Goal: Task Accomplishment & Management: Manage account settings

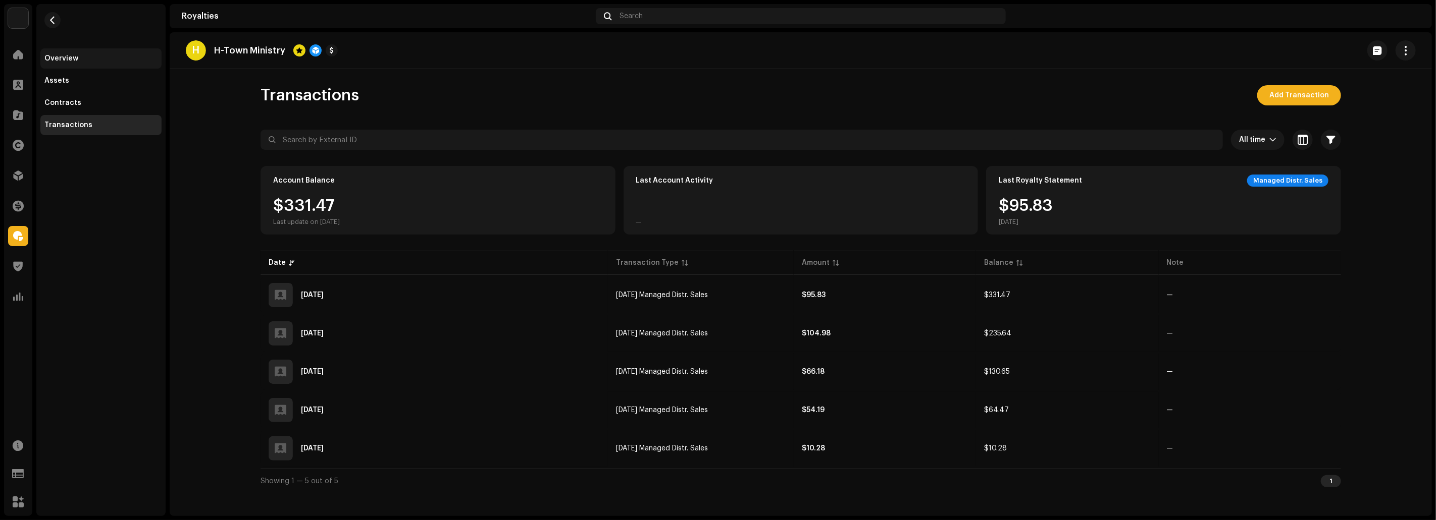
click at [68, 56] on div "Overview" at bounding box center [61, 59] width 34 height 8
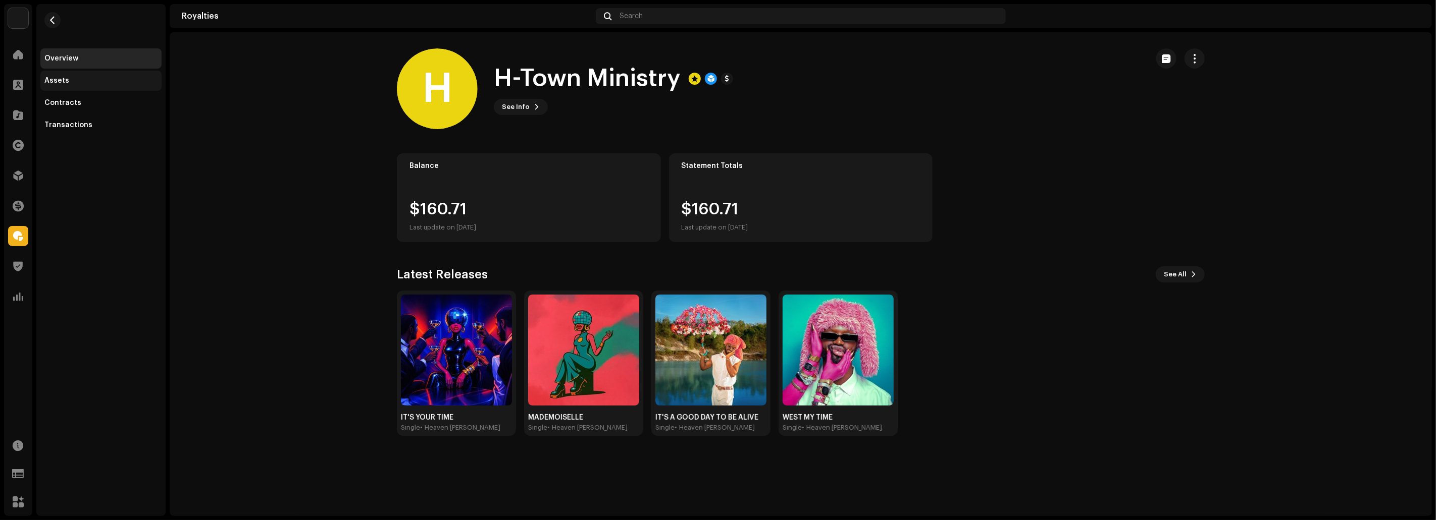
click at [117, 82] on div "Assets" at bounding box center [100, 81] width 113 height 8
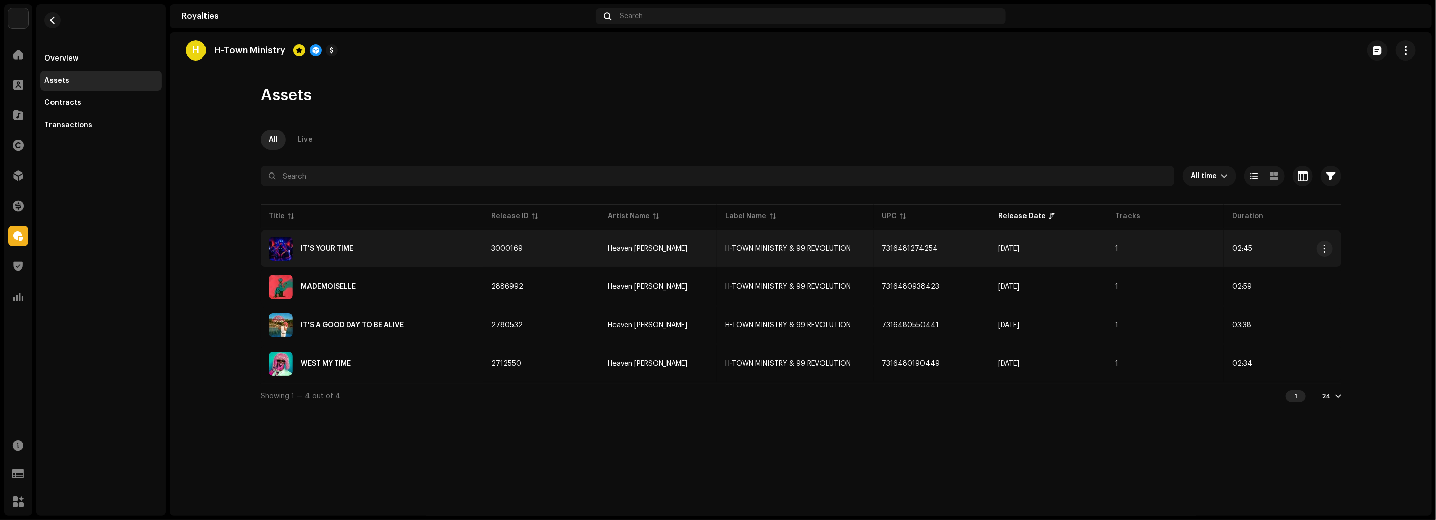
click at [398, 253] on div "IT'S YOUR TIME" at bounding box center [372, 249] width 206 height 24
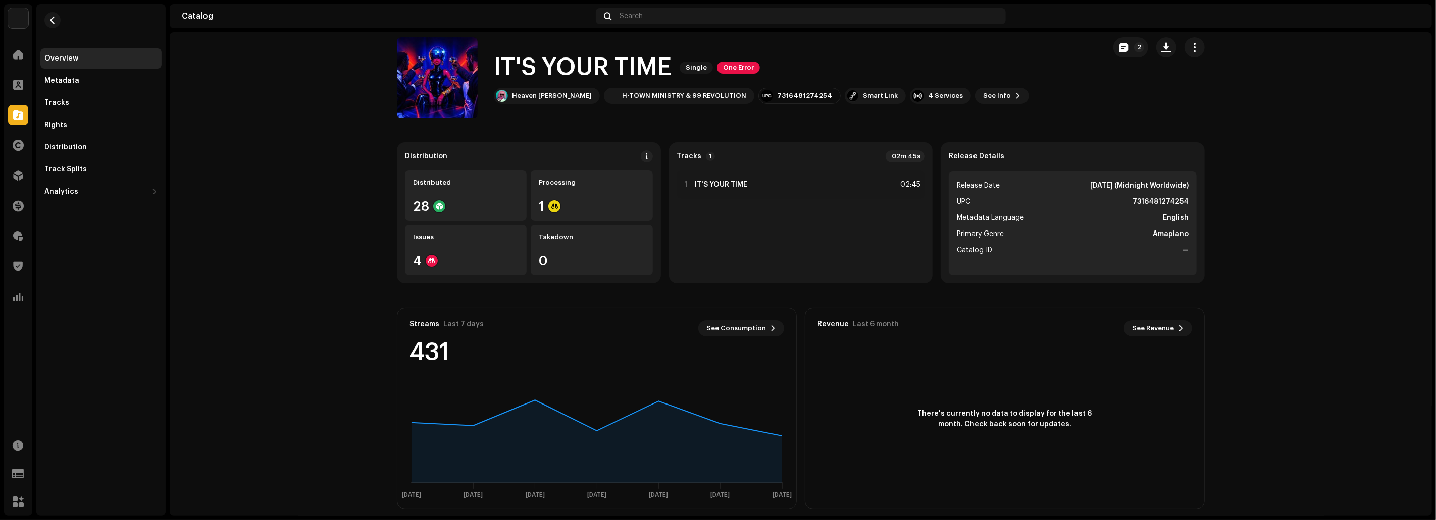
scroll to position [12, 0]
click at [57, 109] on div "Tracks" at bounding box center [100, 103] width 121 height 20
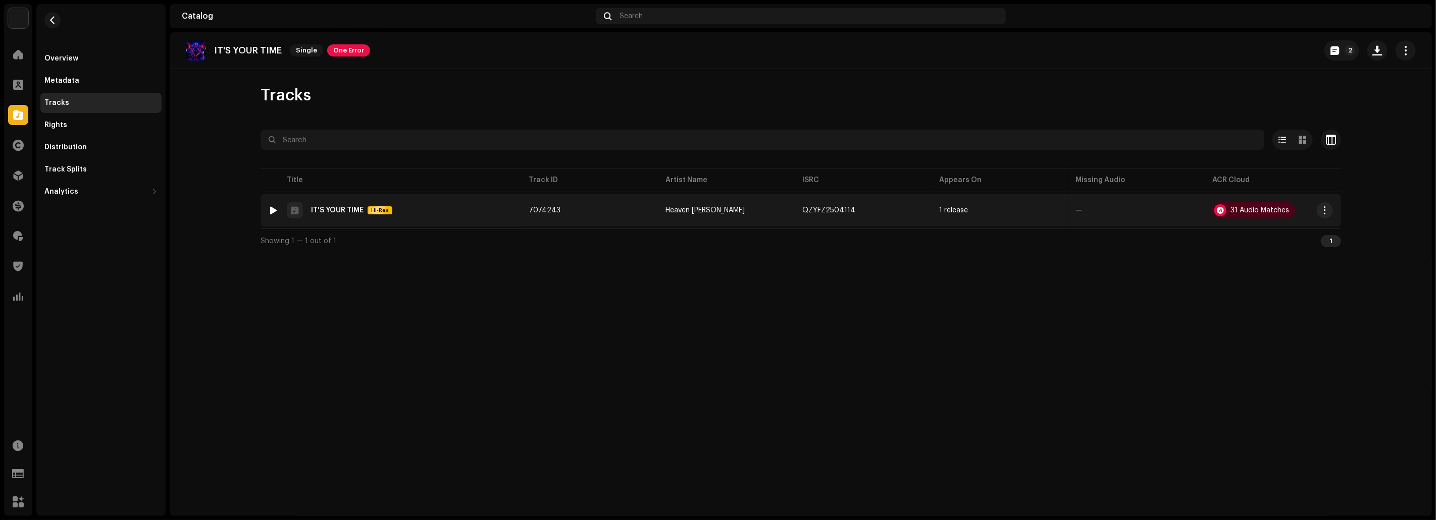
click at [447, 212] on div "1 IT'S YOUR TIME Hi-Res" at bounding box center [391, 210] width 244 height 16
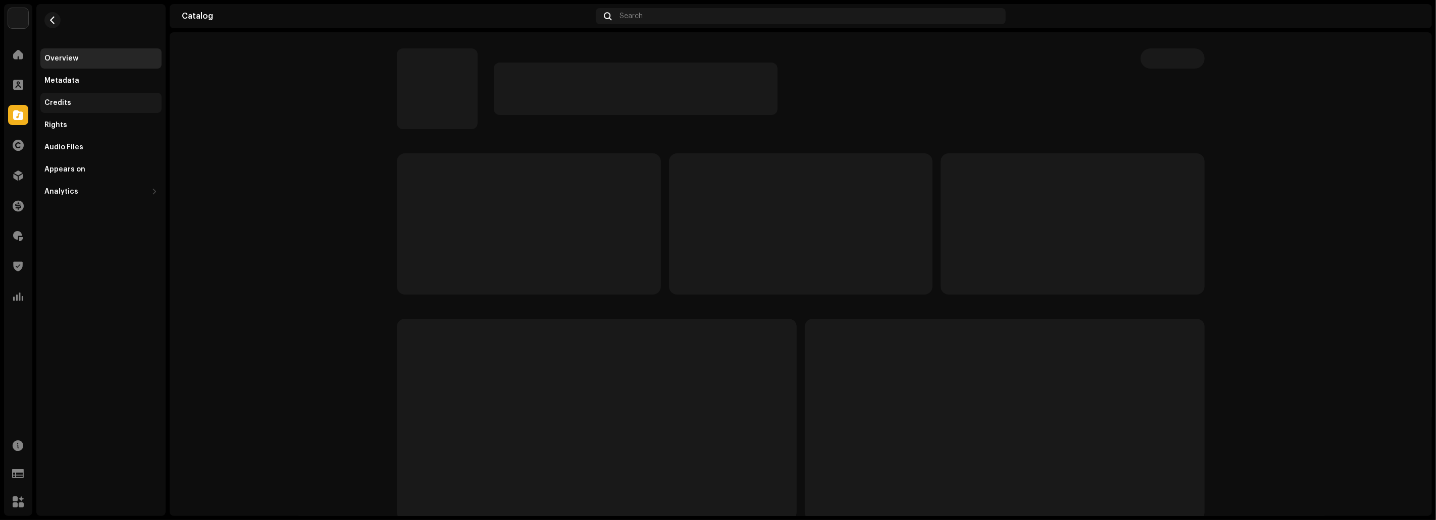
click at [65, 103] on div "Credits" at bounding box center [57, 103] width 27 height 8
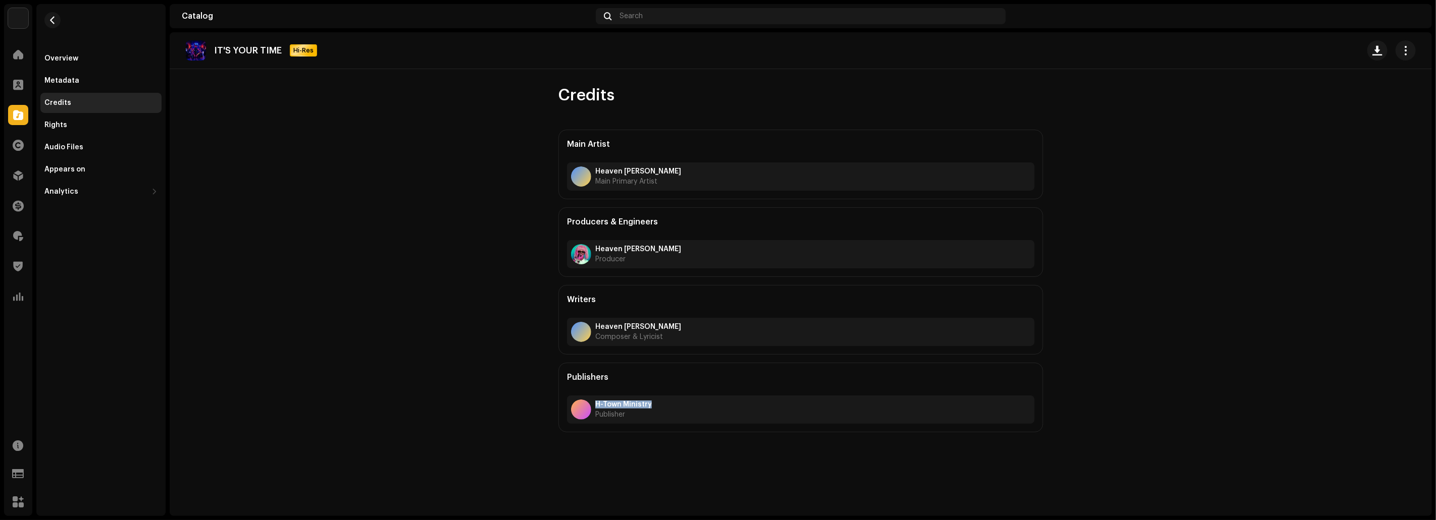
drag, startPoint x: 656, startPoint y: 403, endPoint x: 594, endPoint y: 402, distance: 62.6
click at [594, 402] on div "H-Town Ministry Publisher" at bounding box center [800, 410] width 467 height 28
copy strong "H-Town Ministry"
click at [56, 25] on button "button" at bounding box center [52, 20] width 16 height 16
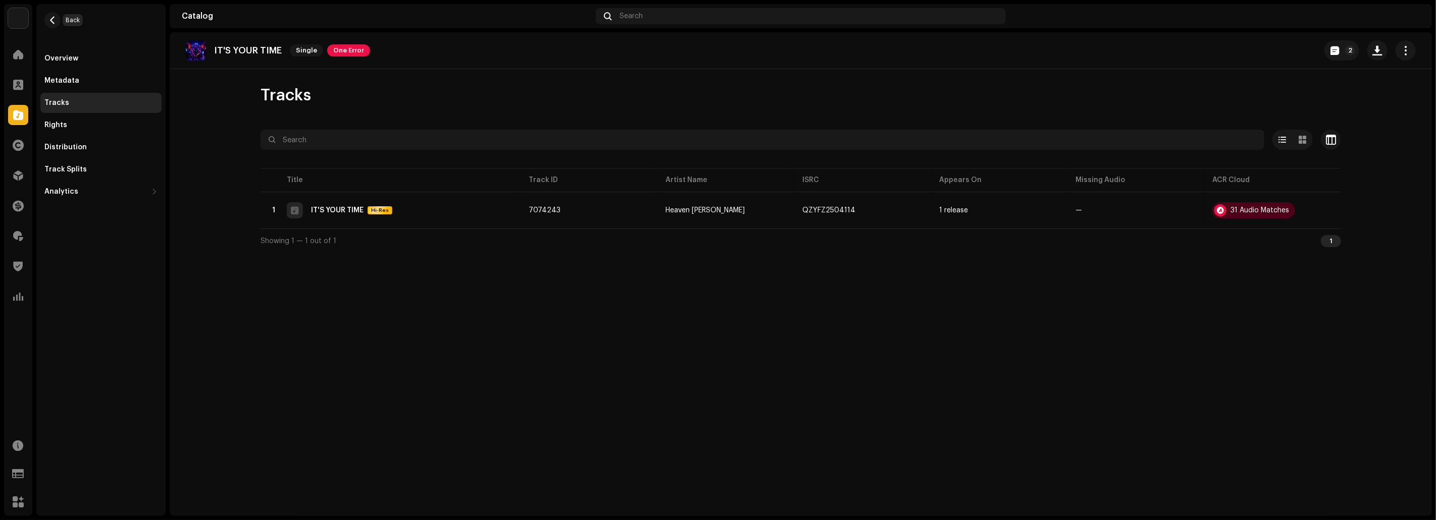
click at [56, 25] on button "button" at bounding box center [52, 20] width 16 height 16
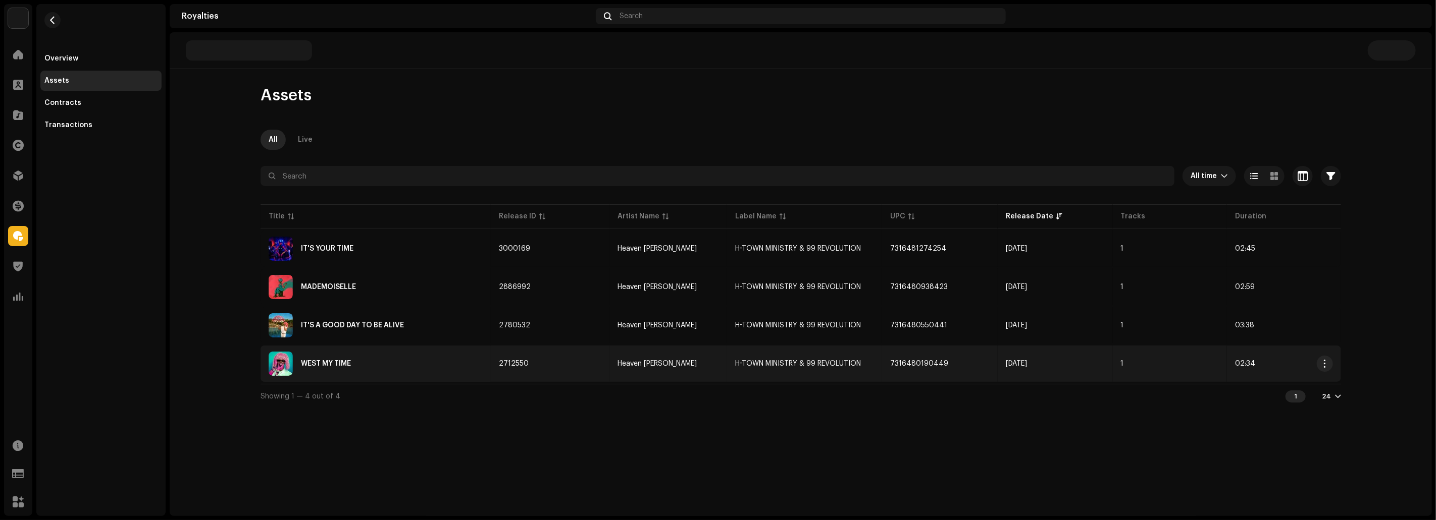
click at [357, 352] on div "WEST MY TIME" at bounding box center [376, 364] width 214 height 24
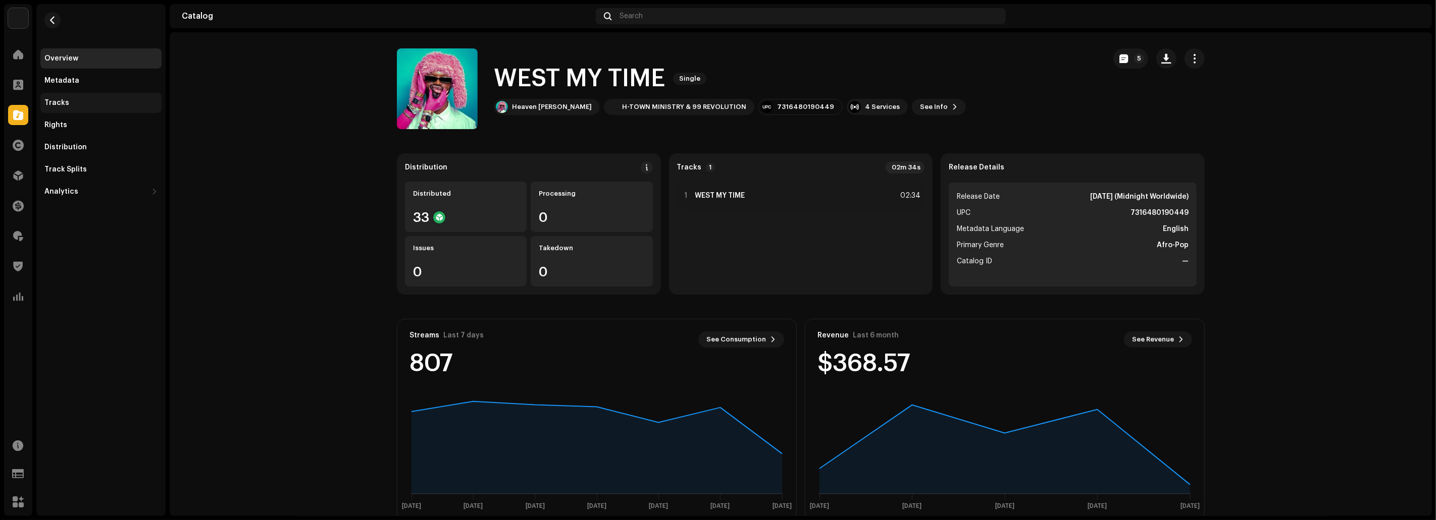
click at [73, 100] on div "Tracks" at bounding box center [100, 103] width 113 height 8
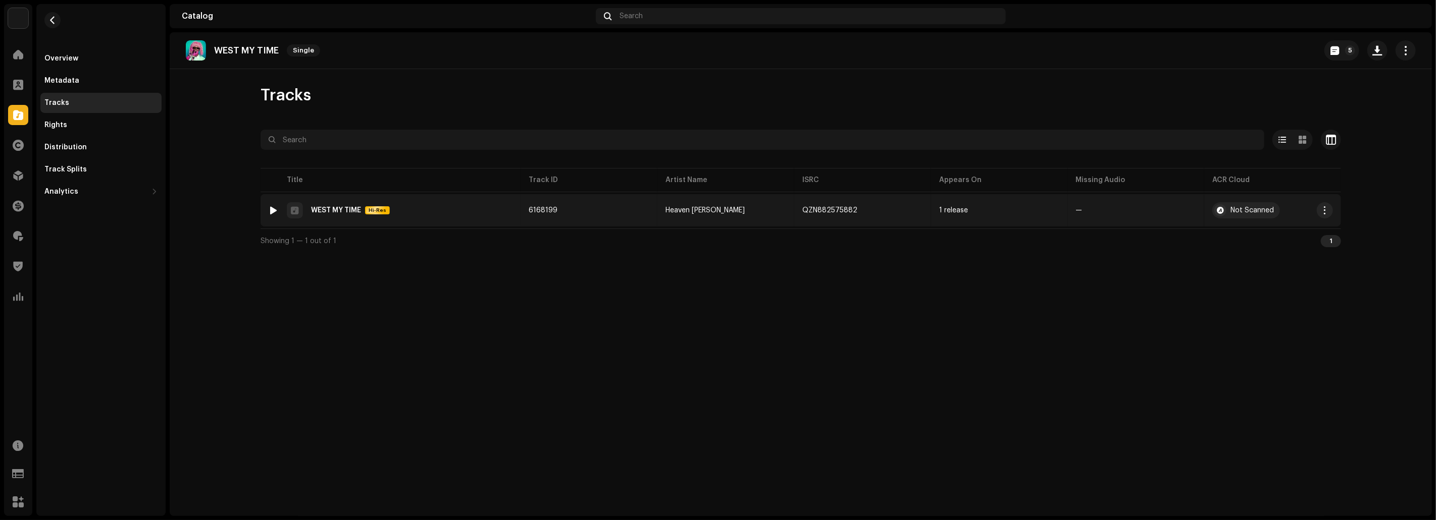
click at [435, 215] on div "1 WEST MY TIME Hi-Res" at bounding box center [391, 210] width 244 height 16
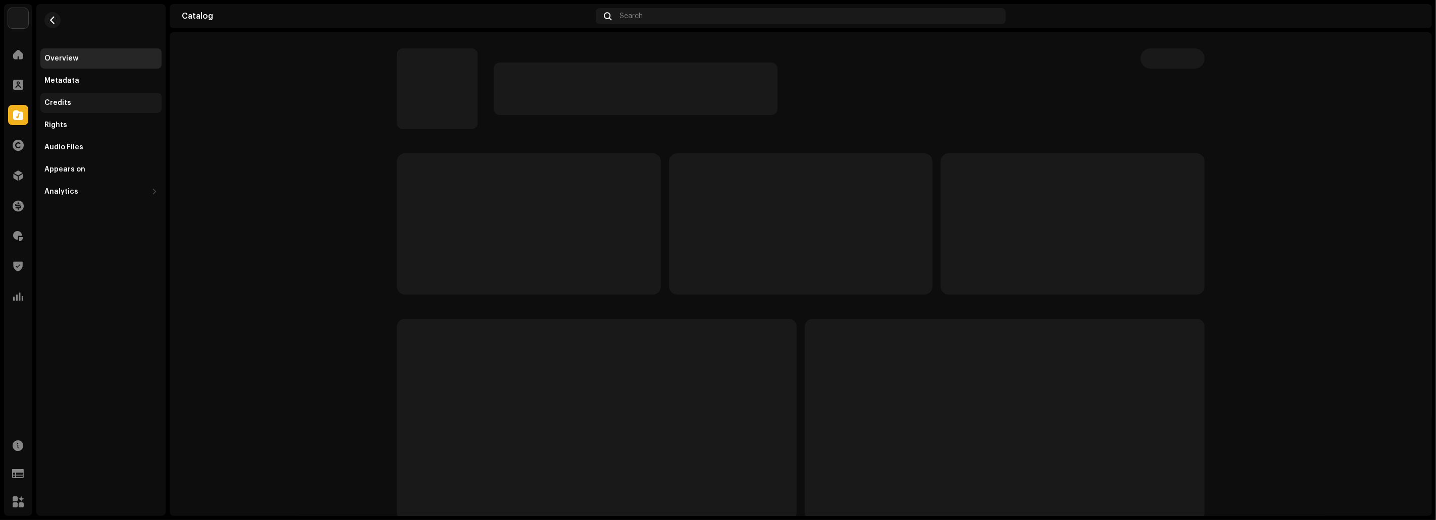
click at [99, 103] on div "Credits" at bounding box center [100, 103] width 113 height 8
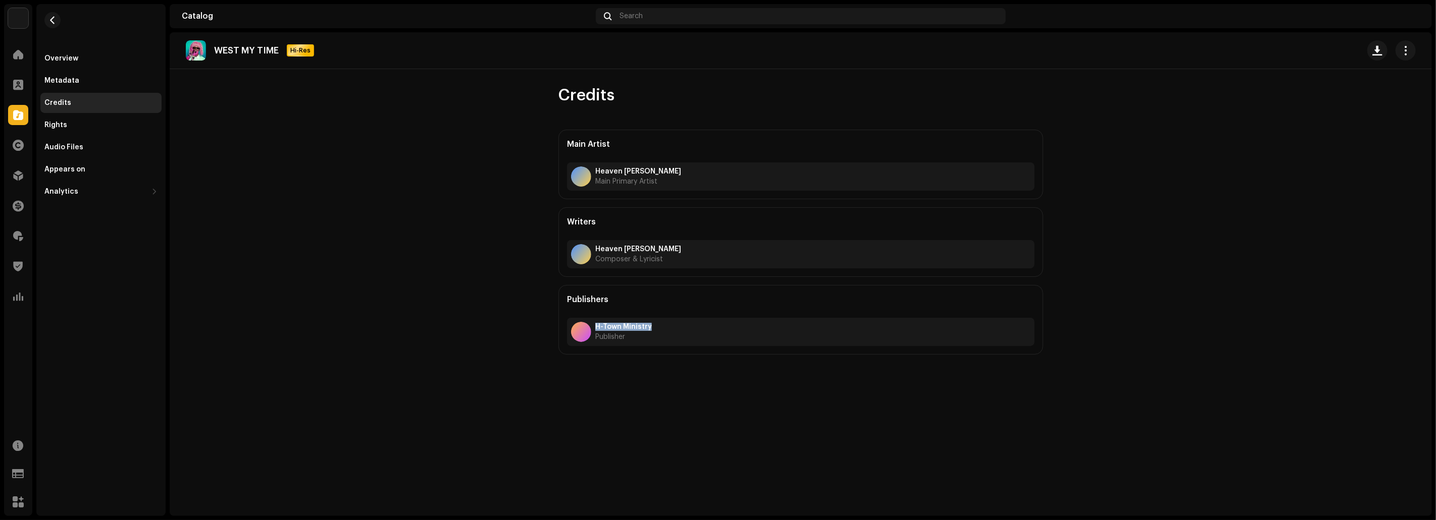
drag, startPoint x: 657, startPoint y: 328, endPoint x: 596, endPoint y: 326, distance: 60.6
click at [596, 326] on div "H-Town Ministry Publisher" at bounding box center [800, 332] width 467 height 28
copy strong "H-Town Ministry"
click at [18, 57] on span at bounding box center [18, 54] width 10 height 8
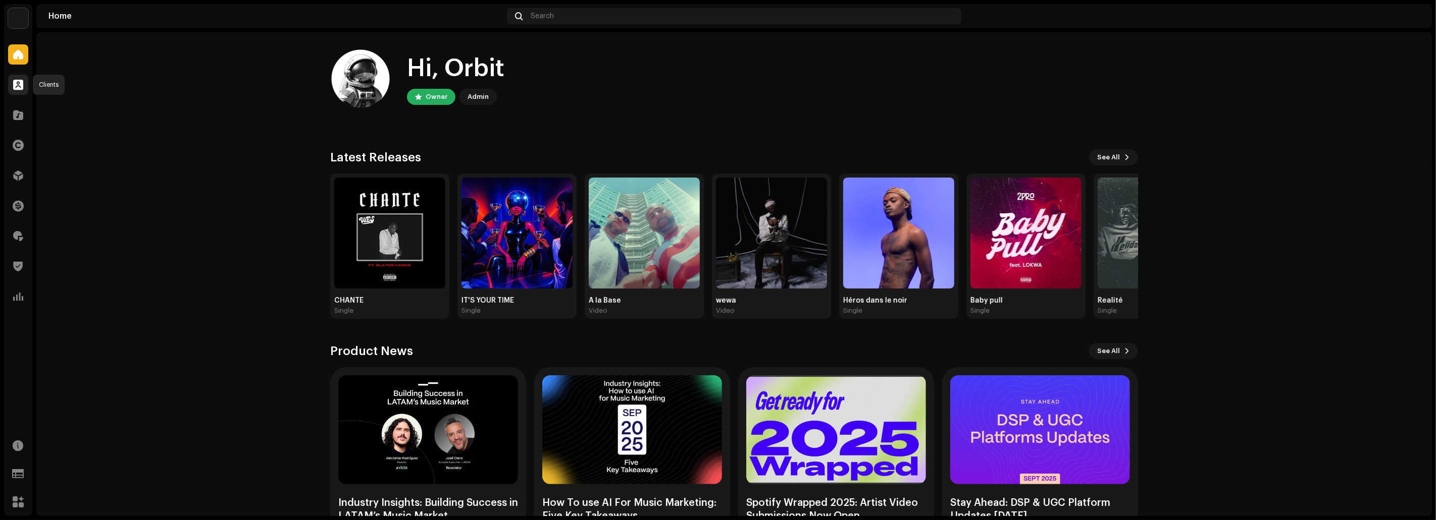
click at [19, 87] on span at bounding box center [18, 85] width 10 height 8
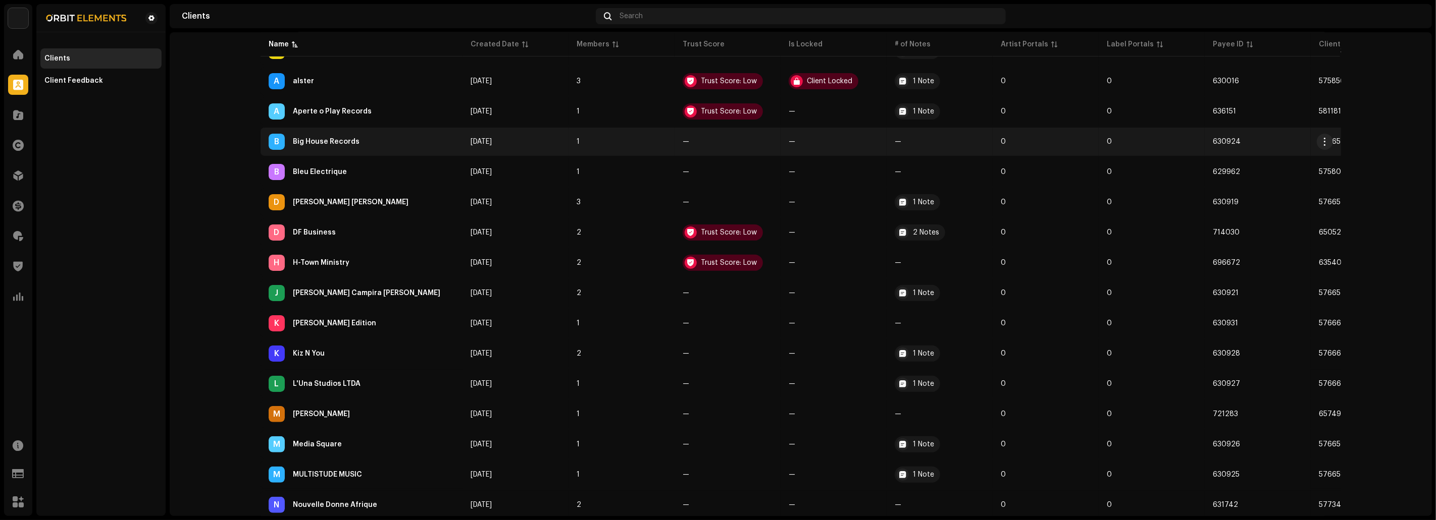
scroll to position [463, 0]
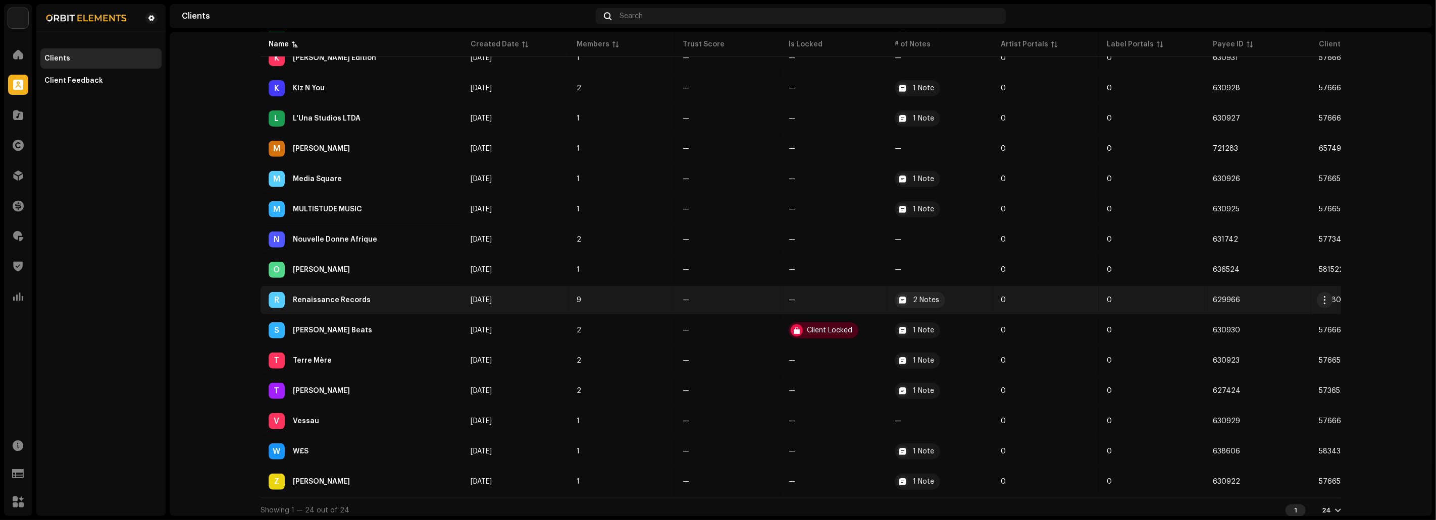
click at [372, 292] on div "R Renaissance Records" at bounding box center [362, 300] width 186 height 16
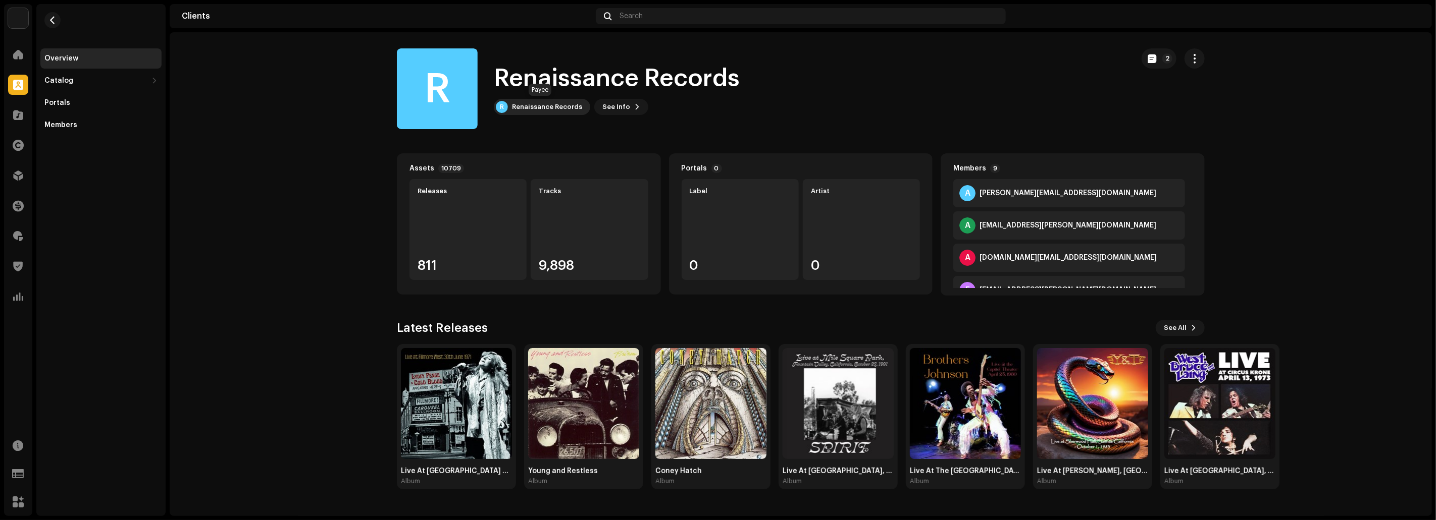
click at [535, 102] on div "R Renaissance Records" at bounding box center [542, 107] width 96 height 16
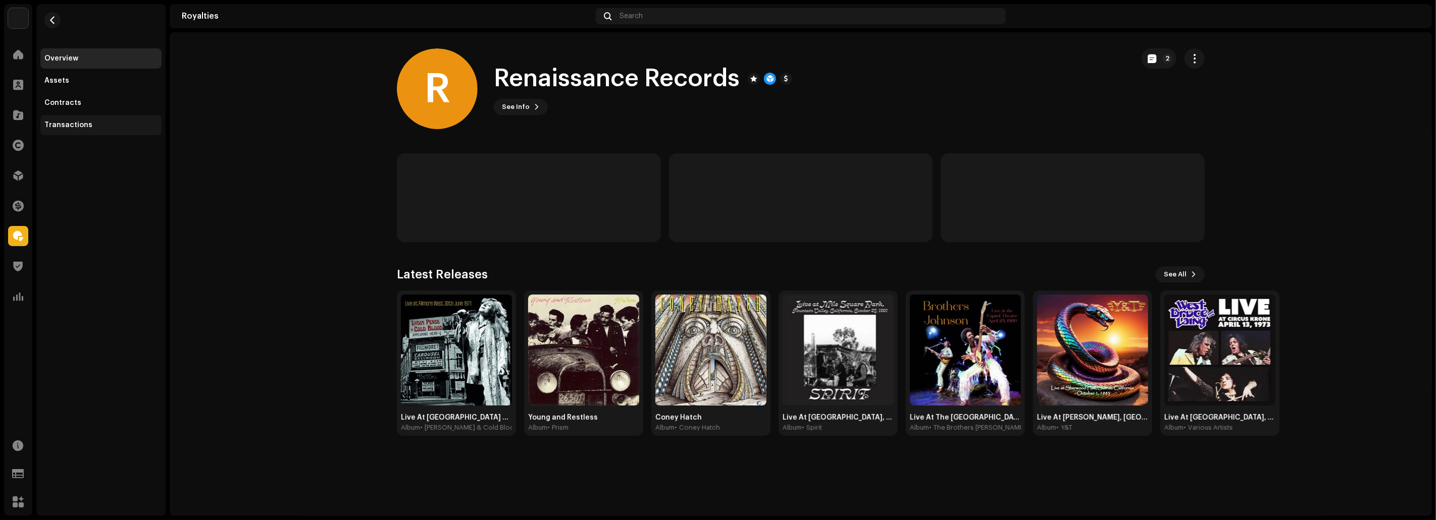
click at [82, 124] on div "Transactions" at bounding box center [68, 125] width 48 height 8
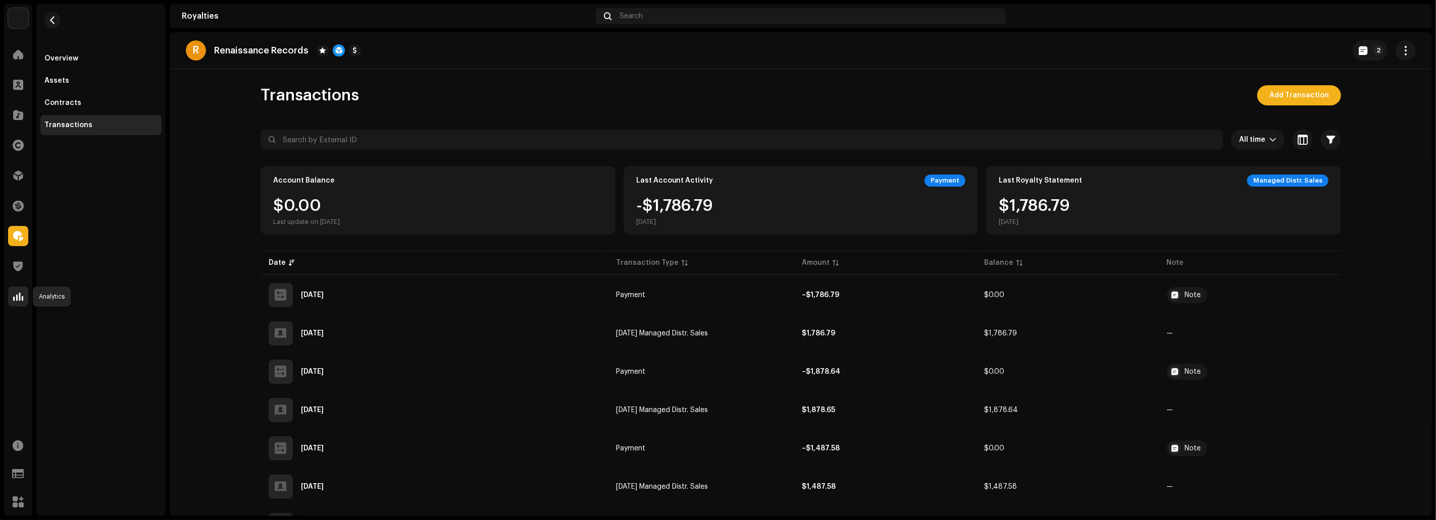
click at [19, 297] on span at bounding box center [18, 297] width 10 height 8
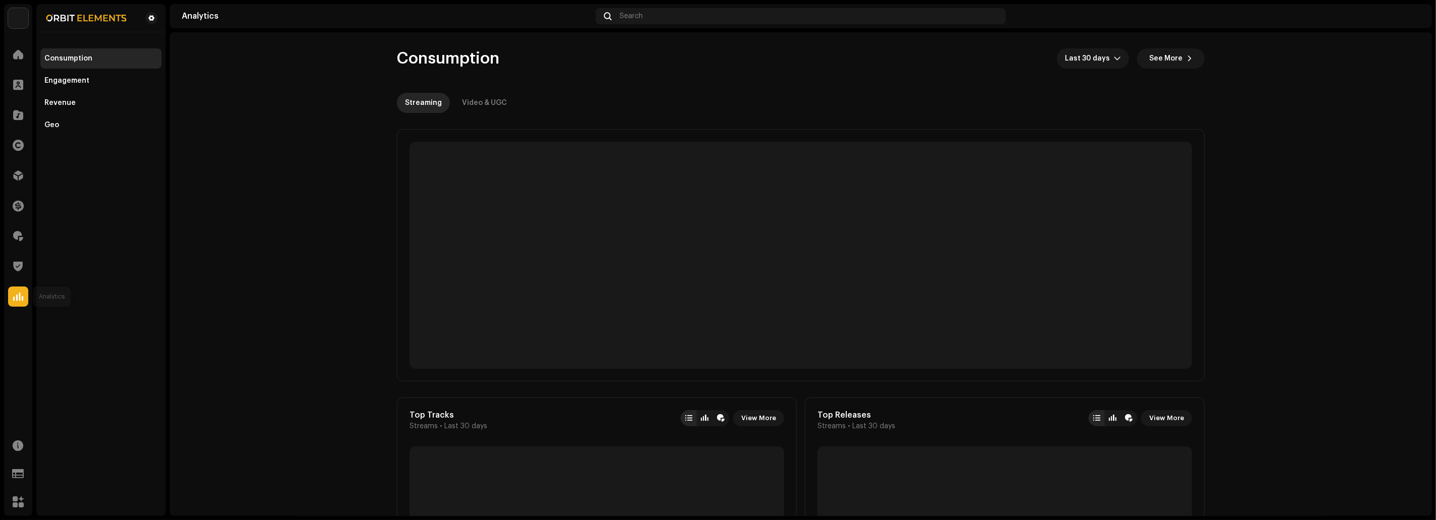
click at [23, 297] on span at bounding box center [18, 297] width 10 height 8
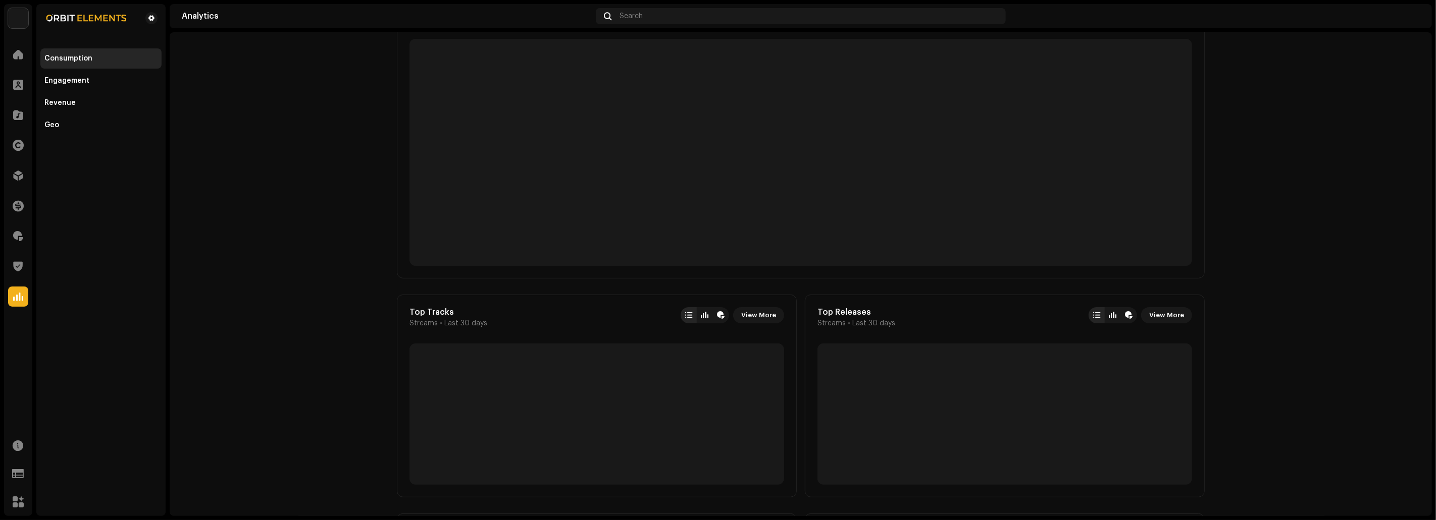
scroll to position [197, 0]
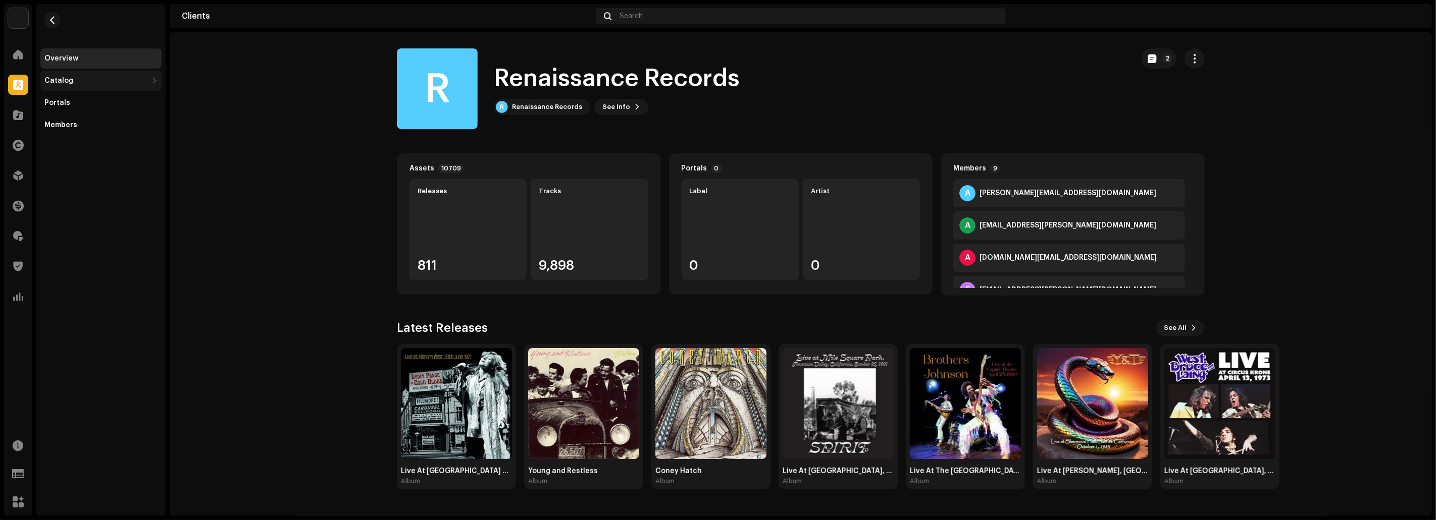
click at [138, 78] on div "Catalog" at bounding box center [95, 81] width 103 height 8
click at [106, 101] on div "Releases" at bounding box center [102, 103] width 109 height 8
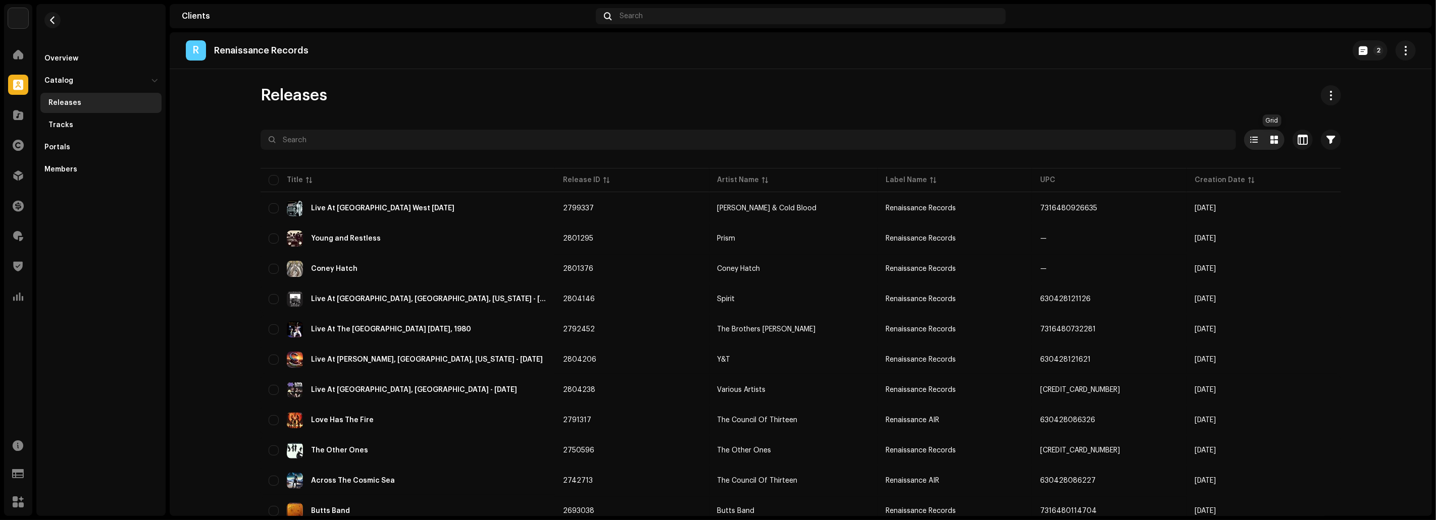
click at [1272, 143] on span at bounding box center [1275, 140] width 8 height 8
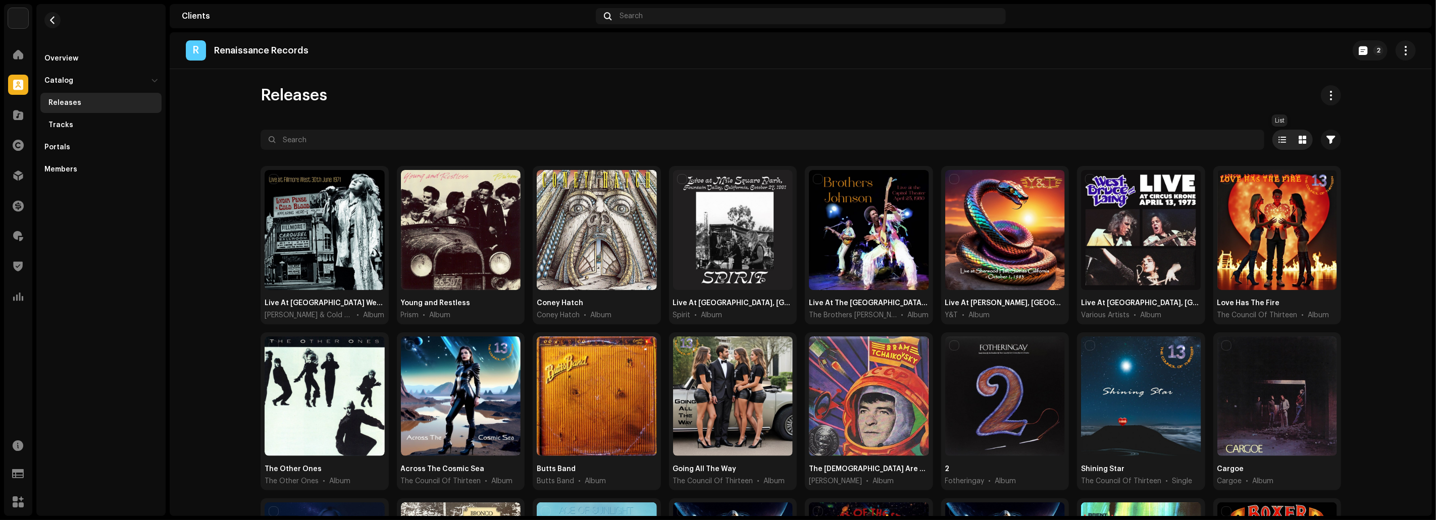
click at [1279, 141] on span at bounding box center [1283, 140] width 8 height 8
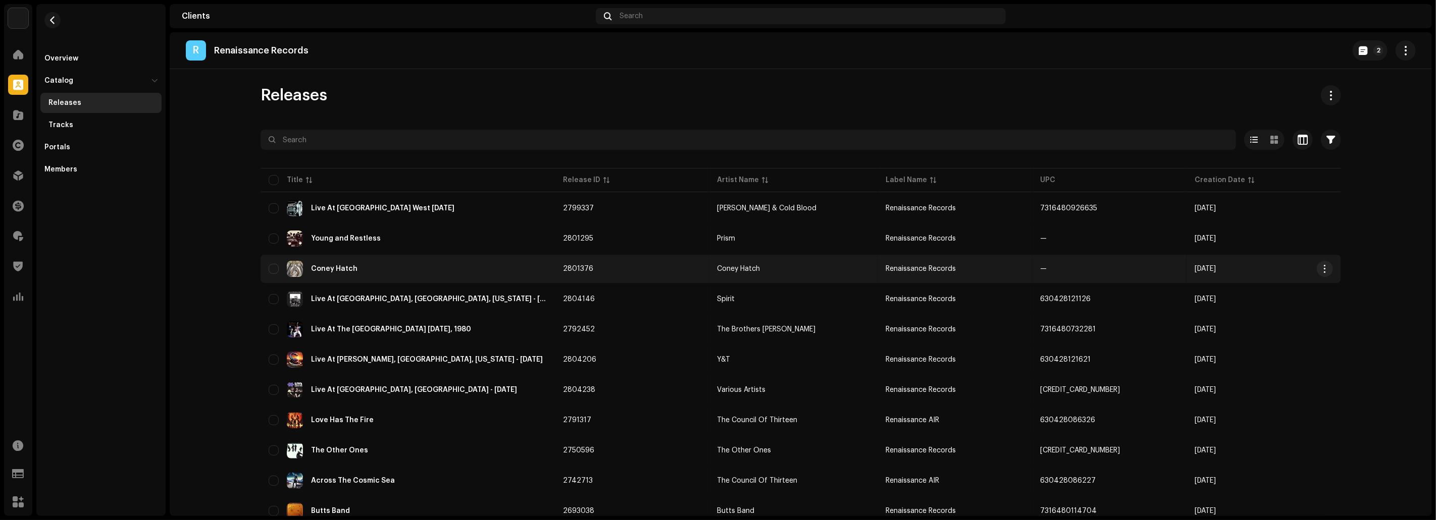
scroll to position [422, 0]
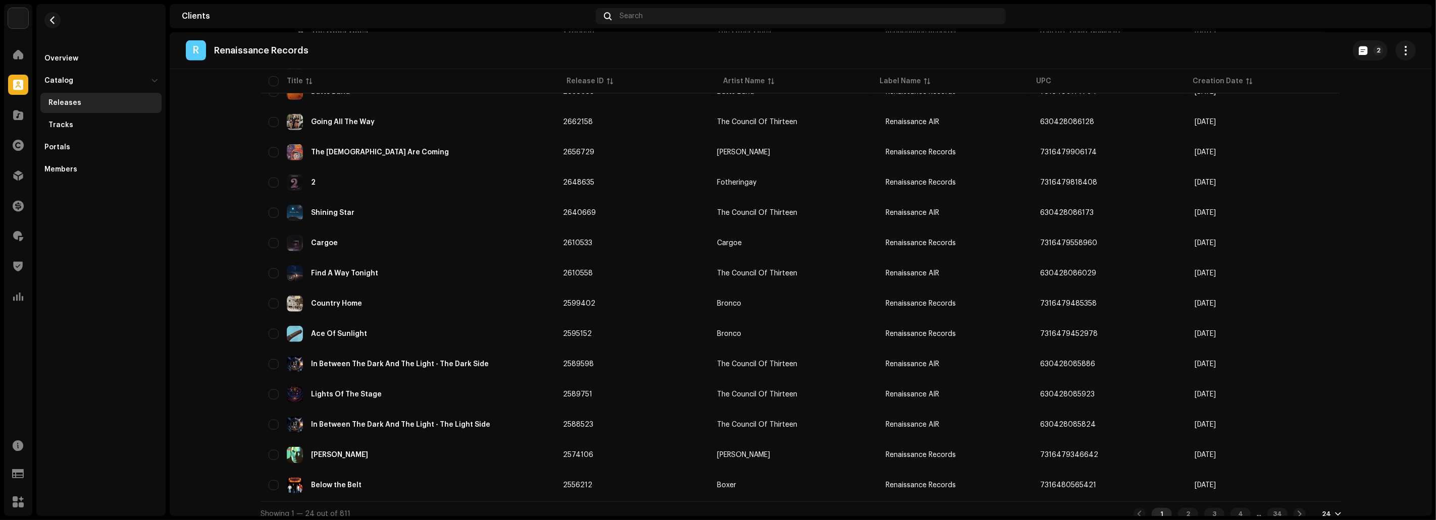
click at [1325, 510] on div "24" at bounding box center [1326, 514] width 9 height 8
click at [1331, 491] on div "72" at bounding box center [1345, 486] width 41 height 20
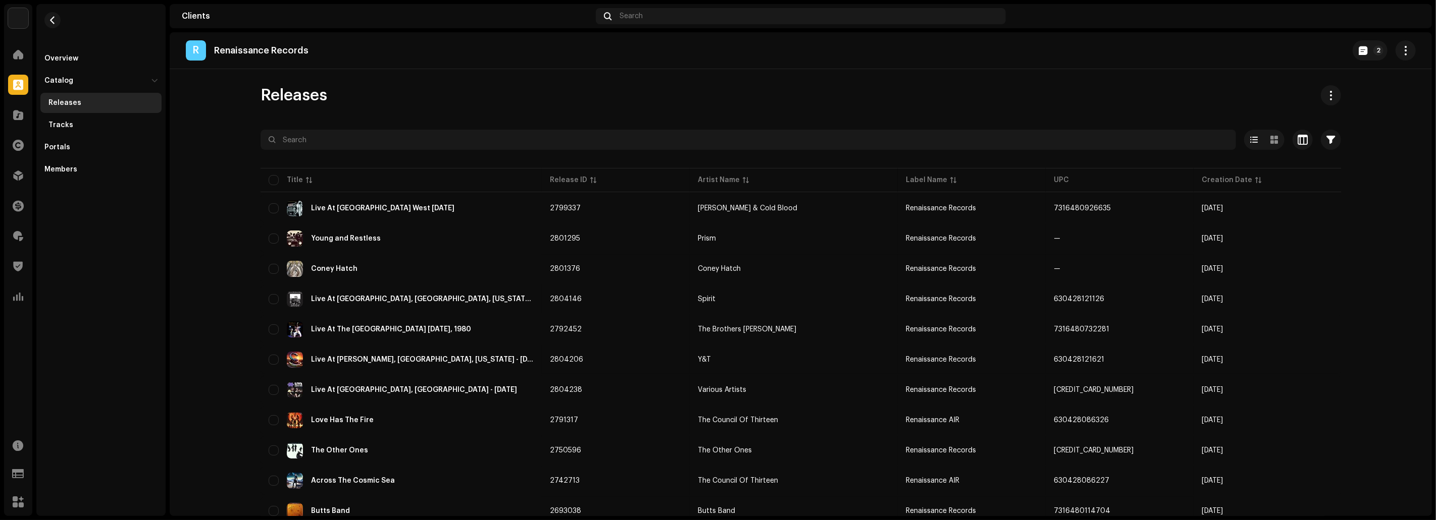
click at [807, 86] on div "Releases" at bounding box center [800, 95] width 1080 height 20
click at [63, 59] on div "Overview" at bounding box center [61, 59] width 34 height 8
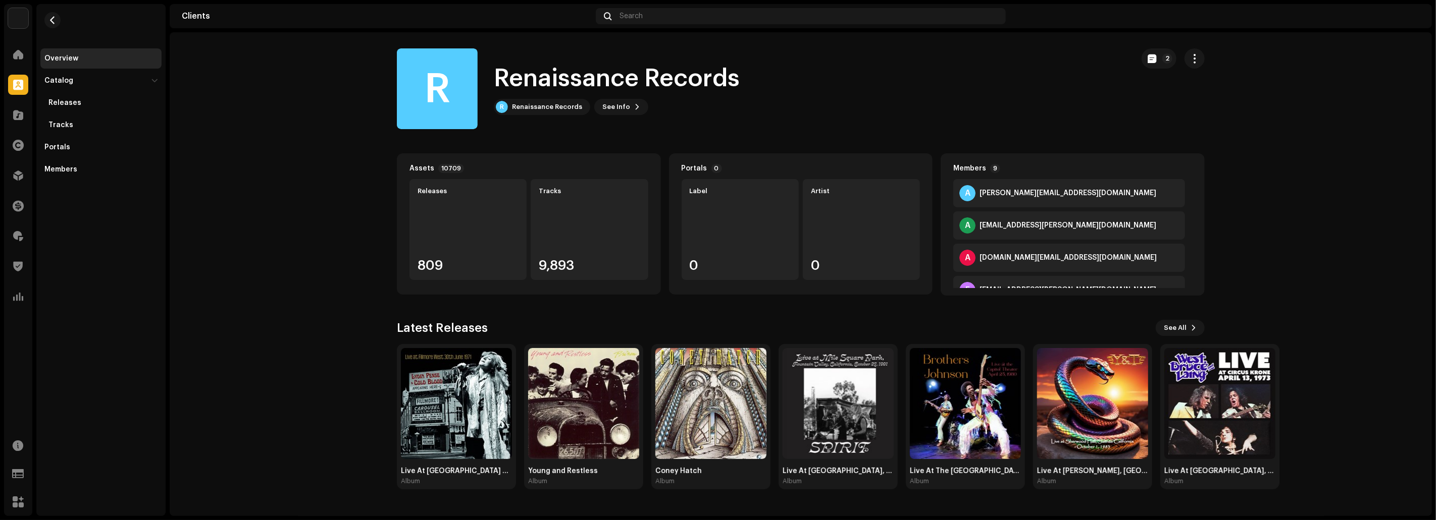
click at [318, 205] on clients-catalog-details-overview "R Renaissance Records 2 R Renaissance Records R Renaissance Records See Info 2 …" at bounding box center [801, 269] width 1262 height 474
click at [540, 108] on div "Renaissance Records" at bounding box center [547, 107] width 70 height 8
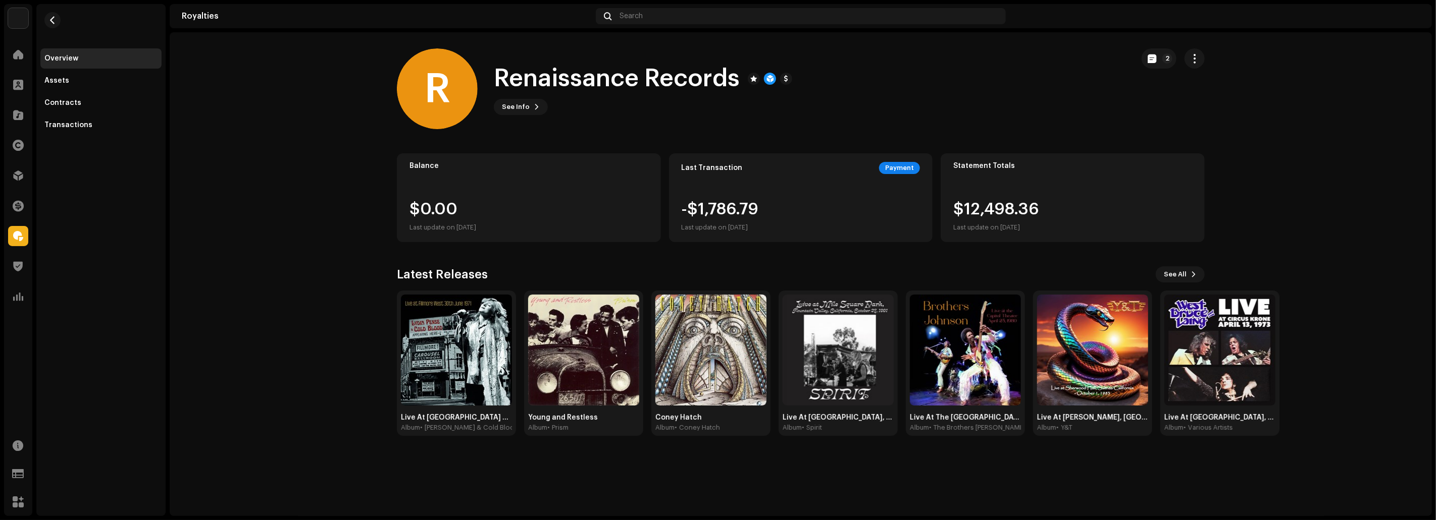
click at [247, 224] on royalties-payees-details-overview "R Renaissance Records 2 R Renaissance Records See Info 2 2 Balance $0.00 Last u…" at bounding box center [801, 242] width 1262 height 420
click at [25, 57] on div at bounding box center [18, 54] width 20 height 20
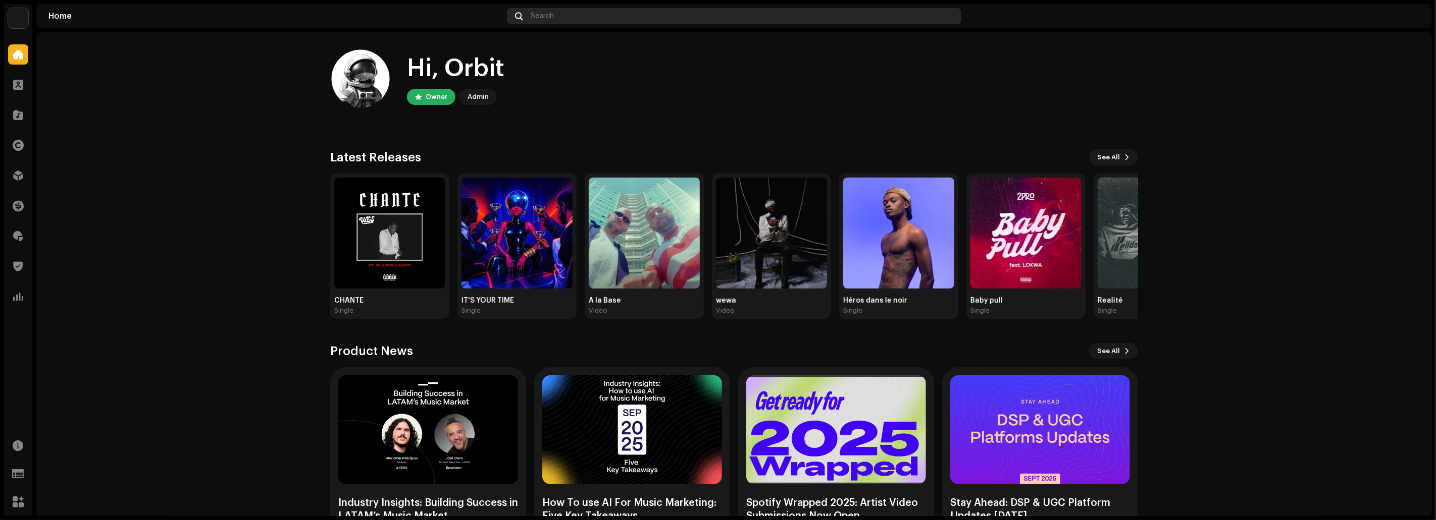
click at [555, 15] on div "Search" at bounding box center [734, 16] width 454 height 16
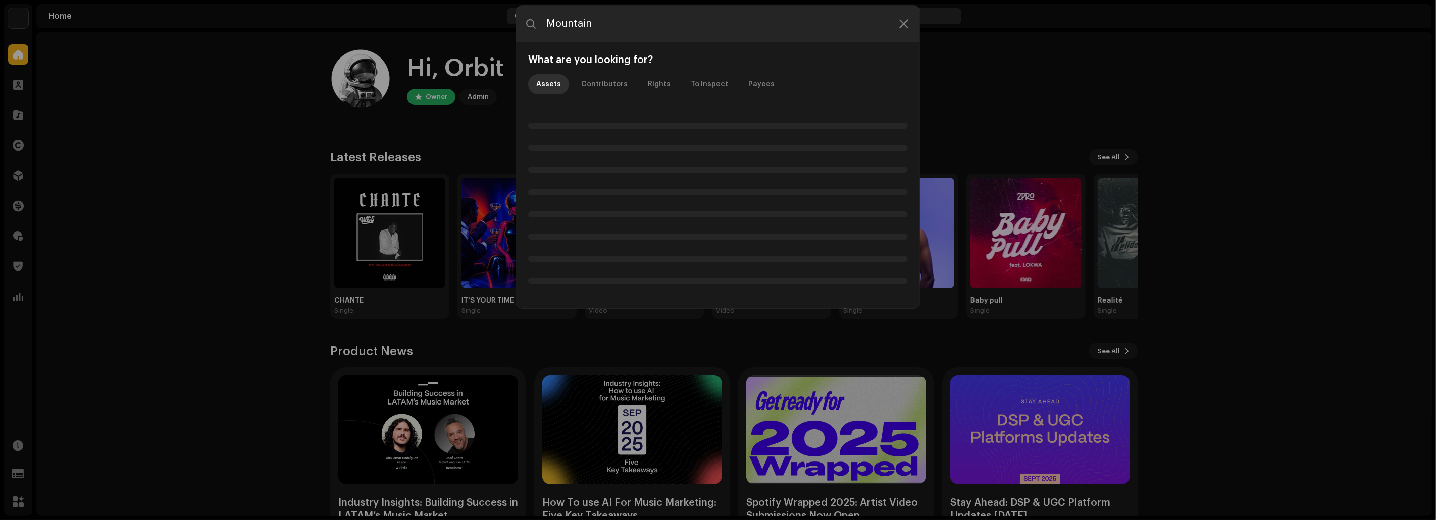
type input "Mountain"
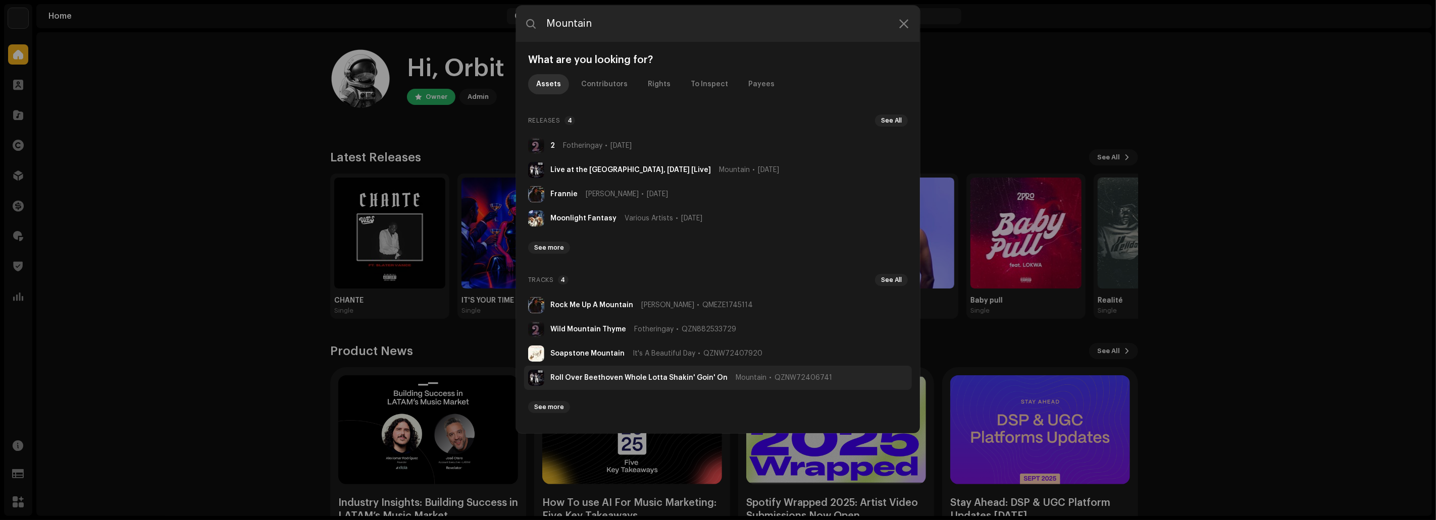
click at [744, 378] on span "Mountain" at bounding box center [751, 378] width 31 height 8
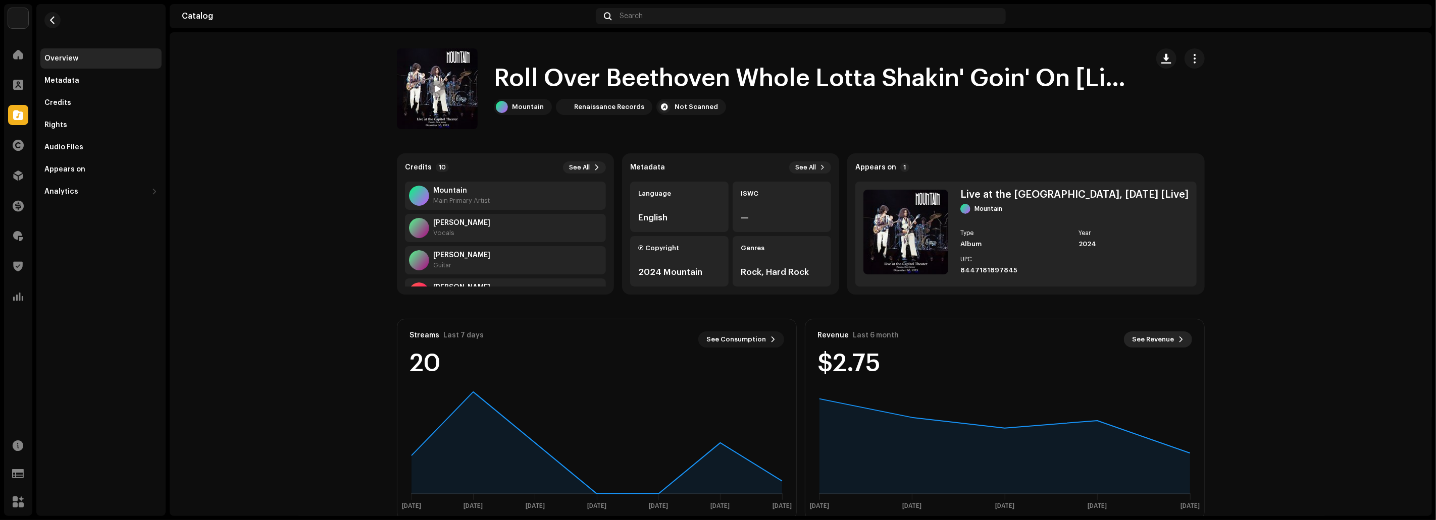
click at [1154, 341] on span "See Revenue" at bounding box center [1153, 340] width 42 height 20
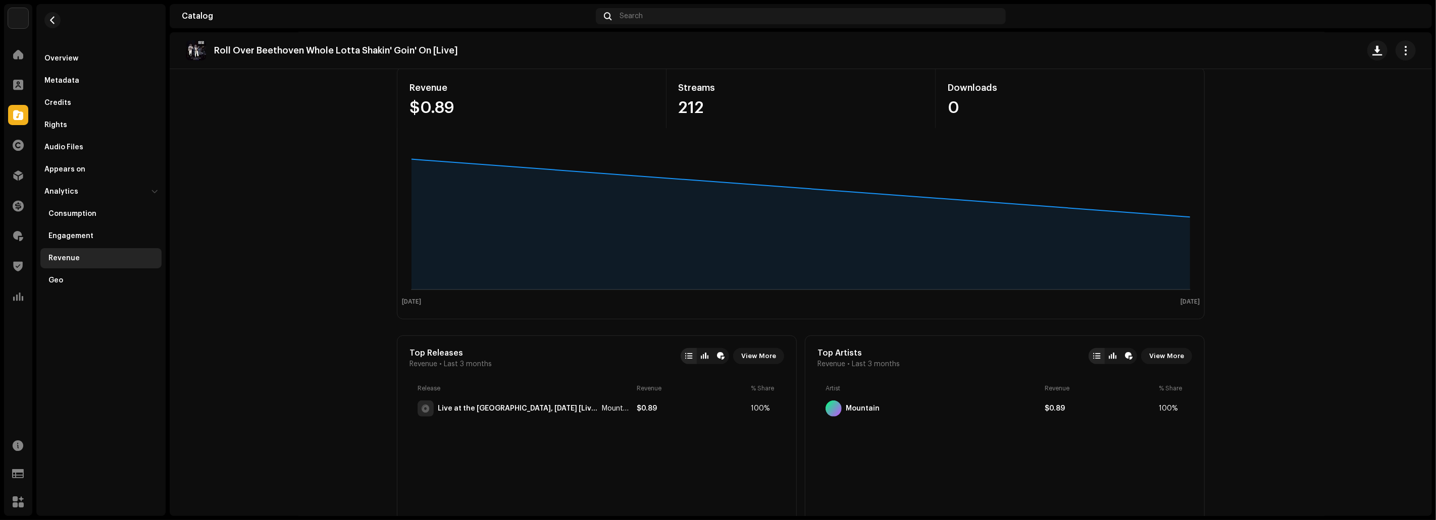
scroll to position [167, 0]
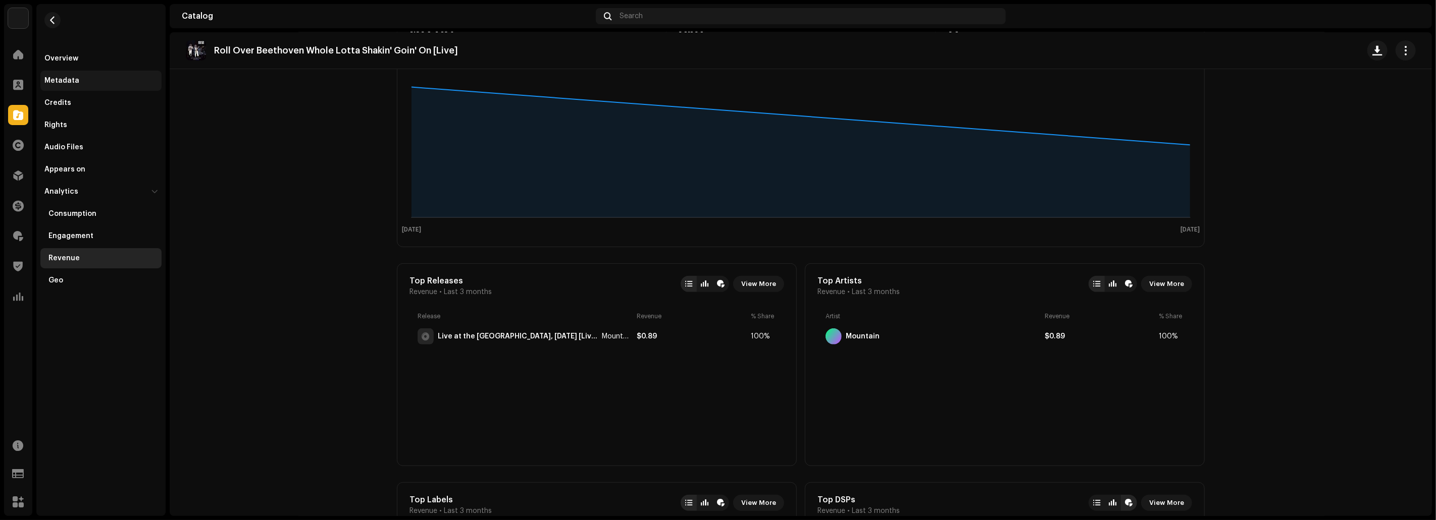
click at [79, 79] on div "Metadata" at bounding box center [100, 81] width 113 height 8
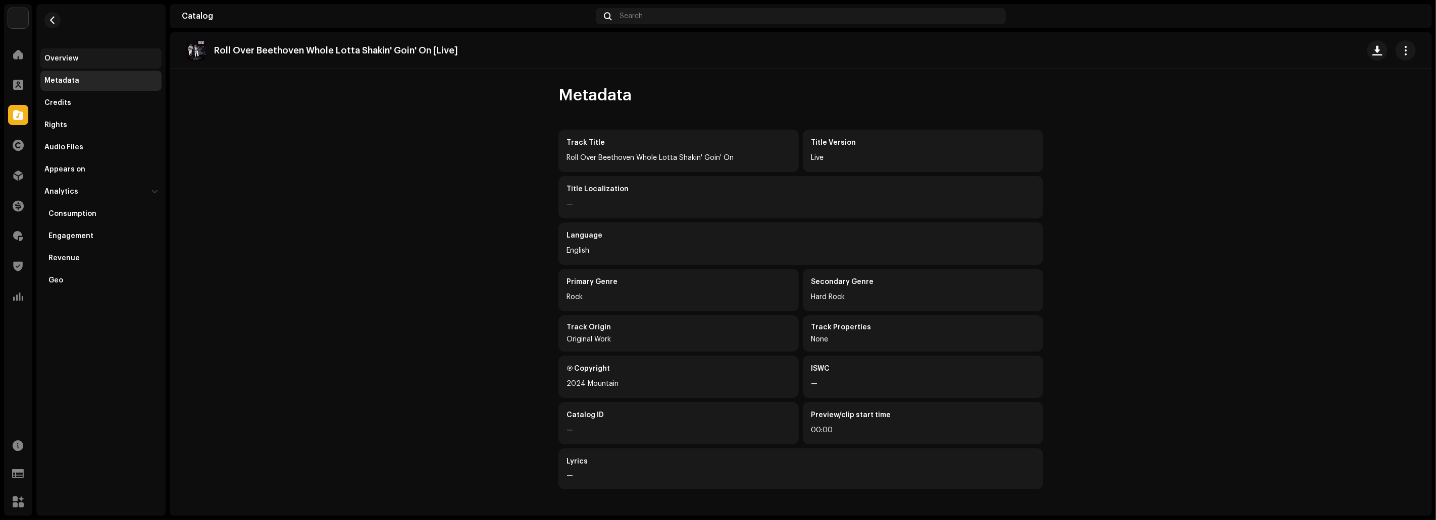
click at [66, 62] on div "Overview" at bounding box center [61, 59] width 34 height 8
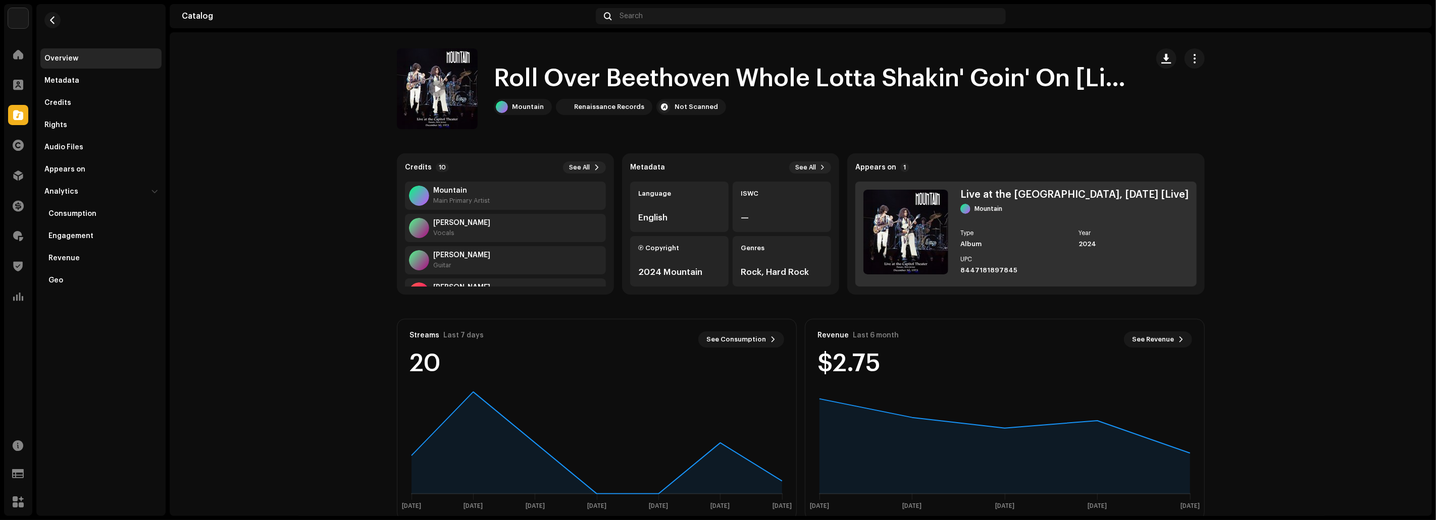
click at [998, 231] on div "Type" at bounding box center [1015, 233] width 110 height 6
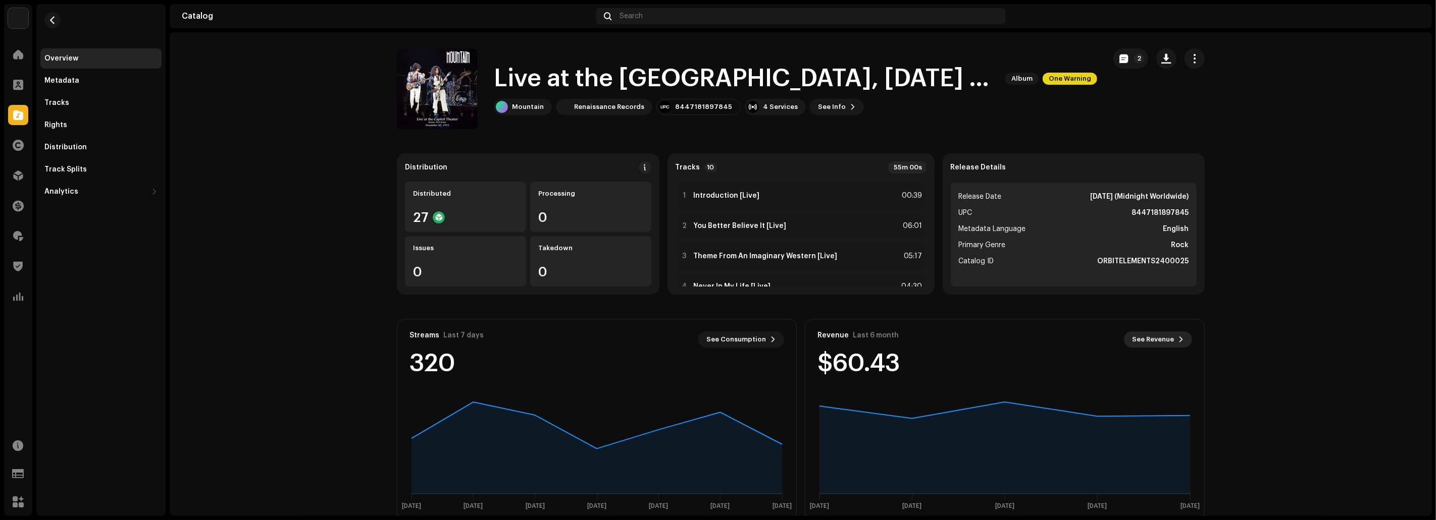
click at [1154, 337] on span "See Revenue" at bounding box center [1153, 340] width 42 height 20
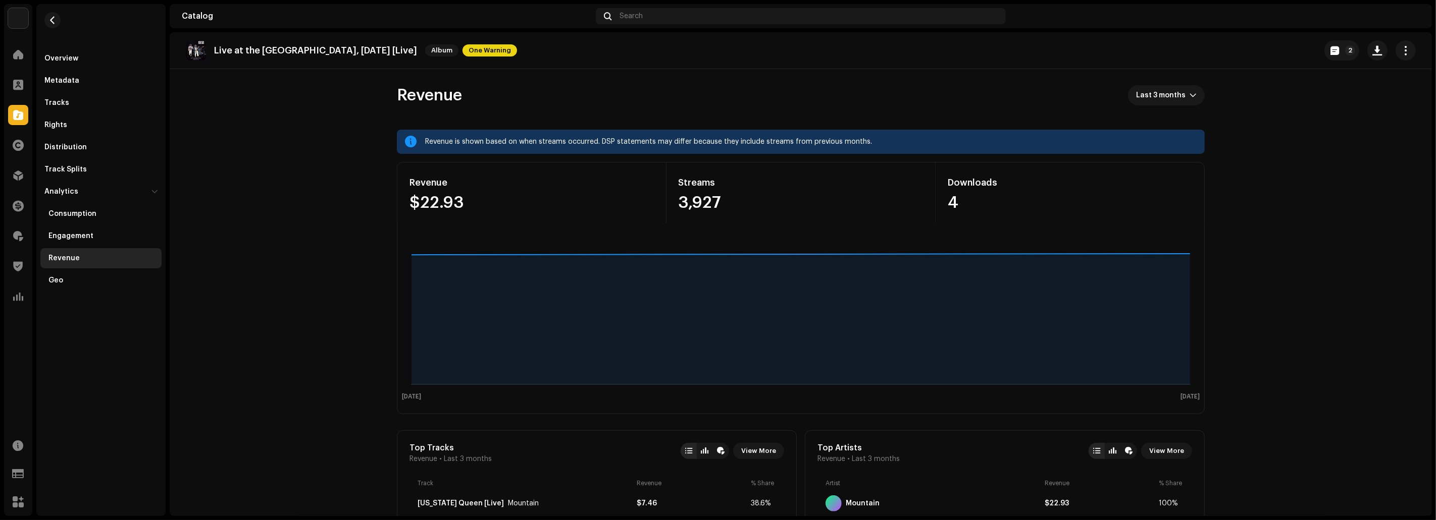
click at [57, 20] on button "button" at bounding box center [52, 20] width 16 height 16
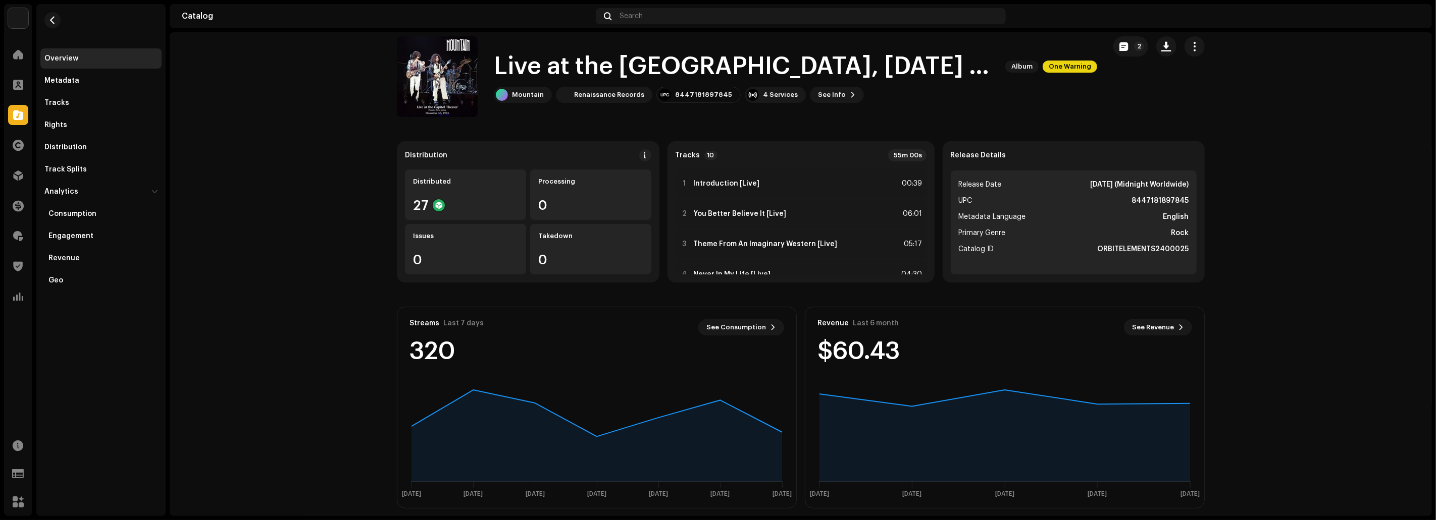
scroll to position [21, 0]
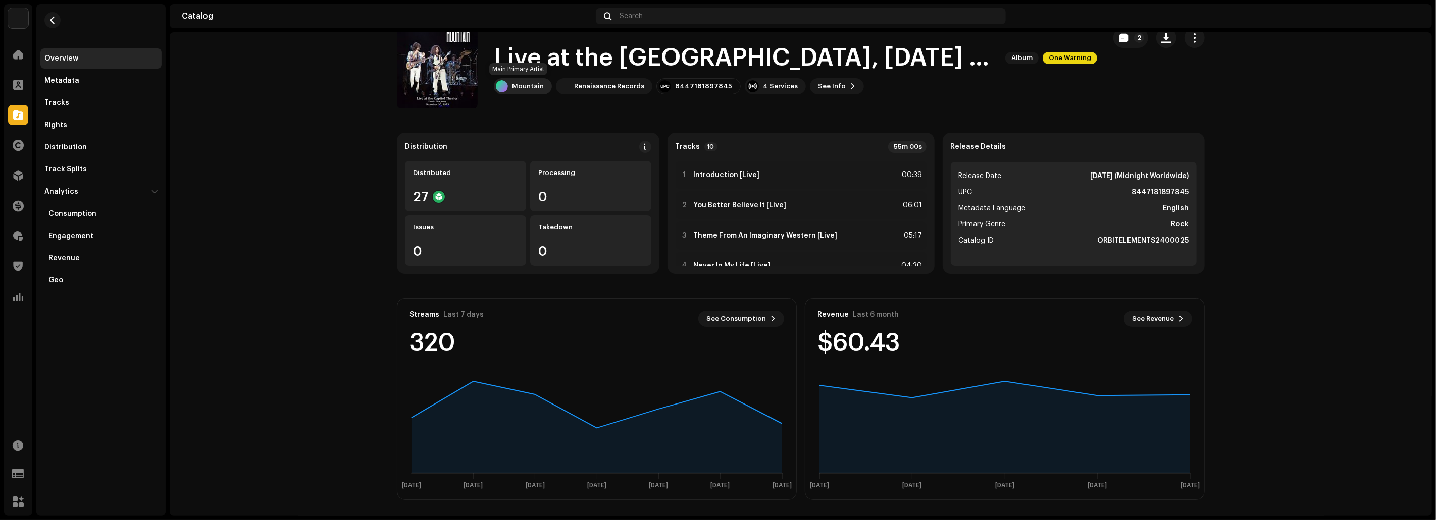
click at [520, 86] on div "Mountain" at bounding box center [528, 86] width 32 height 8
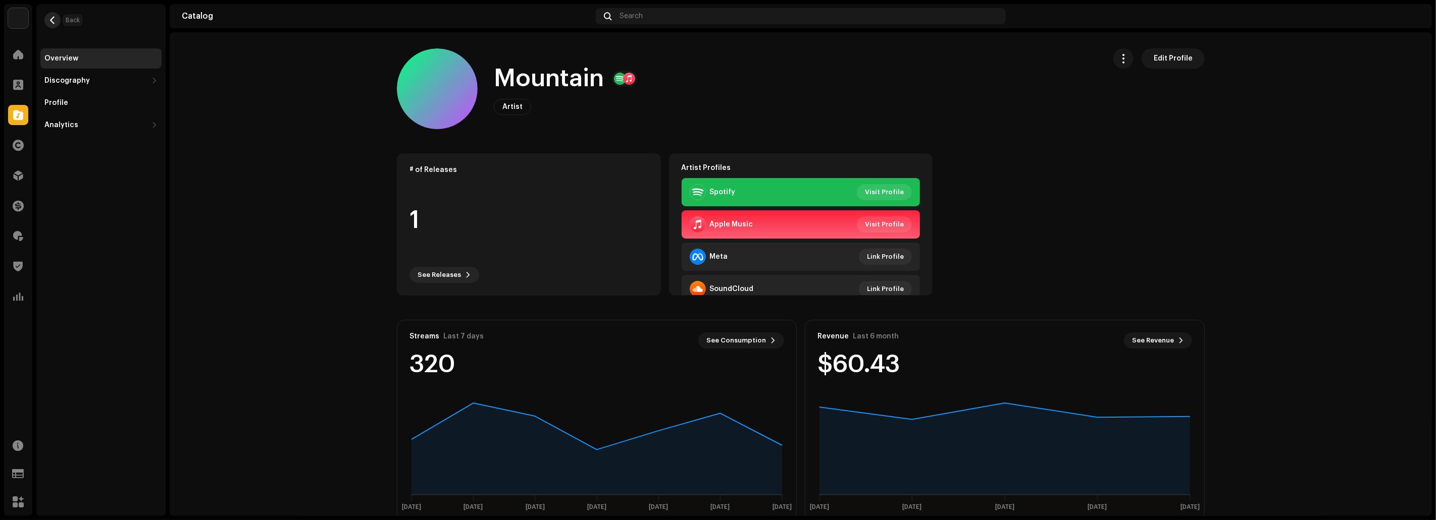
click at [53, 22] on span "button" at bounding box center [53, 20] width 8 height 8
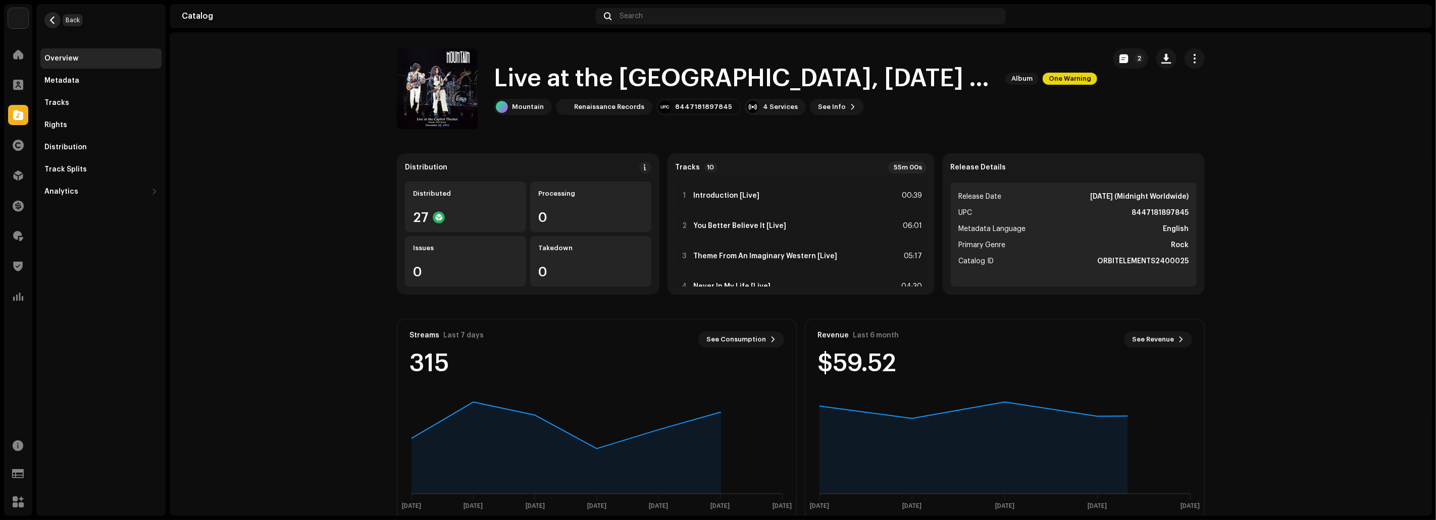
click at [51, 20] on span "button" at bounding box center [53, 20] width 8 height 8
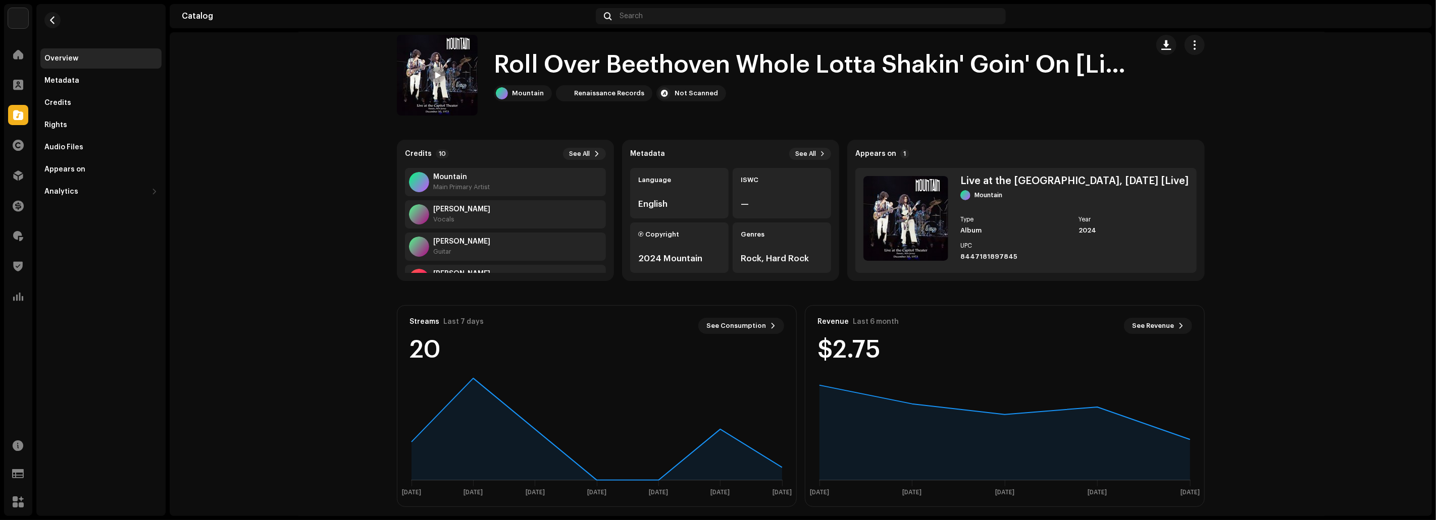
scroll to position [21, 0]
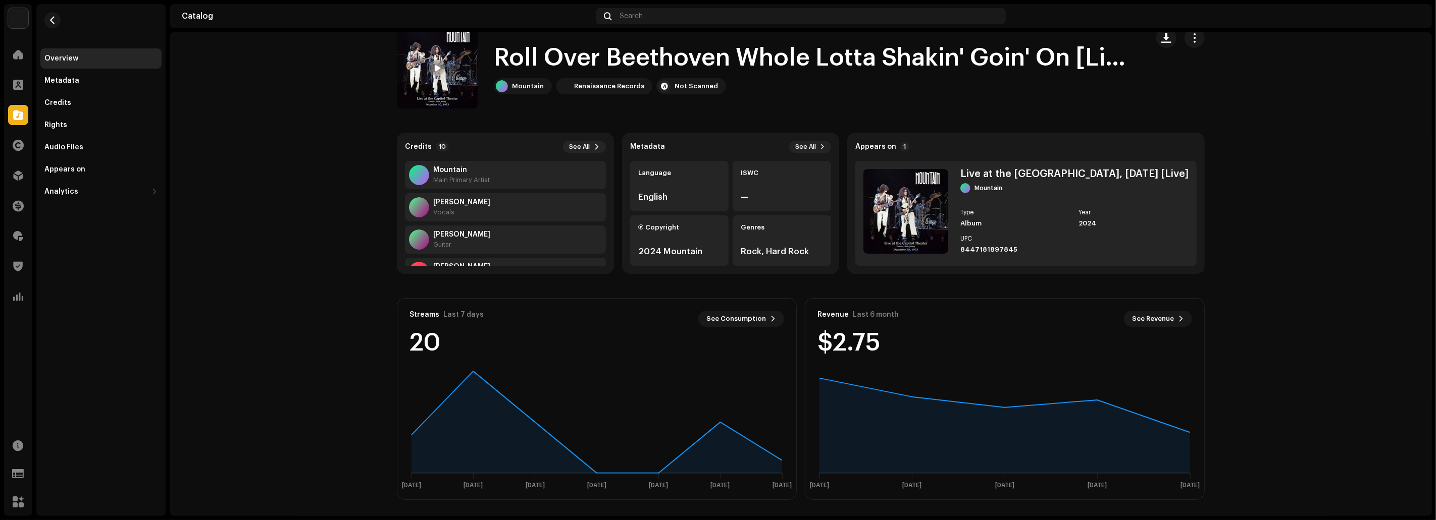
click at [308, 321] on catalog-tracks-details-overview "Roll Over Beethoven Whole Lotta Shakin' Goin' On [Live] Roll Over Beethoven Who…" at bounding box center [801, 264] width 1262 height 505
click at [56, 21] on span "button" at bounding box center [53, 20] width 8 height 8
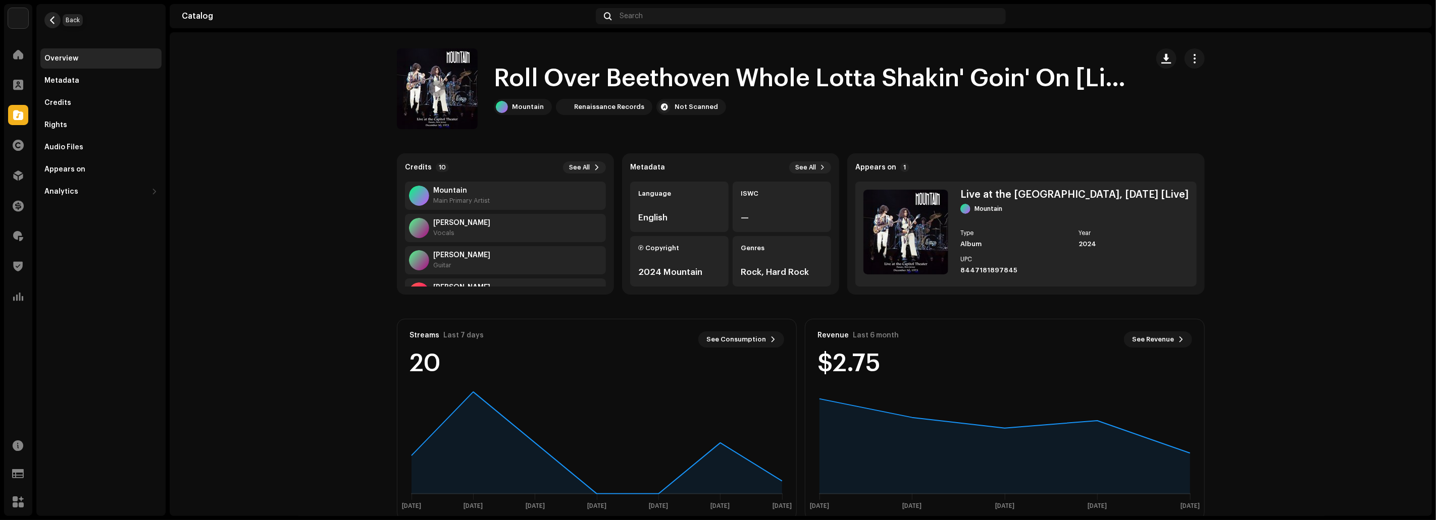
click at [49, 17] on span "button" at bounding box center [53, 20] width 8 height 8
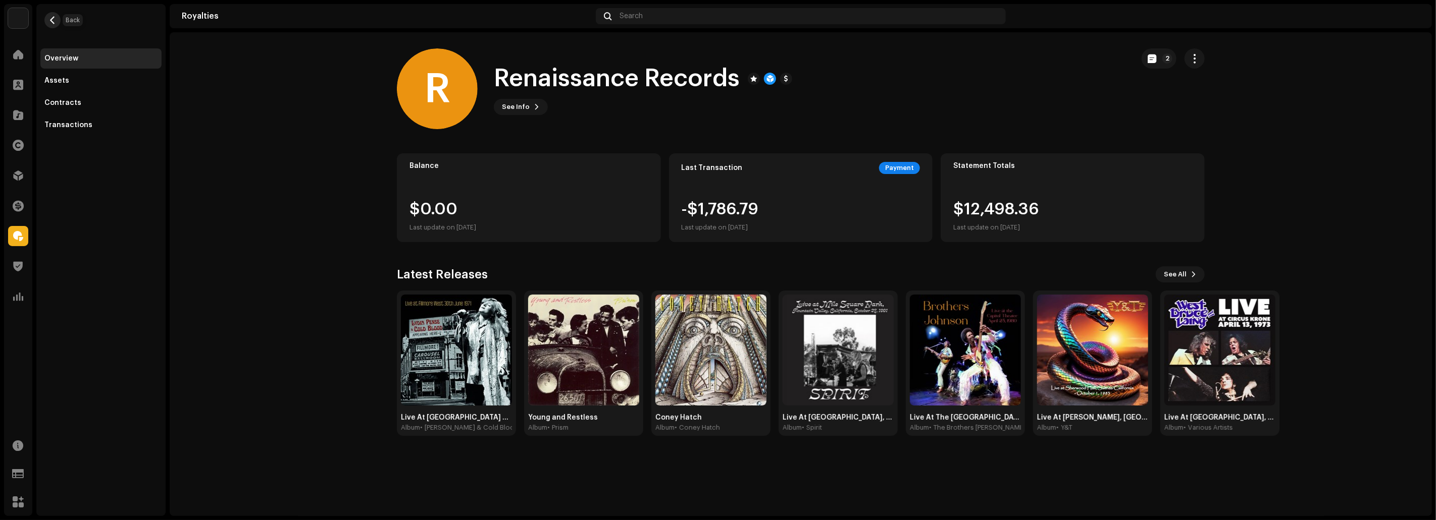
click at [50, 21] on span "button" at bounding box center [53, 20] width 8 height 8
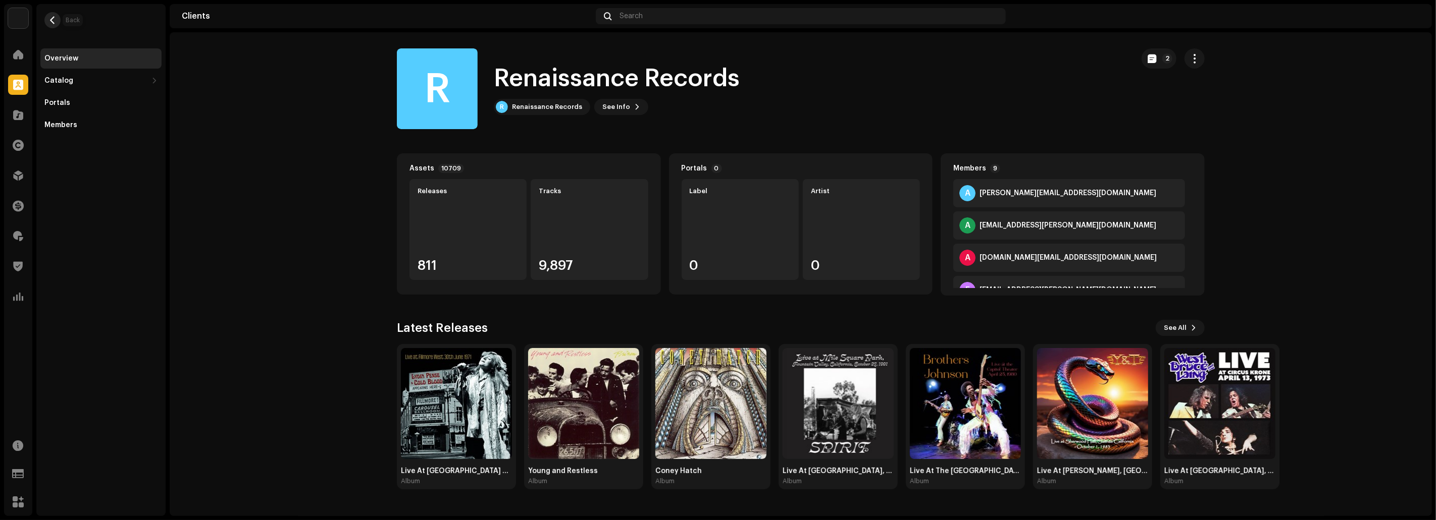
click at [54, 21] on span "button" at bounding box center [53, 20] width 8 height 8
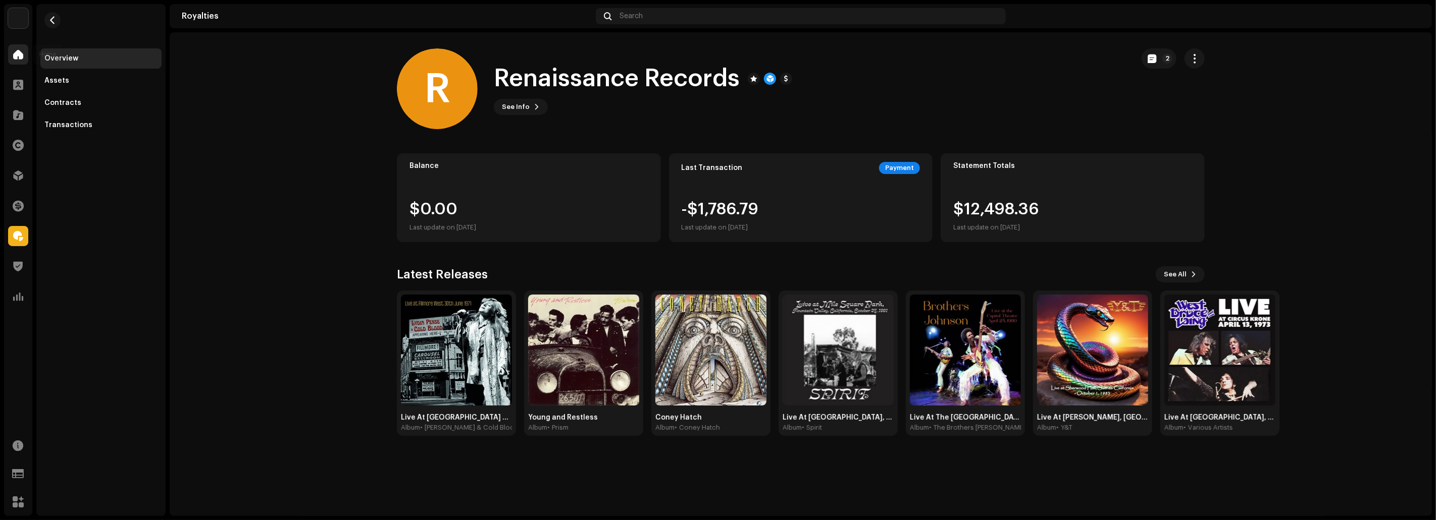
click at [21, 61] on div at bounding box center [18, 54] width 20 height 20
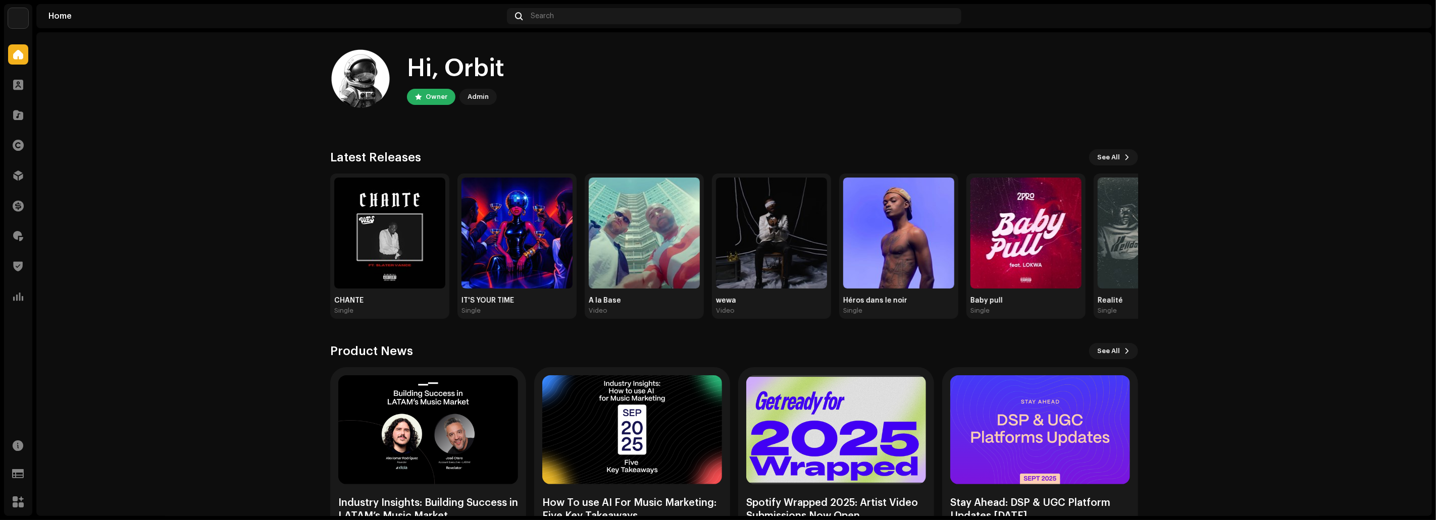
click at [180, 249] on home-home "Hi, Orbit Owner Admin Check out the latest Product Updates for Check Product Up…" at bounding box center [733, 295] width 1395 height 527
click at [21, 85] on span at bounding box center [18, 85] width 10 height 8
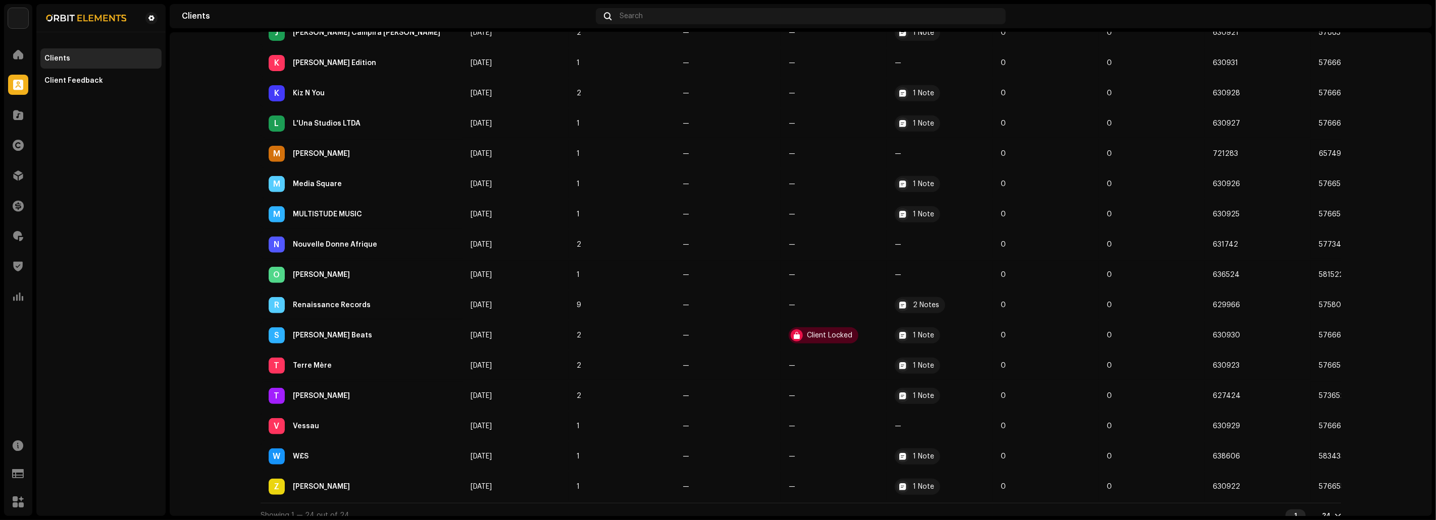
scroll to position [463, 0]
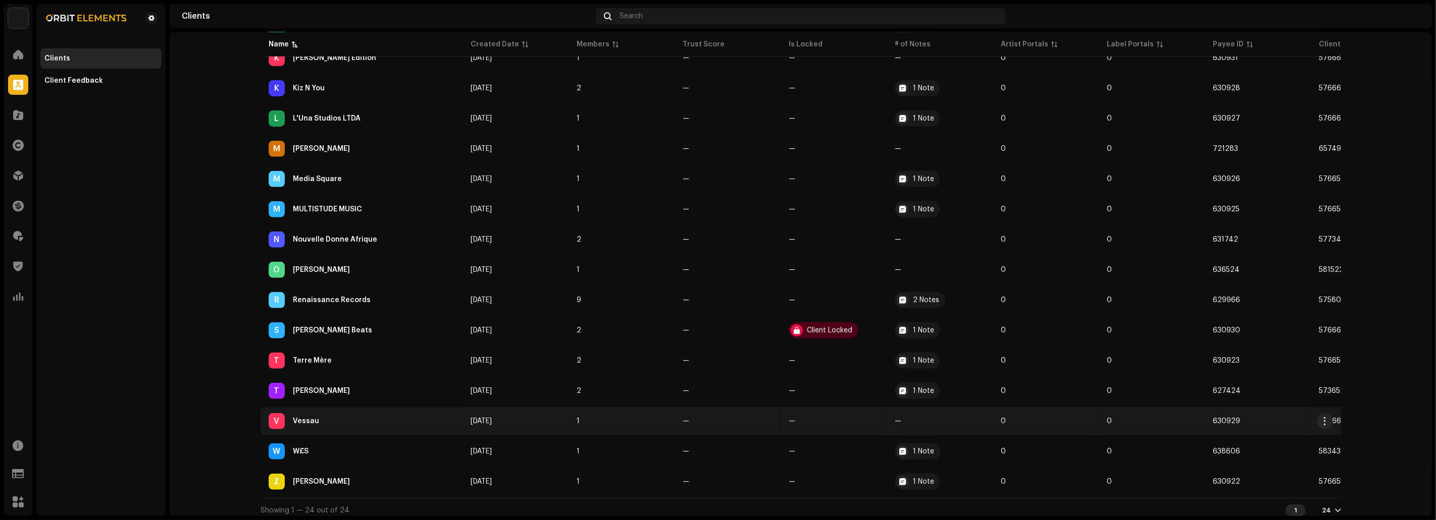
click at [303, 407] on td "V Vessau" at bounding box center [361, 421] width 202 height 28
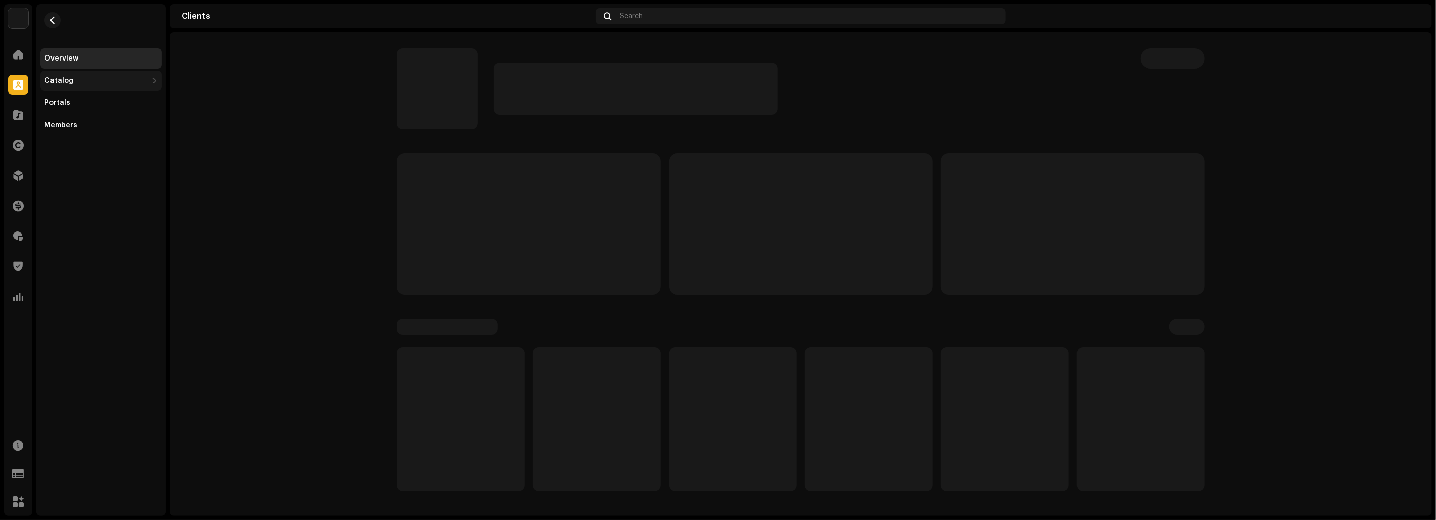
click at [124, 79] on div "Catalog" at bounding box center [95, 81] width 103 height 8
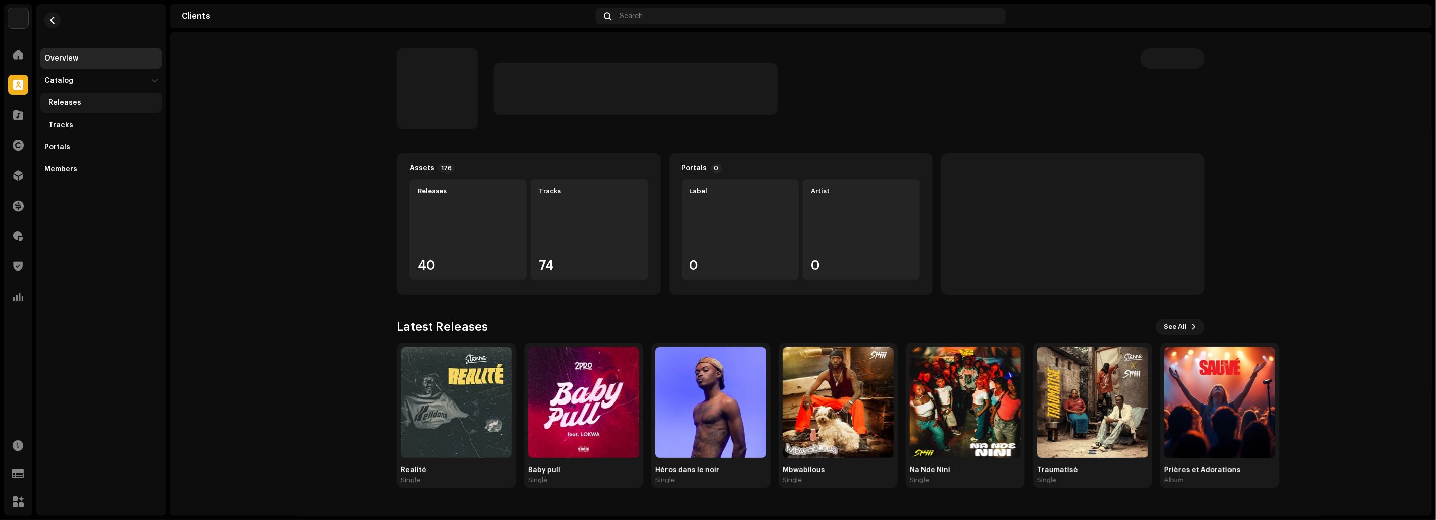
click at [95, 93] on div "Releases" at bounding box center [100, 103] width 121 height 20
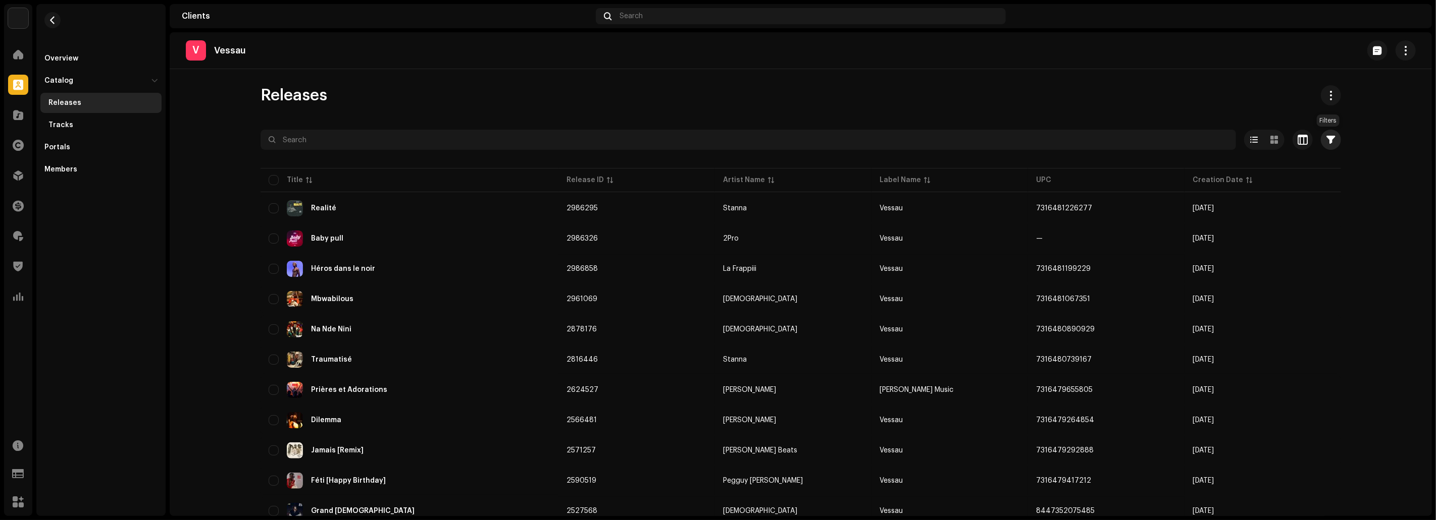
click at [1327, 141] on span "button" at bounding box center [1331, 140] width 9 height 8
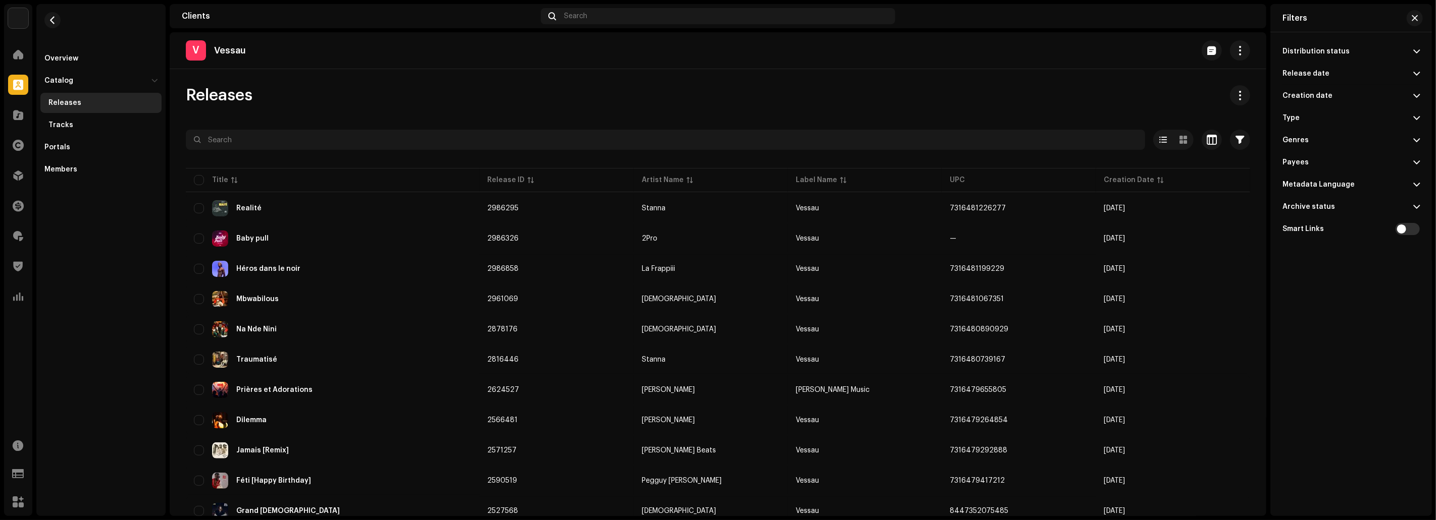
click at [1344, 50] on div "Distribution status" at bounding box center [1315, 51] width 67 height 8
click at [1317, 123] on div "Distributed" at bounding box center [1300, 126] width 37 height 8
radio input "true"
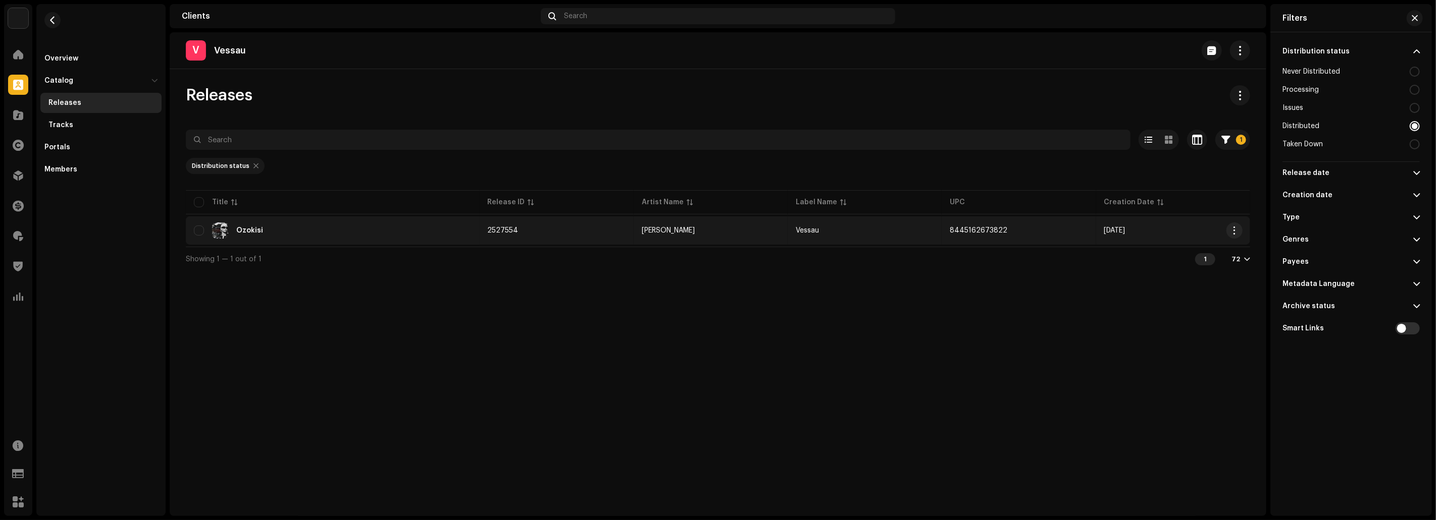
click at [315, 228] on div "Ozokisi" at bounding box center [333, 231] width 278 height 16
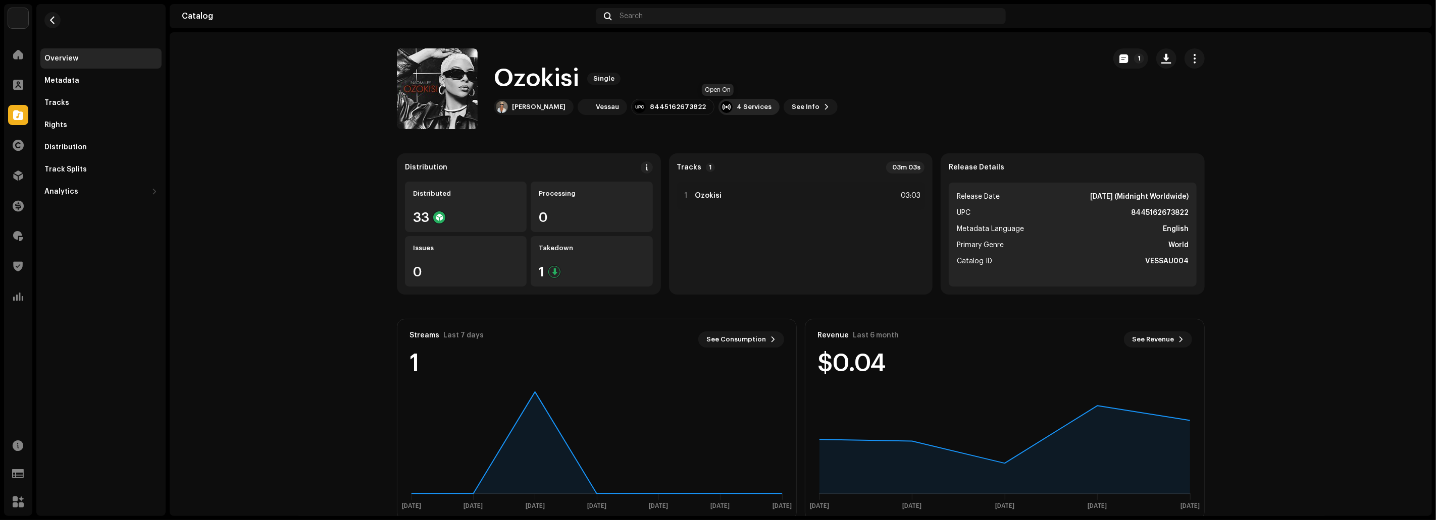
click at [737, 108] on div "4 Services" at bounding box center [754, 107] width 35 height 8
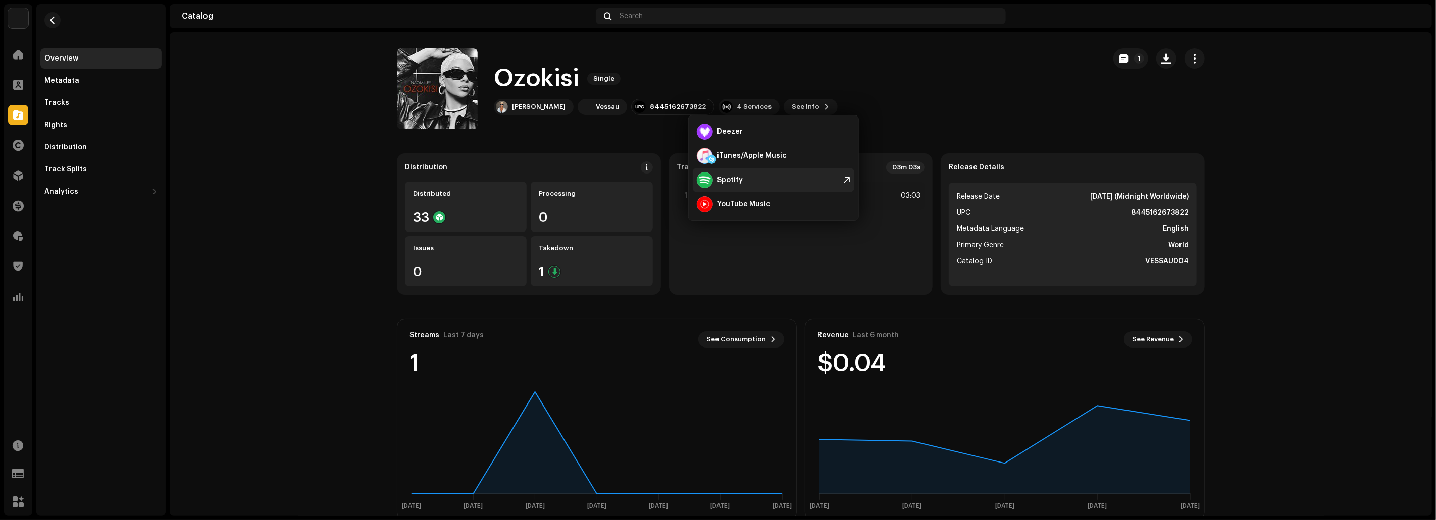
click at [756, 179] on div "Spotify" at bounding box center [774, 180] width 162 height 24
click at [1194, 55] on span "button" at bounding box center [1195, 59] width 10 height 8
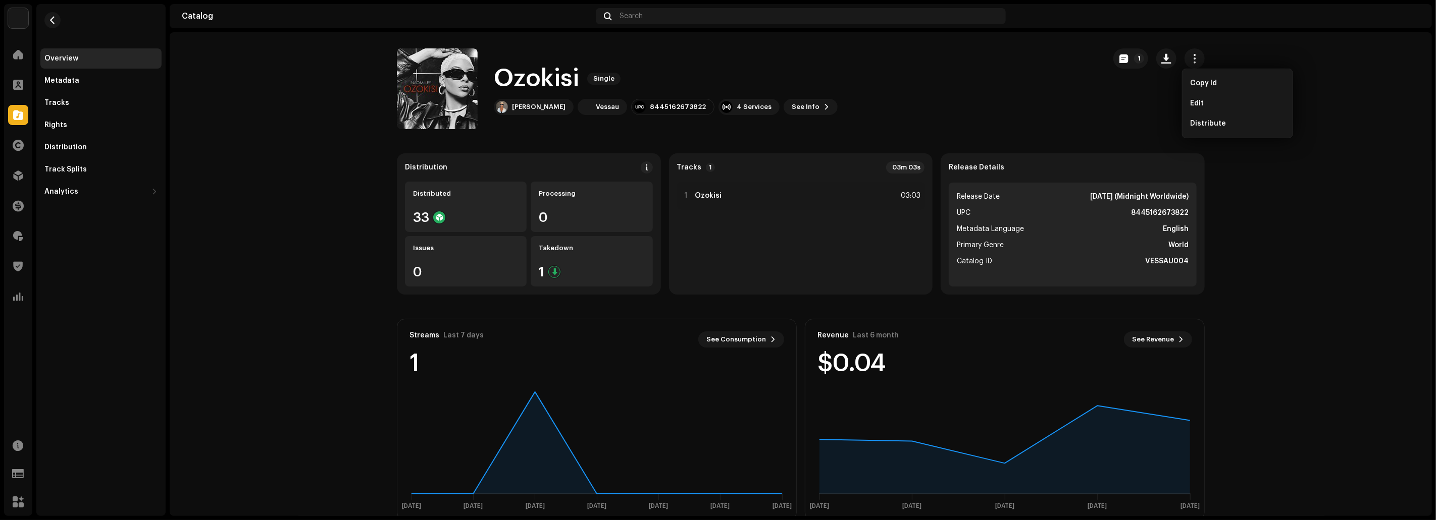
click at [1107, 104] on div "Ozokisi Single Naomi Ley Vessau 8445162673822 4 Services See Info 1 1" at bounding box center [801, 88] width 808 height 81
click at [113, 145] on div "Distribution" at bounding box center [100, 147] width 113 height 8
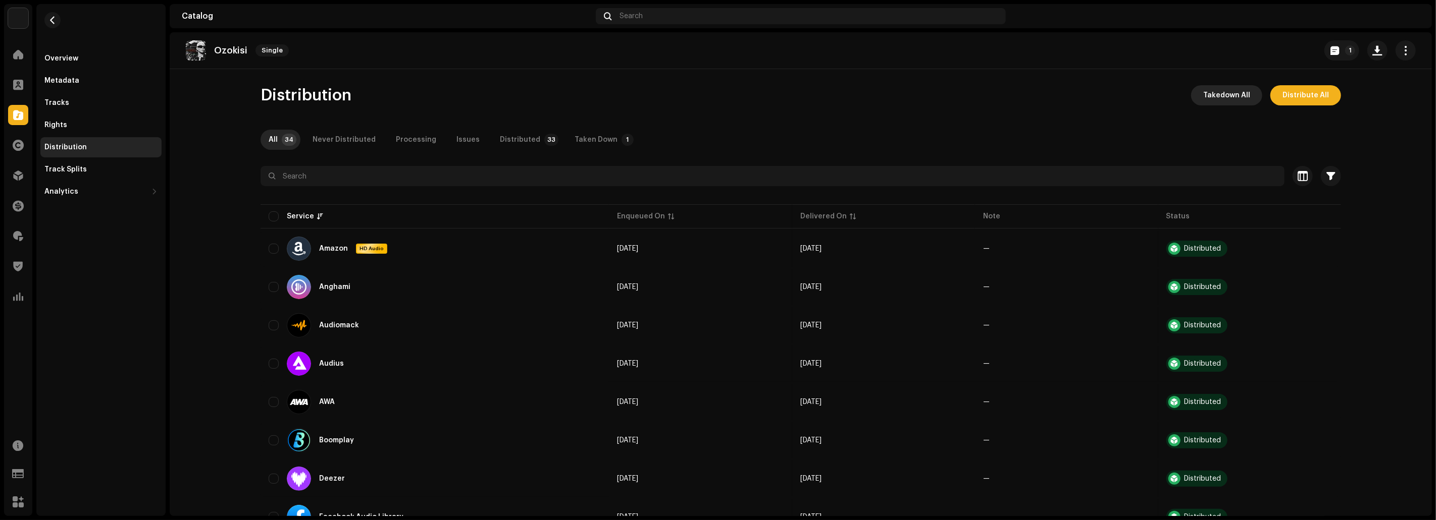
click at [1219, 94] on span "Takedown All" at bounding box center [1226, 95] width 47 height 20
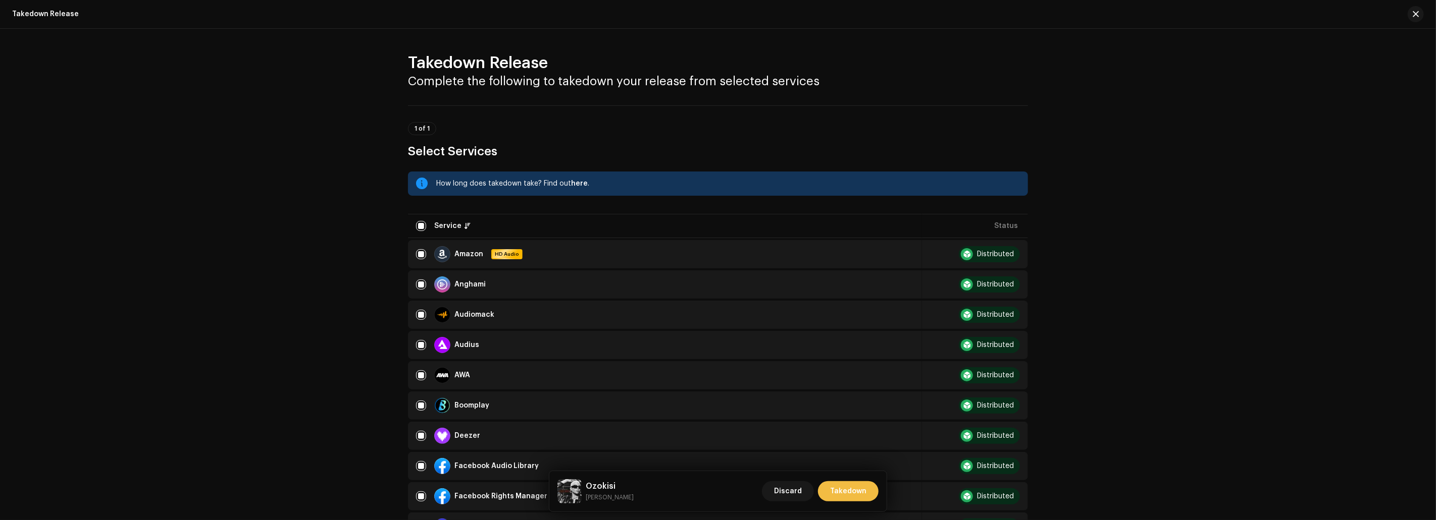
click at [845, 488] on span "Takedown" at bounding box center [848, 492] width 36 height 20
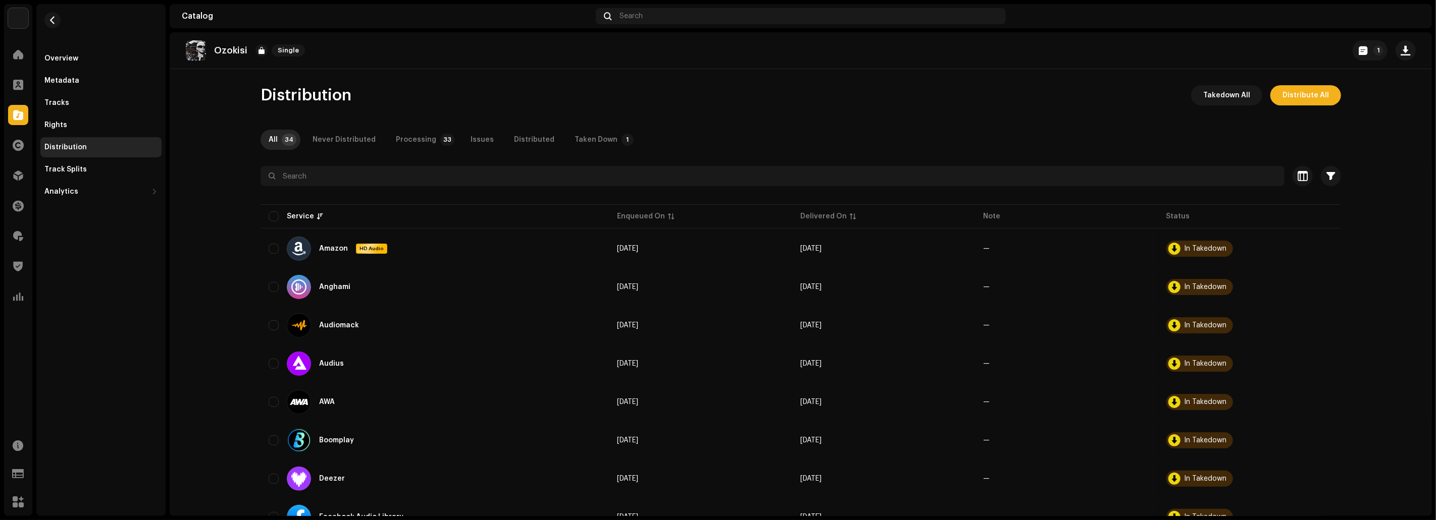
click at [758, 98] on div "Distribution Takedown All Distribute All" at bounding box center [800, 95] width 1080 height 20
click at [98, 63] on div "Overview" at bounding box center [100, 58] width 121 height 20
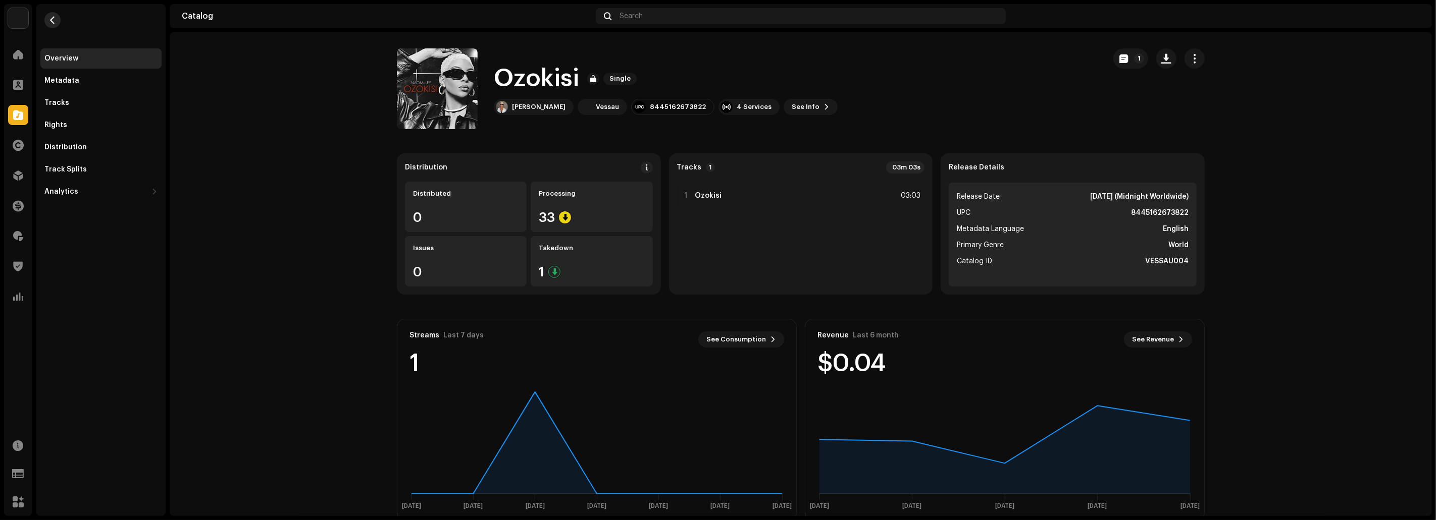
click at [57, 22] on button "button" at bounding box center [52, 20] width 16 height 16
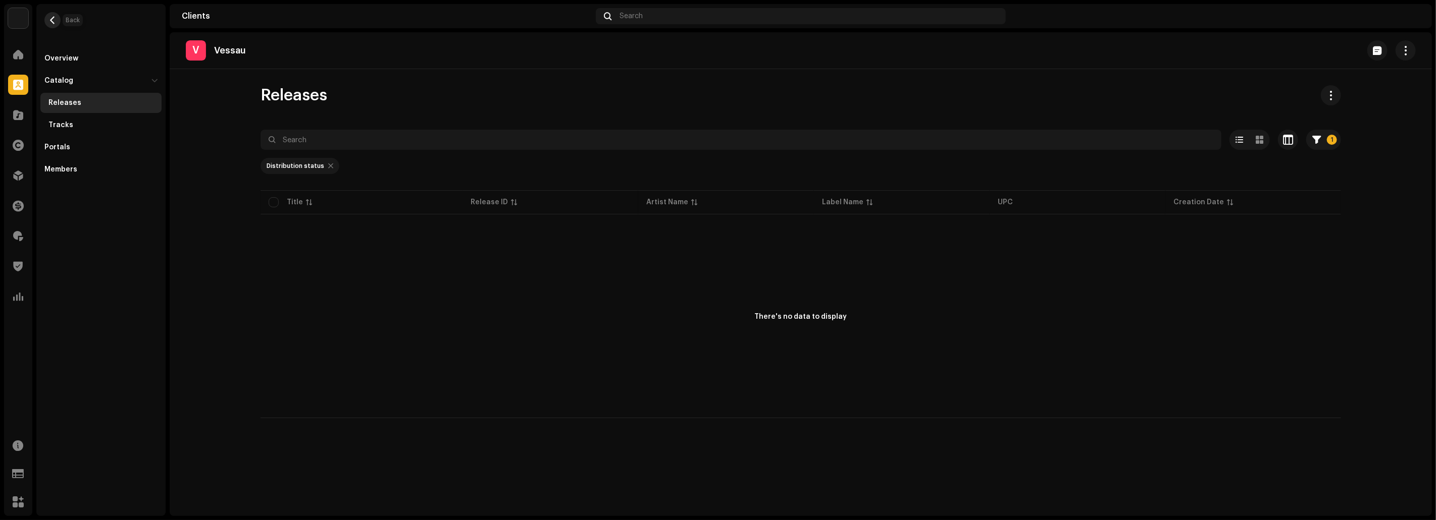
click at [55, 25] on button "button" at bounding box center [52, 20] width 16 height 16
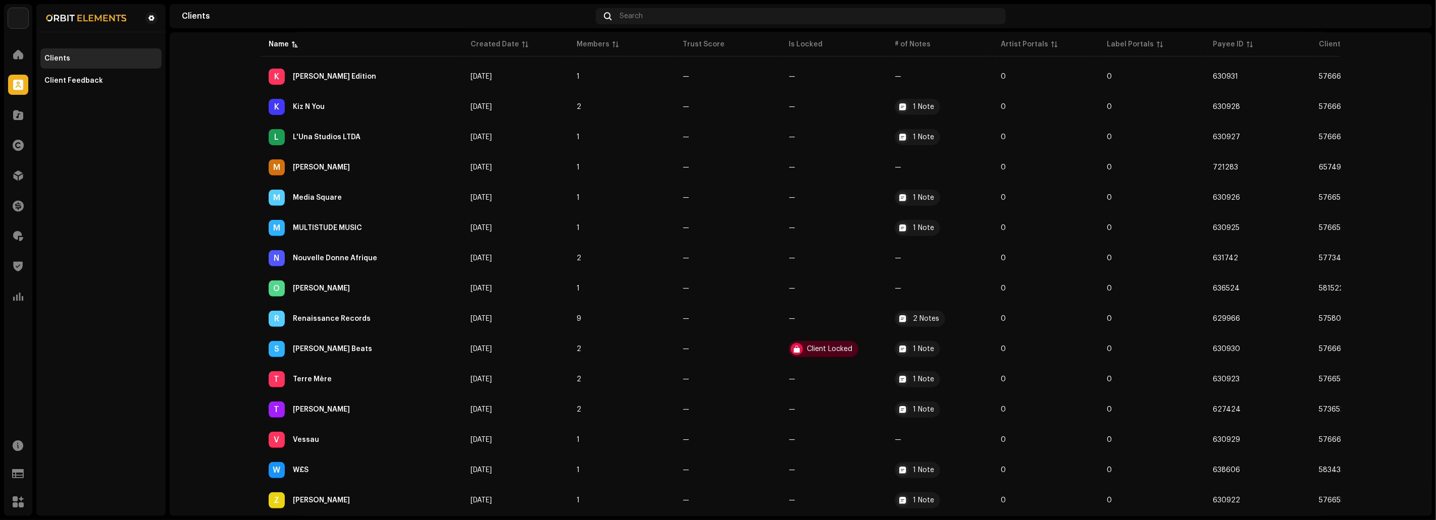
scroll to position [463, 0]
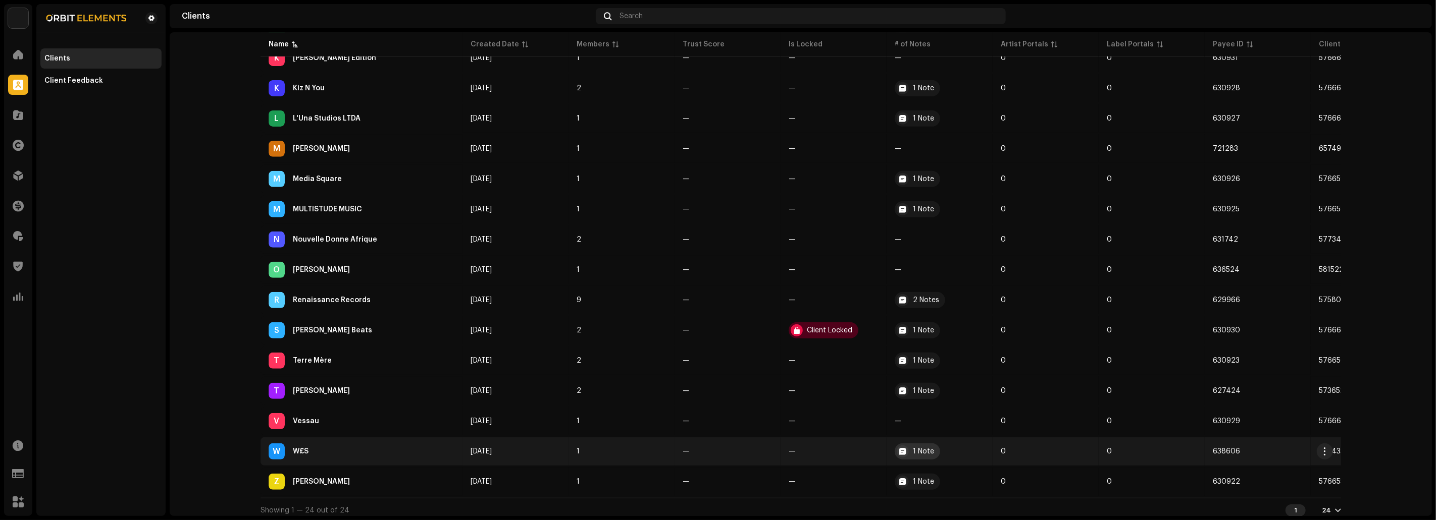
click at [919, 448] on div "1 Note" at bounding box center [923, 451] width 21 height 7
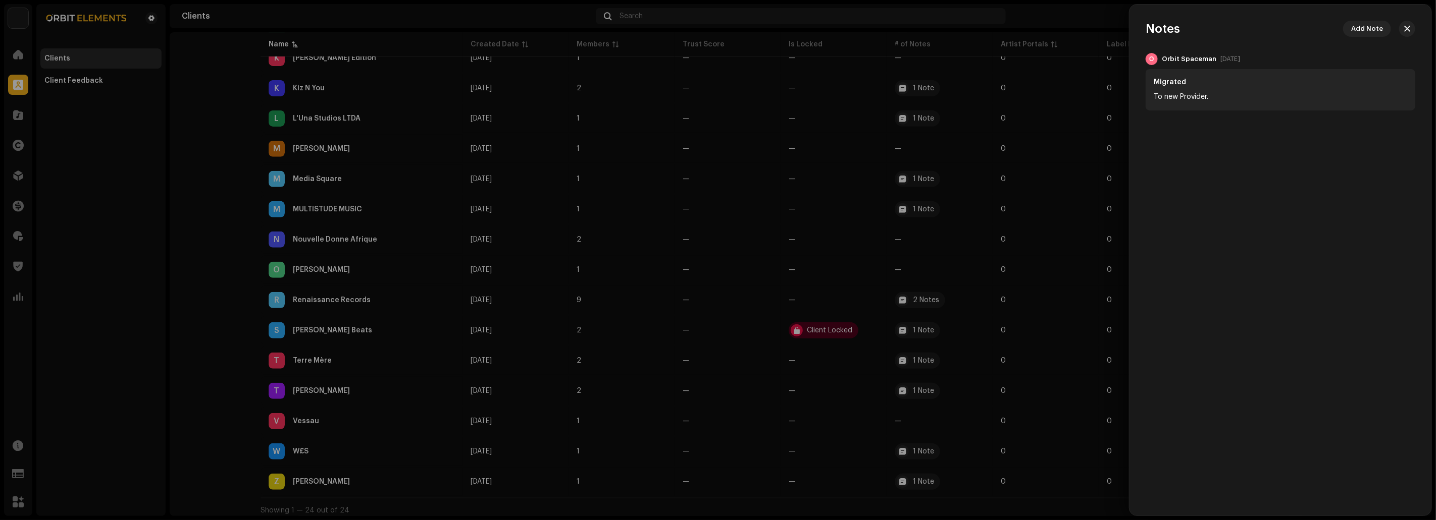
drag, startPoint x: 1244, startPoint y: 92, endPoint x: 1136, endPoint y: 94, distance: 108.1
click at [1136, 94] on div "O Orbit Spaceman Aug 20, 2025 Migrated To new Provider." at bounding box center [1280, 82] width 302 height 58
copy div "To new Provider."
click at [207, 361] on div at bounding box center [718, 260] width 1436 height 520
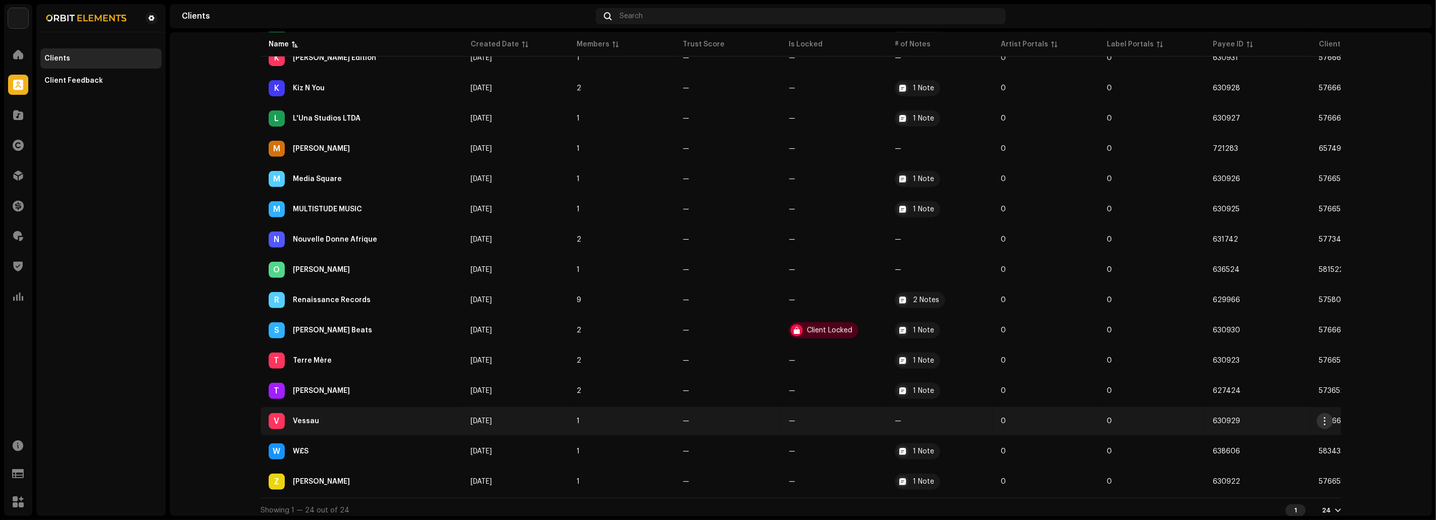
click at [1321, 417] on span "button" at bounding box center [1325, 421] width 8 height 8
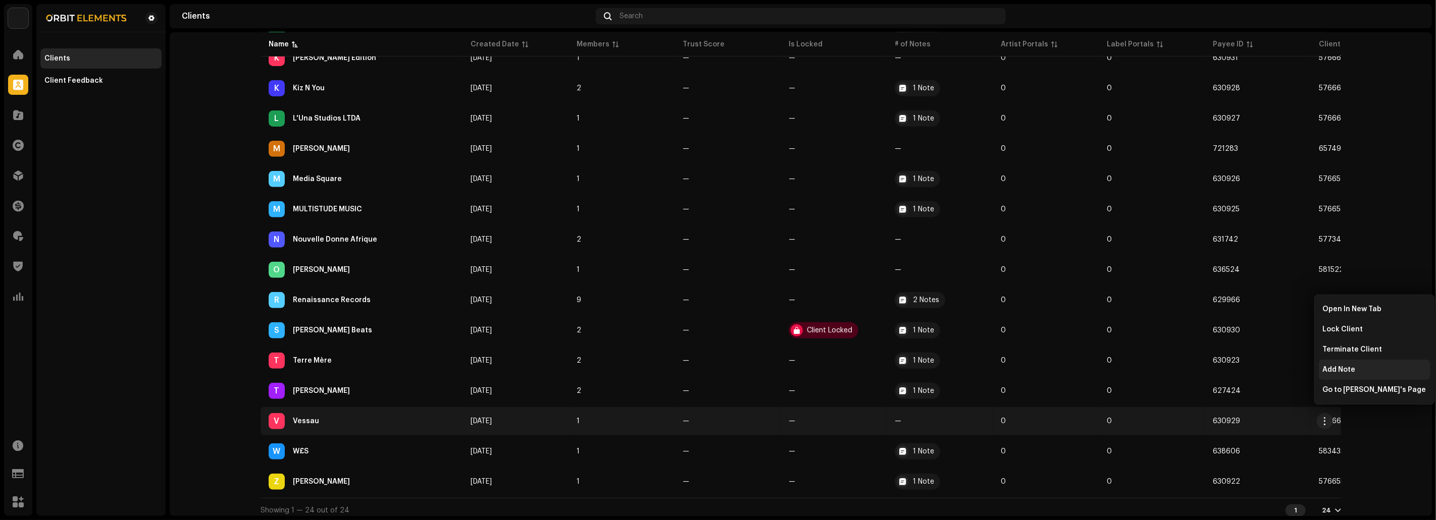
click at [1334, 372] on span "Add Note" at bounding box center [1339, 370] width 33 height 8
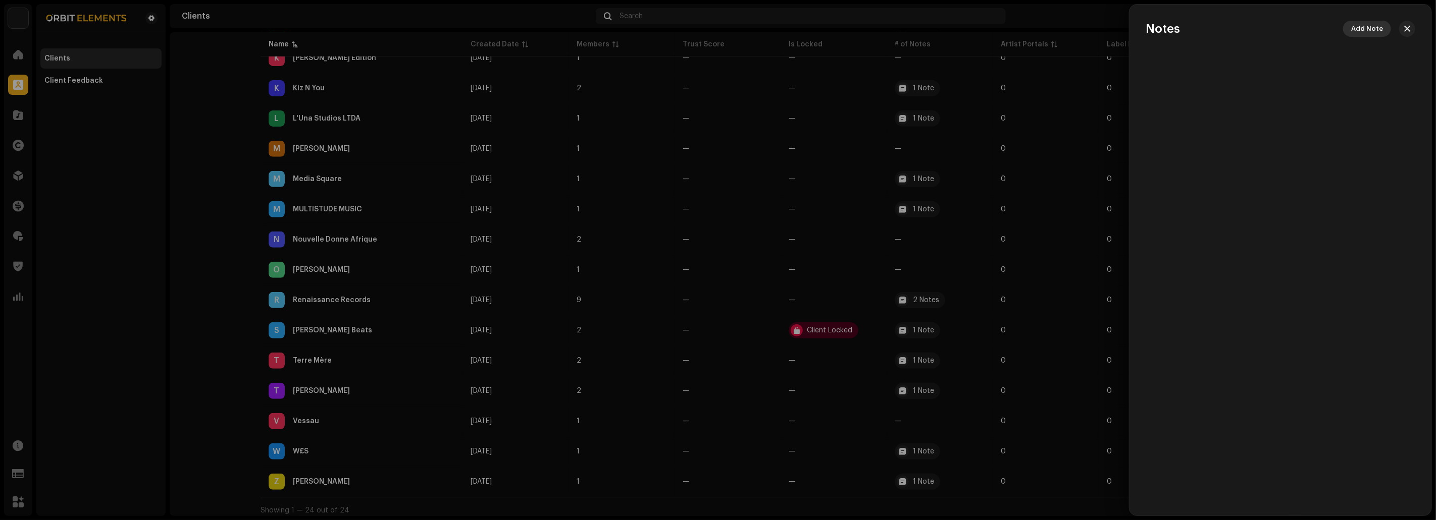
click at [1360, 29] on span "Add Note" at bounding box center [1367, 29] width 32 height 20
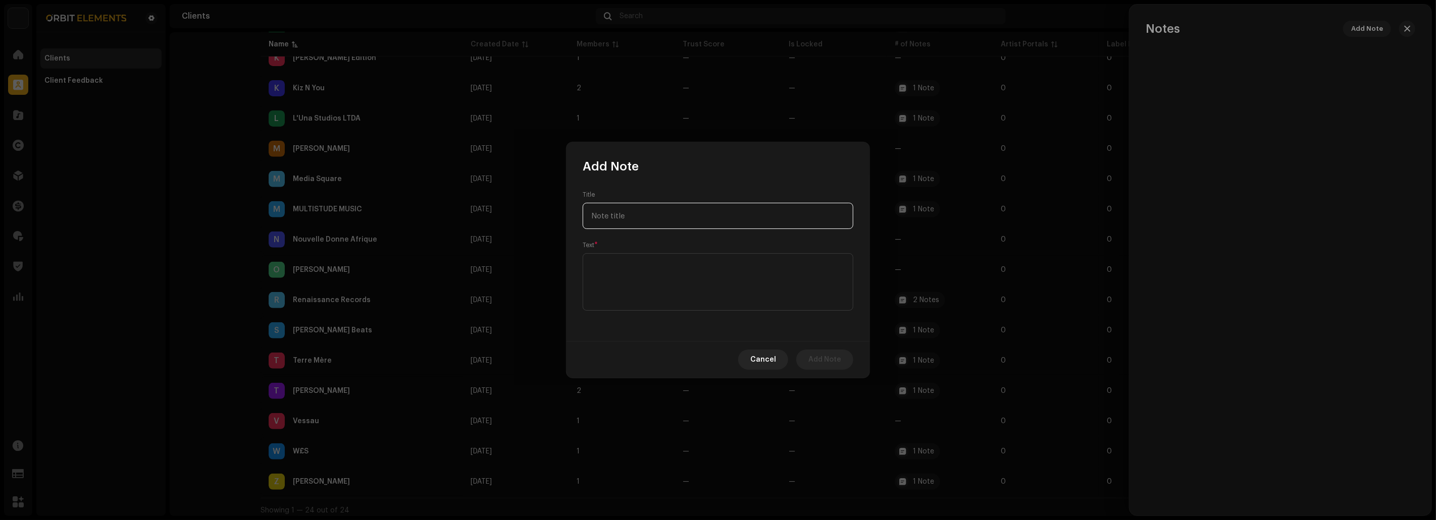
paste input "To new Provider."
type input "To new Provider."
click at [724, 297] on textarea at bounding box center [718, 282] width 271 height 58
paste textarea "To new Provider."
type textarea "To new Provider."
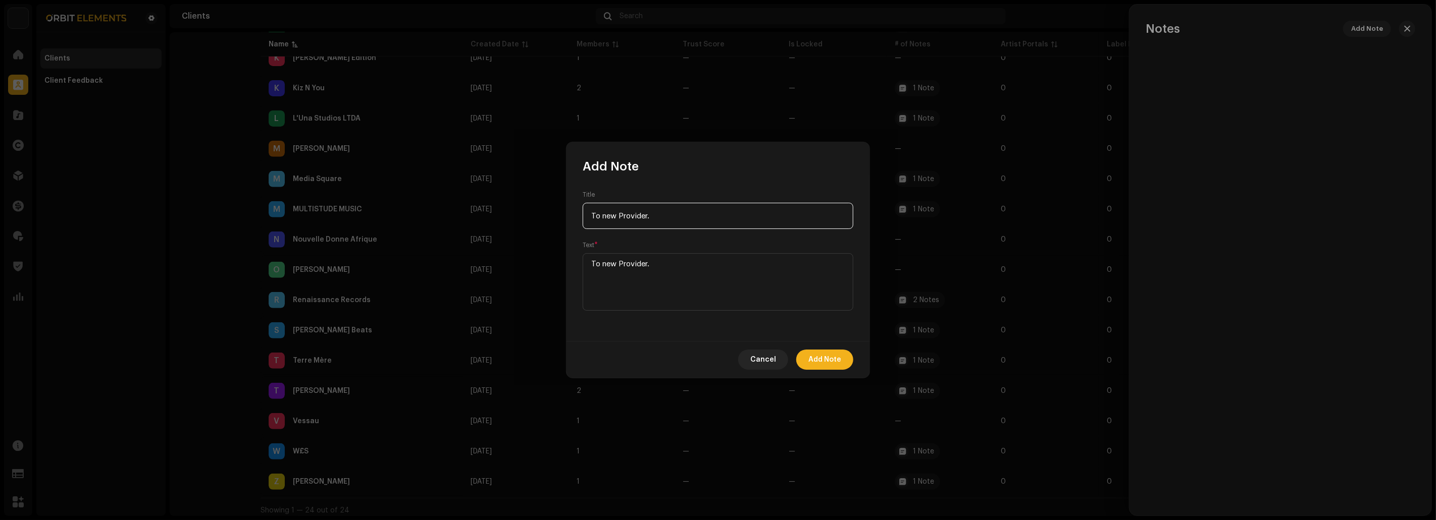
drag, startPoint x: 670, startPoint y: 219, endPoint x: 466, endPoint y: 199, distance: 205.4
click at [466, 199] on div "Add Note Title To new Provider. Text * Cancel Add Note" at bounding box center [718, 260] width 1436 height 520
type input "migration"
click at [821, 363] on span "Add Note" at bounding box center [824, 360] width 33 height 20
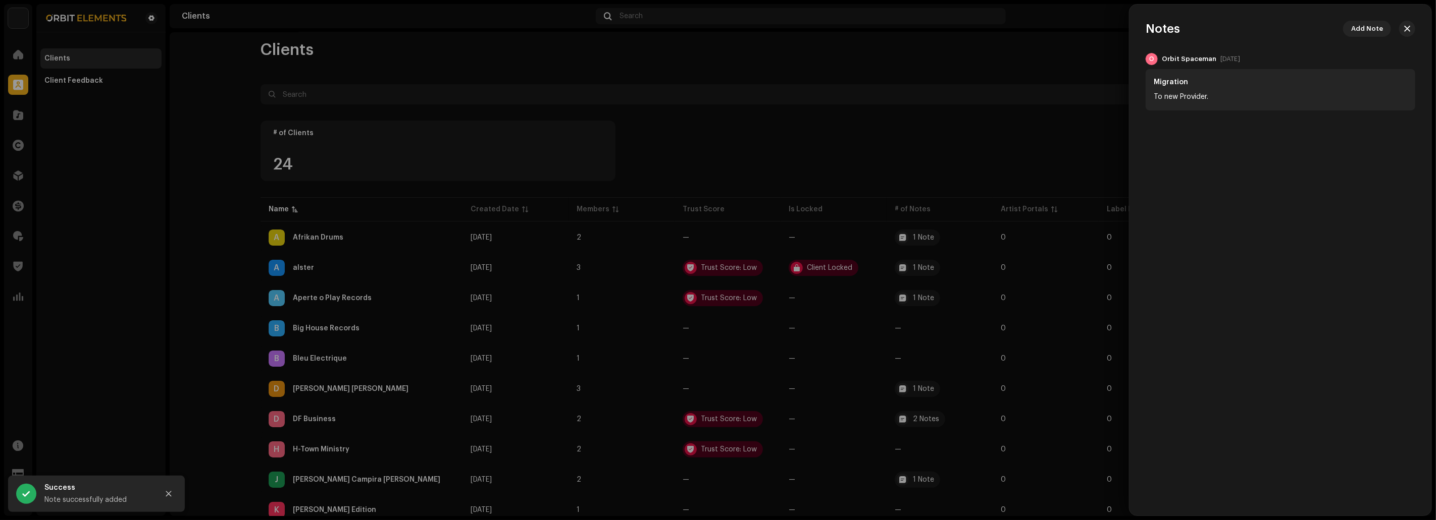
scroll to position [0, 0]
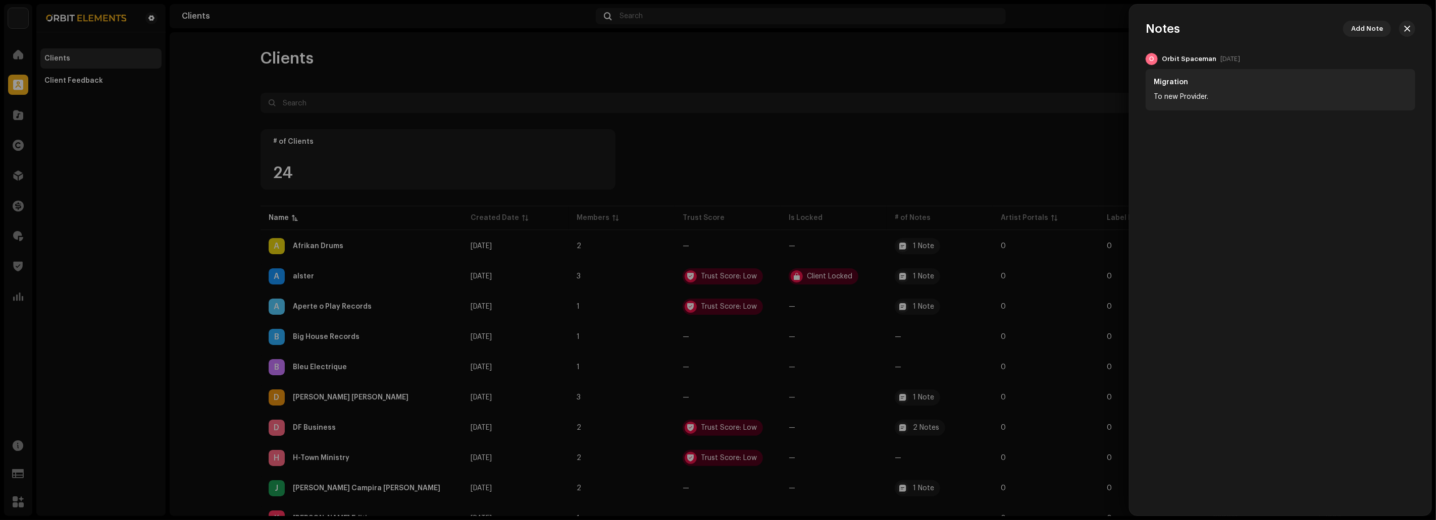
click at [777, 115] on div at bounding box center [718, 260] width 1436 height 520
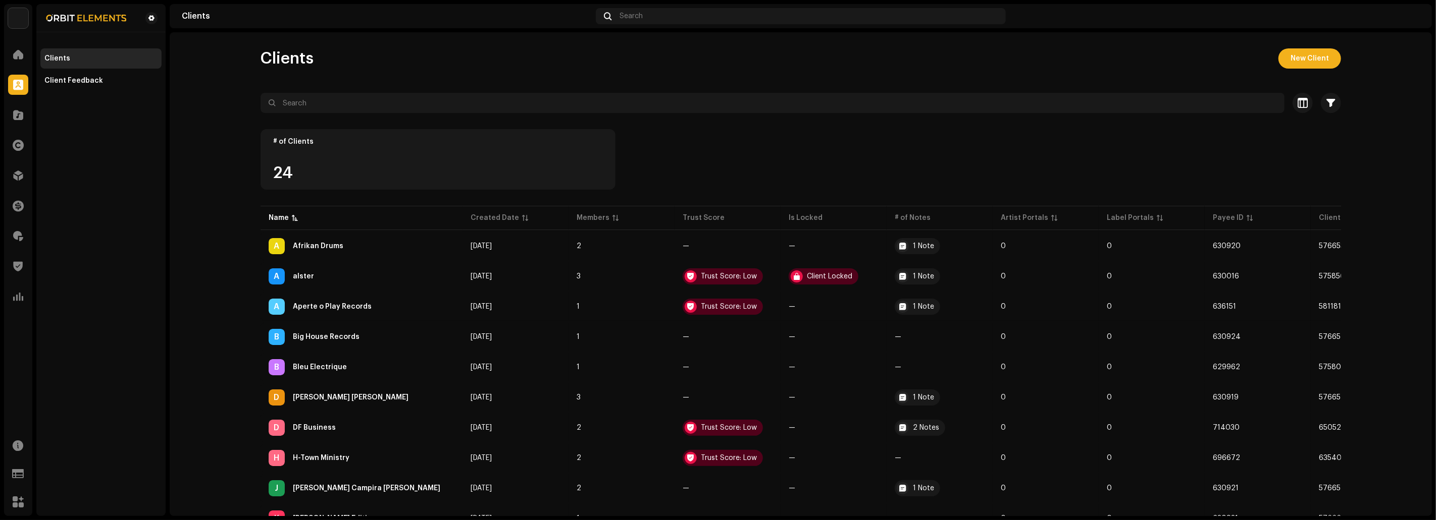
scroll to position [463, 0]
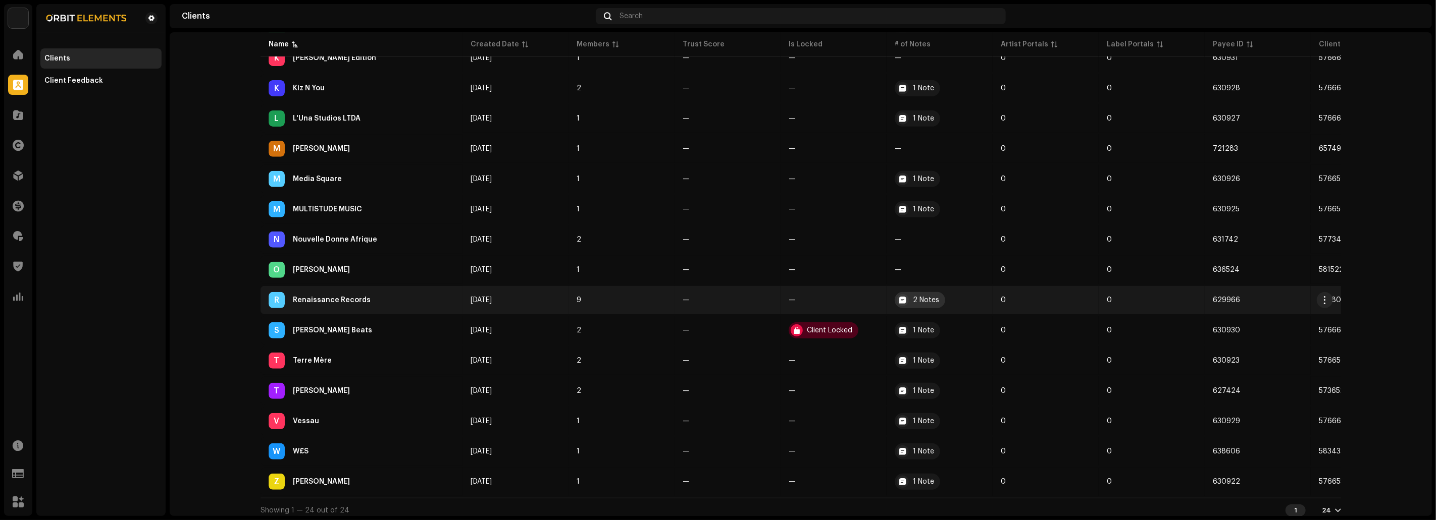
click at [913, 297] on div "2 Notes" at bounding box center [926, 300] width 26 height 7
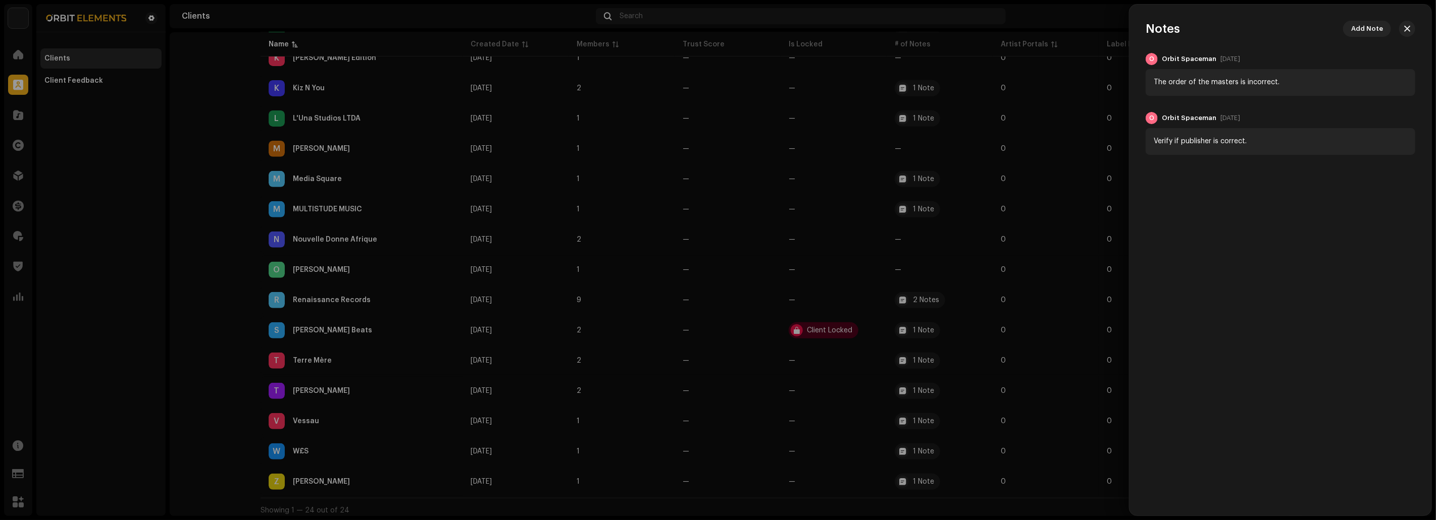
click at [904, 195] on div at bounding box center [718, 260] width 1436 height 520
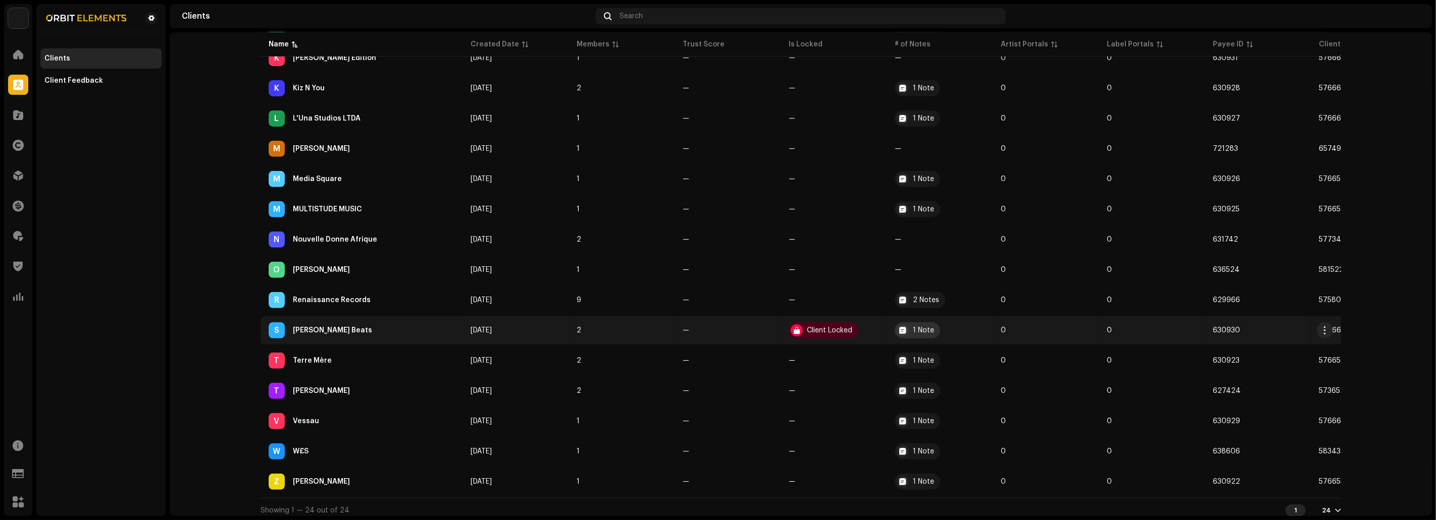
click at [919, 327] on div "1 Note" at bounding box center [923, 330] width 21 height 7
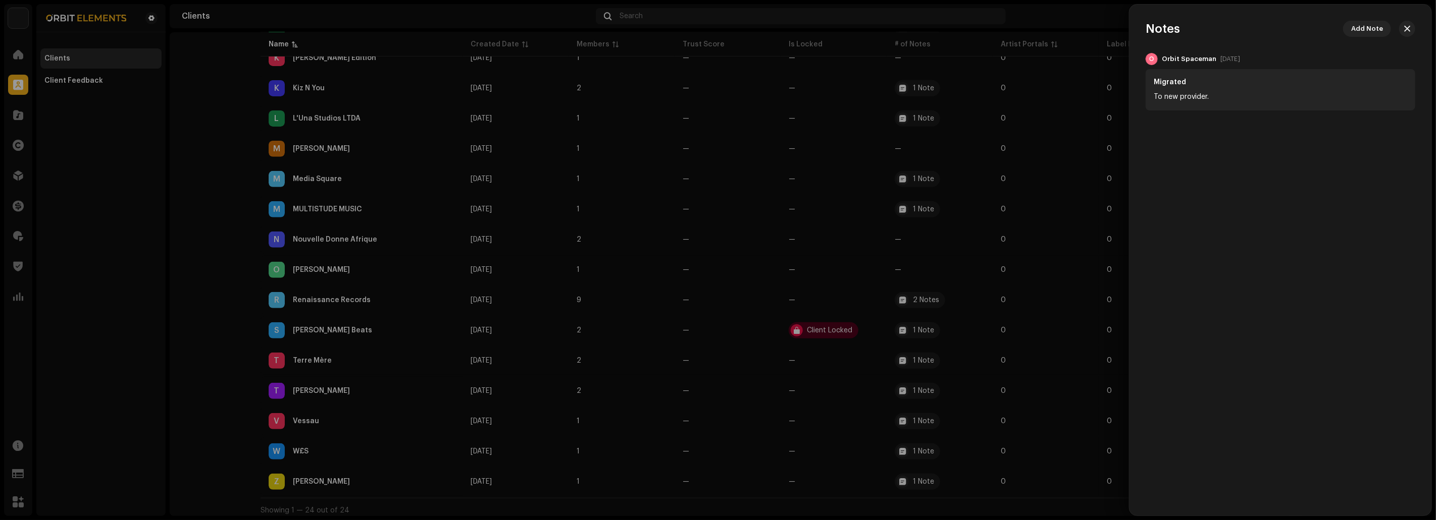
drag, startPoint x: 1215, startPoint y: 99, endPoint x: 1154, endPoint y: 90, distance: 60.8
click at [1154, 90] on div "Migrated To new provider." at bounding box center [1280, 89] width 270 height 41
copy div "To new provider."
click at [973, 196] on div at bounding box center [718, 260] width 1436 height 520
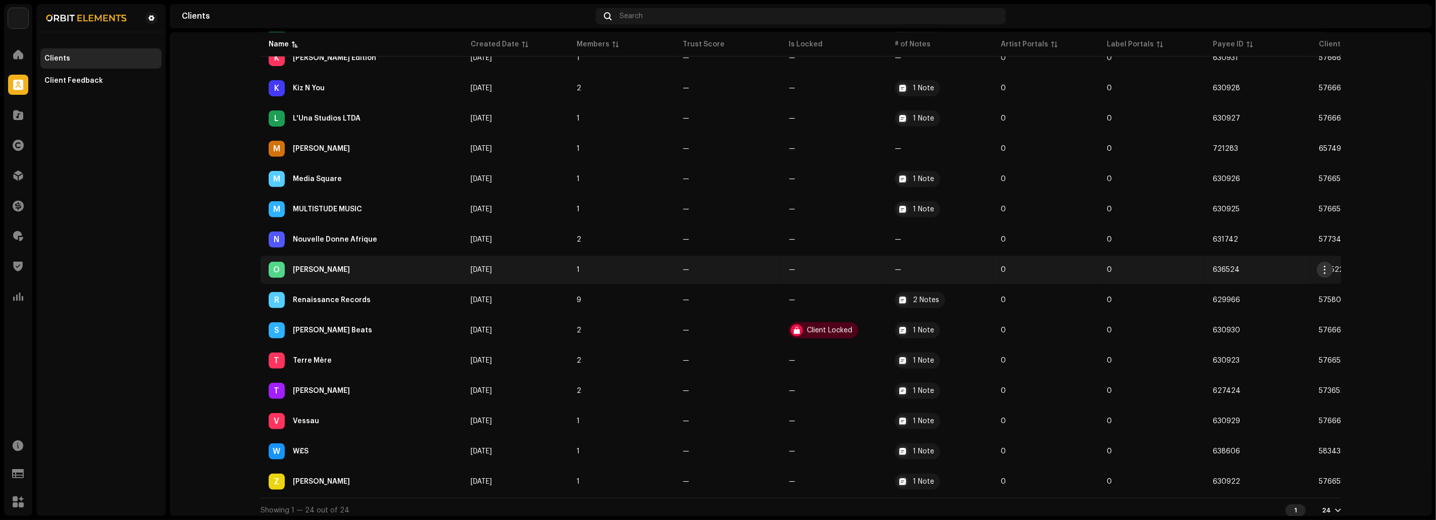
click at [1323, 266] on span "button" at bounding box center [1325, 270] width 8 height 8
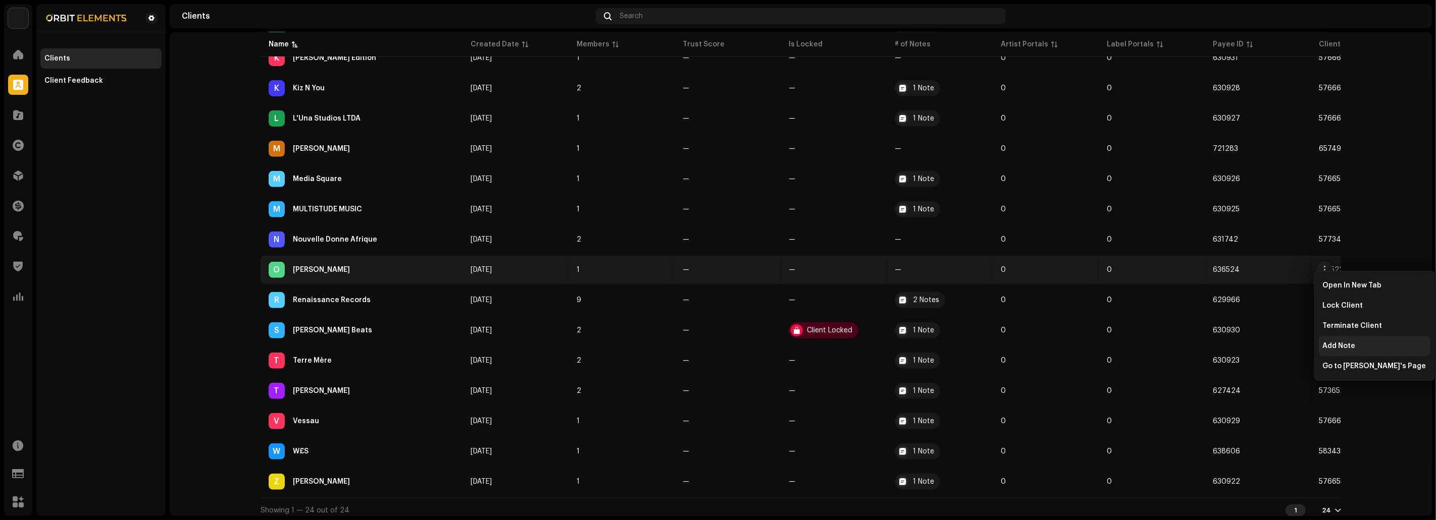
click at [1348, 349] on span "Add Note" at bounding box center [1339, 346] width 33 height 8
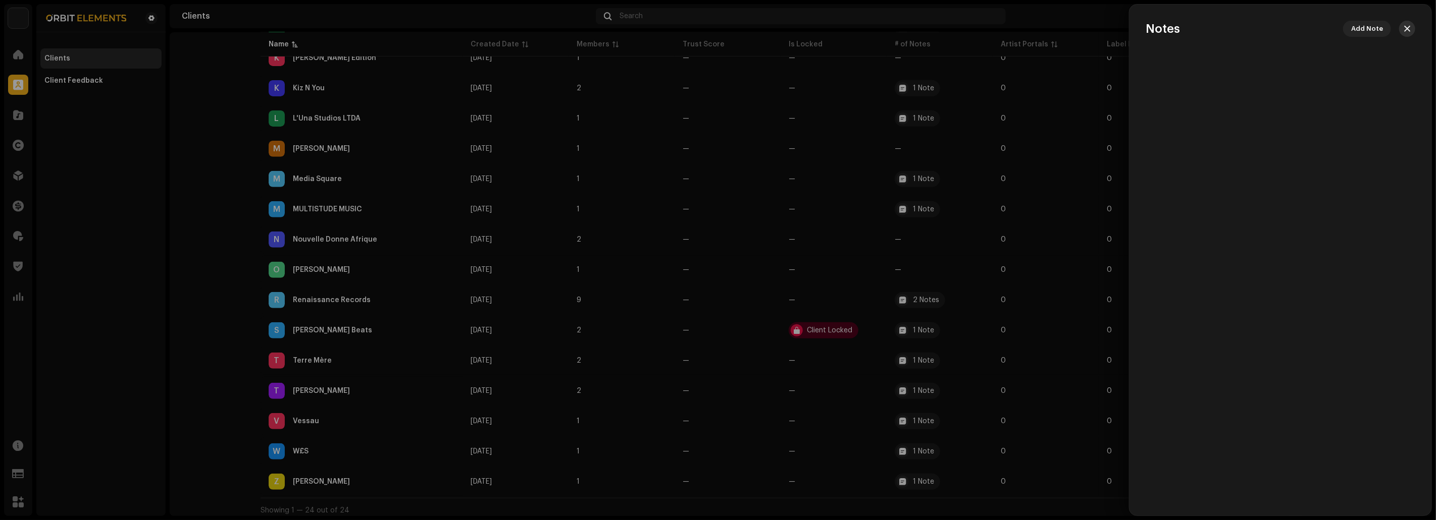
click at [1408, 31] on span "button" at bounding box center [1407, 29] width 6 height 8
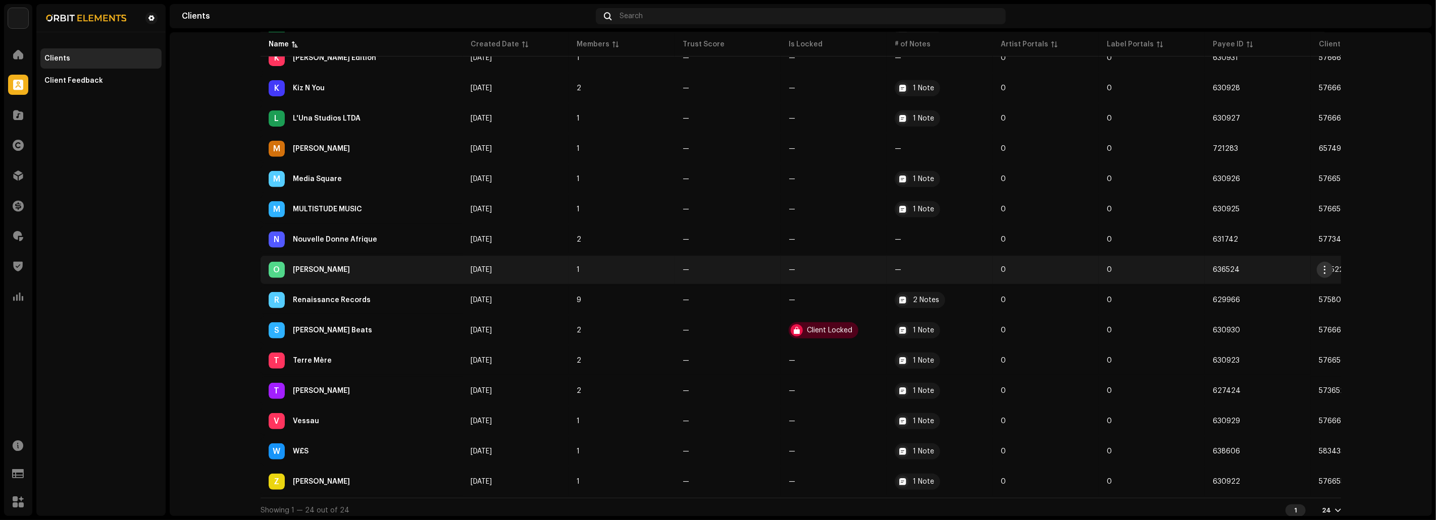
click at [1328, 262] on button "button" at bounding box center [1325, 270] width 16 height 16
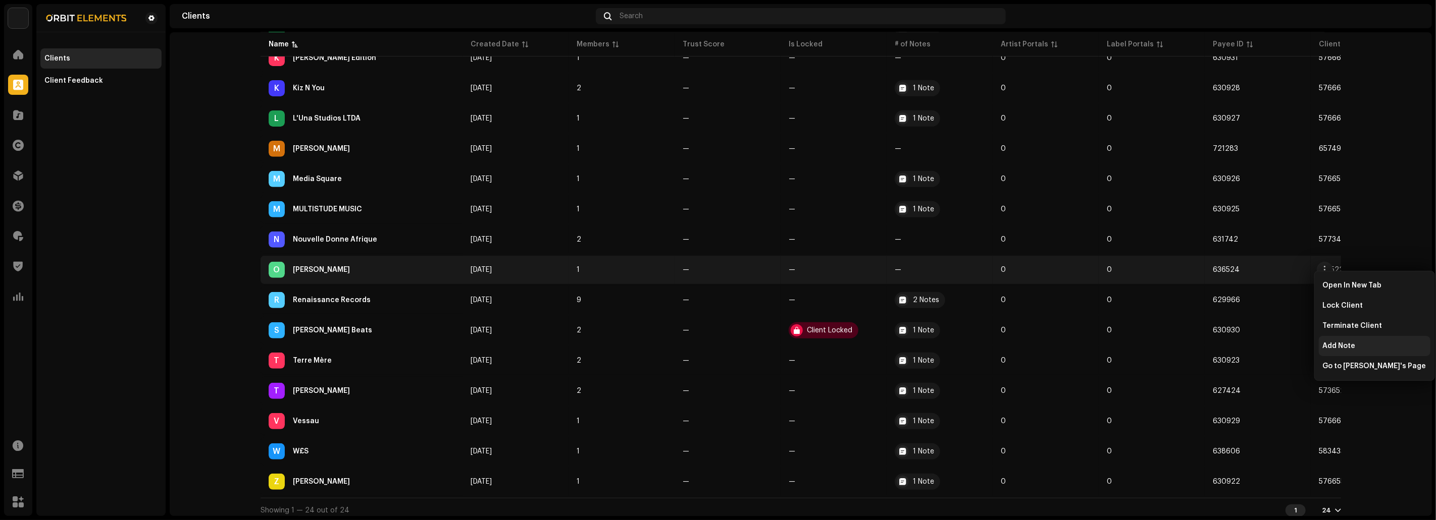
click at [1337, 349] on span "Add Note" at bounding box center [1339, 346] width 33 height 8
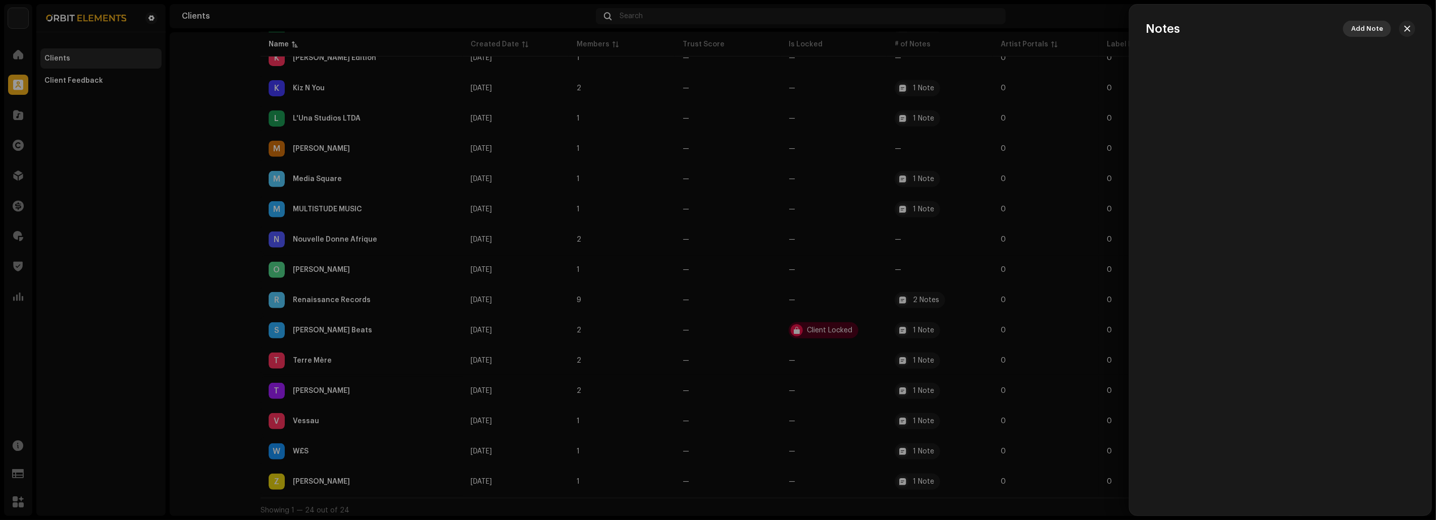
click at [1372, 32] on span "Add Note" at bounding box center [1367, 29] width 32 height 20
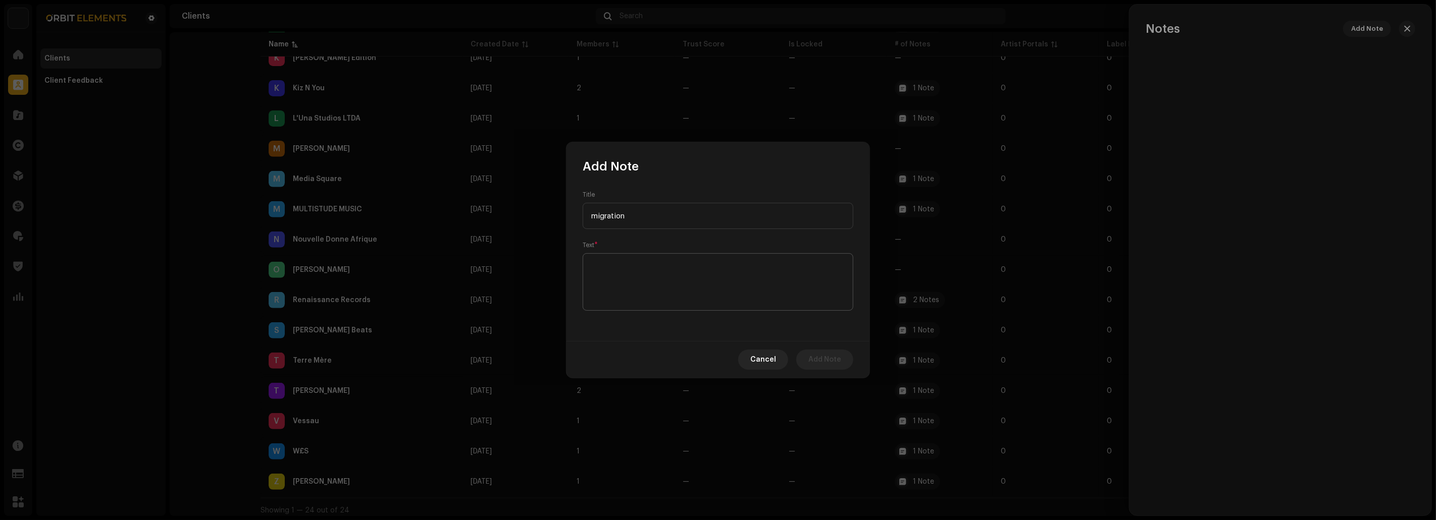
type input "migration"
click at [629, 266] on textarea at bounding box center [718, 282] width 271 height 58
paste textarea "To new provider."
type textarea "To new provider."
click at [821, 359] on span "Add Note" at bounding box center [824, 360] width 33 height 20
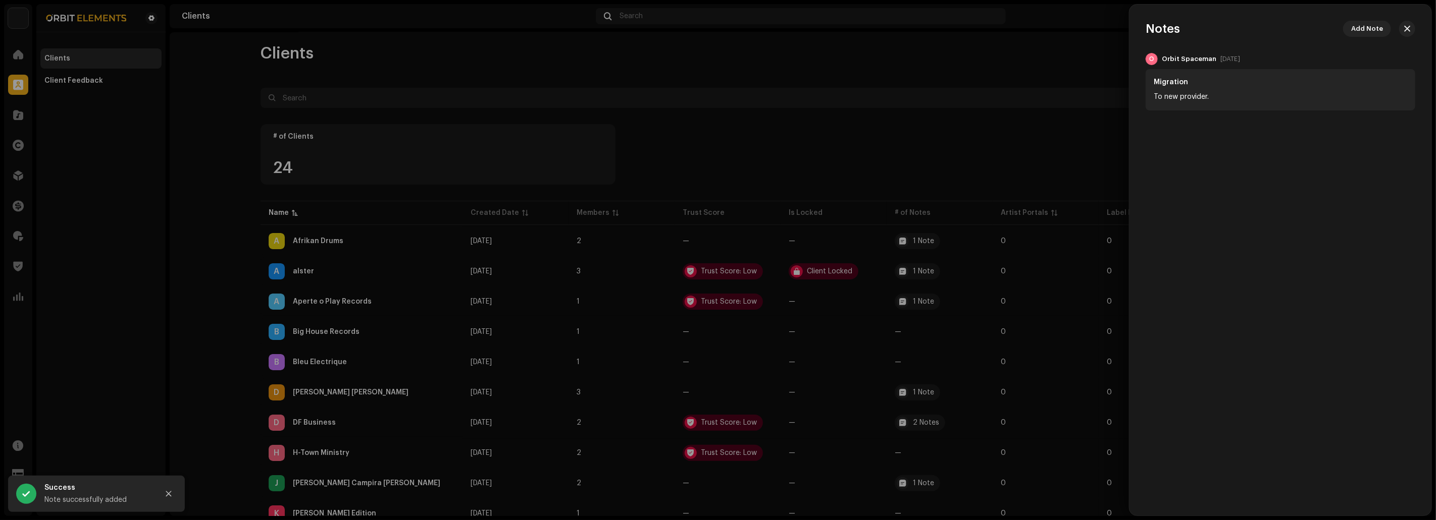
scroll to position [0, 0]
click at [1405, 28] on span "button" at bounding box center [1407, 29] width 6 height 8
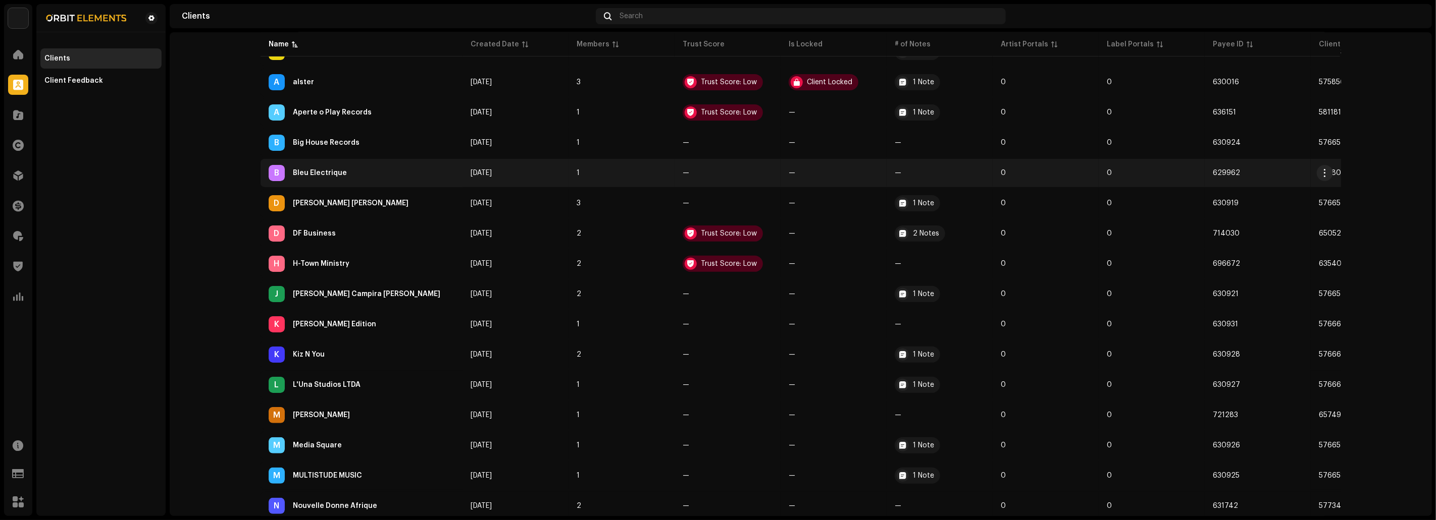
scroll to position [188, 0]
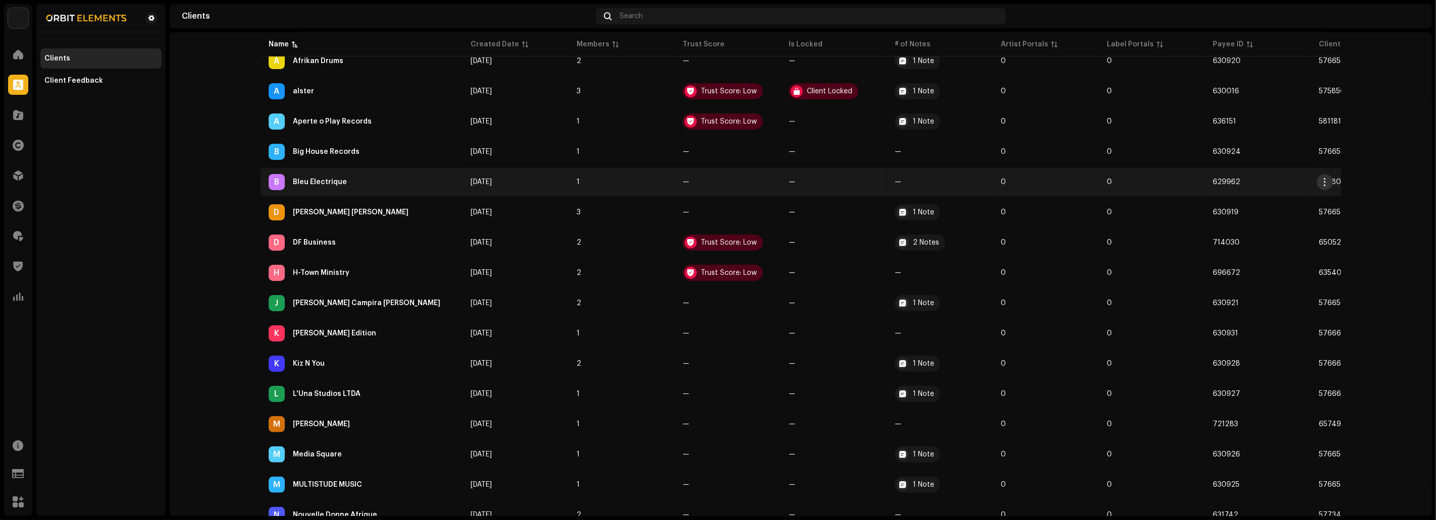
click at [1326, 179] on button "button" at bounding box center [1325, 182] width 16 height 16
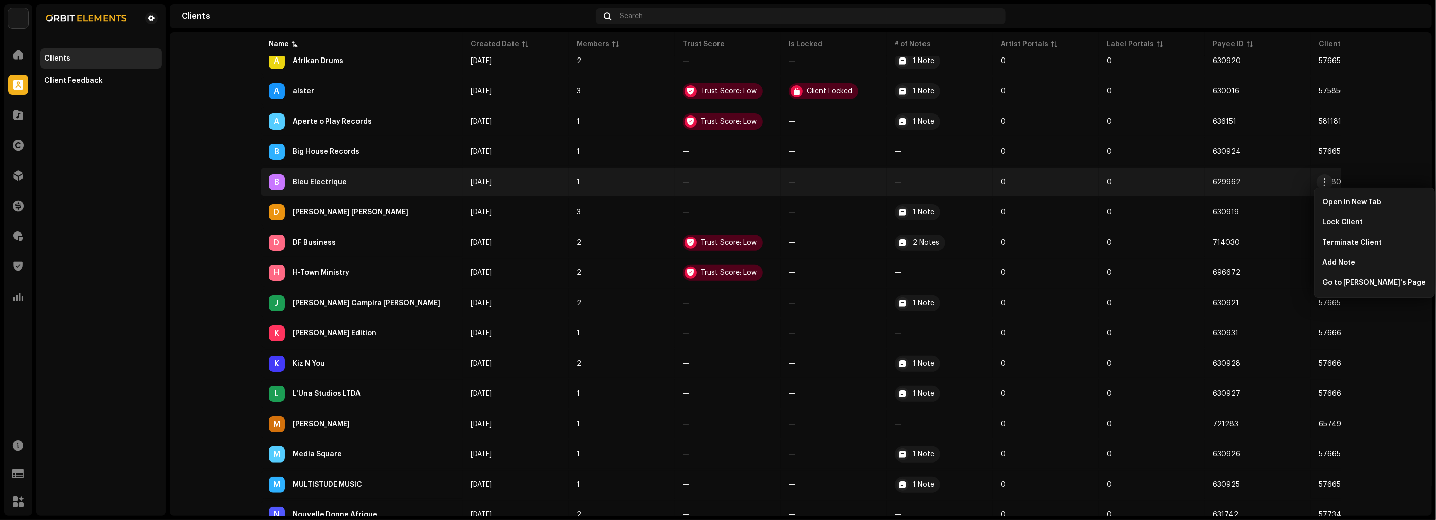
click at [307, 179] on div "Bleu Electrique" at bounding box center [320, 182] width 54 height 7
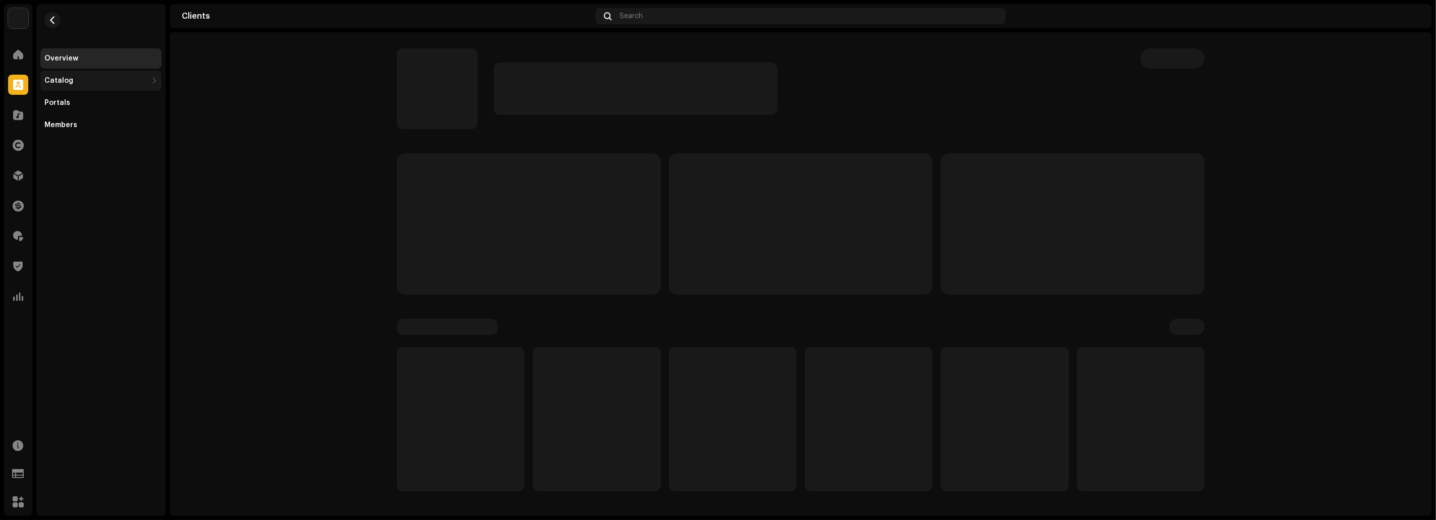
click at [103, 81] on div "Catalog" at bounding box center [95, 81] width 103 height 8
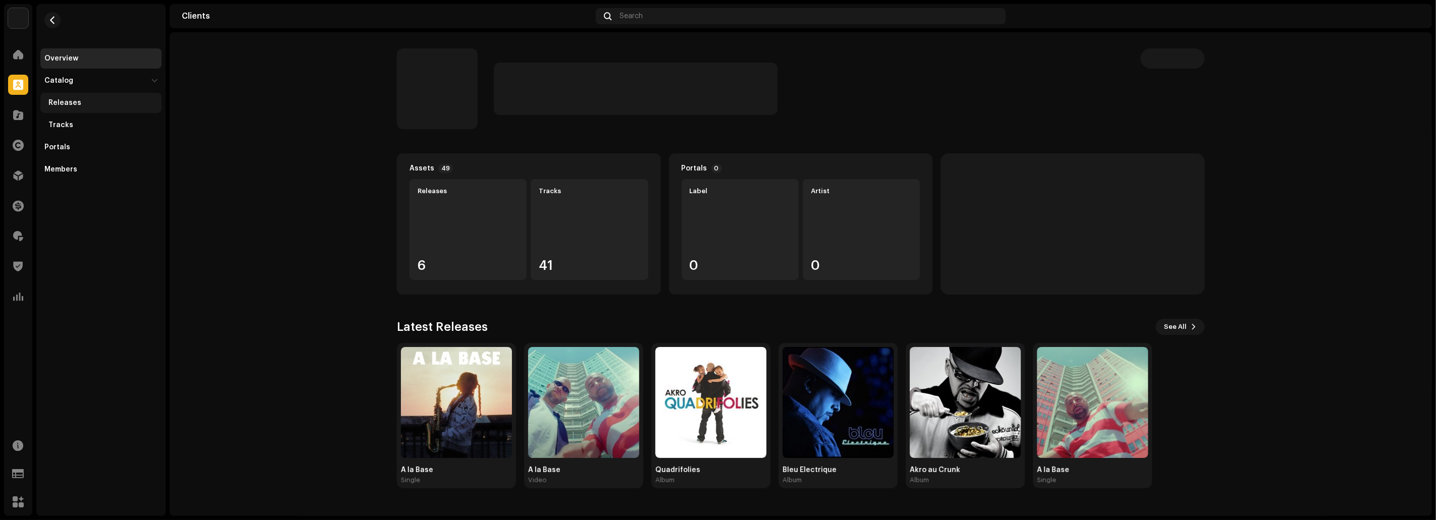
click at [83, 102] on div "Releases" at bounding box center [102, 103] width 109 height 8
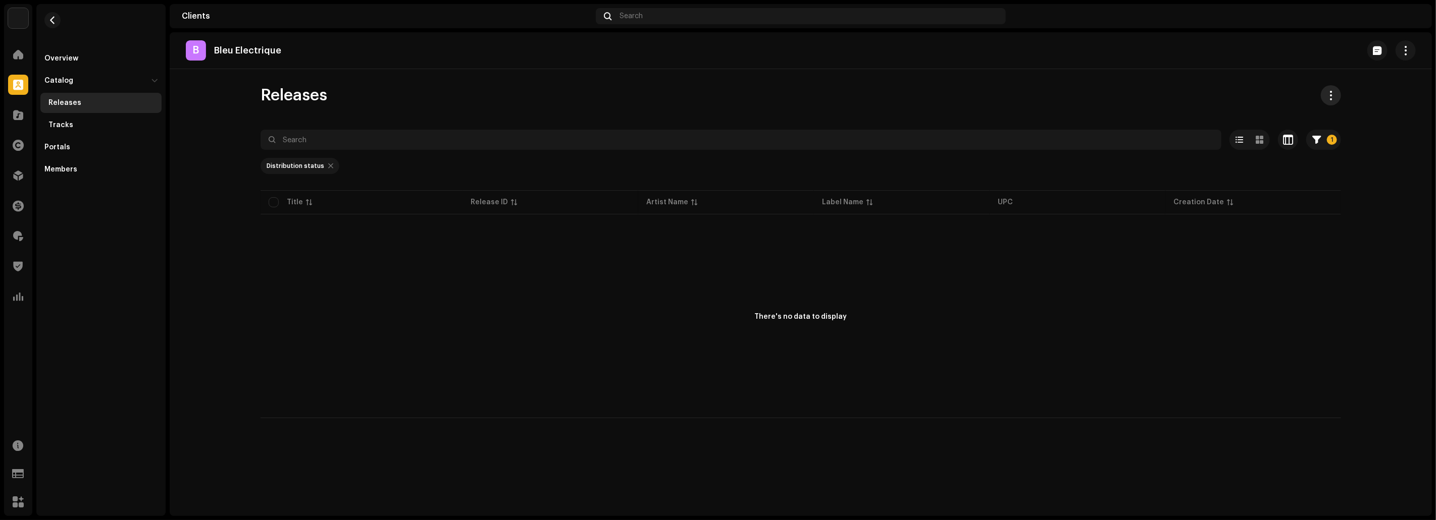
click at [1339, 91] on button at bounding box center [1331, 95] width 20 height 20
click at [1269, 109] on div "Releases 1 Selected 0 Deselect all 0 Options Filters Distribution status Never …" at bounding box center [800, 251] width 1113 height 333
click at [50, 18] on span "button" at bounding box center [53, 20] width 8 height 8
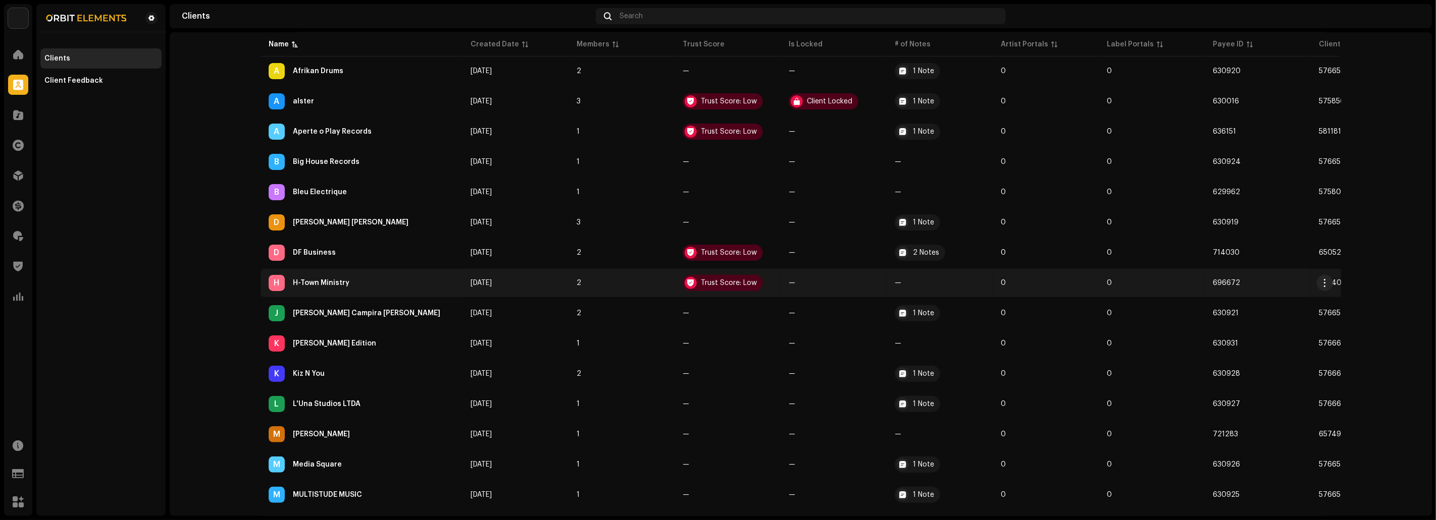
scroll to position [175, 0]
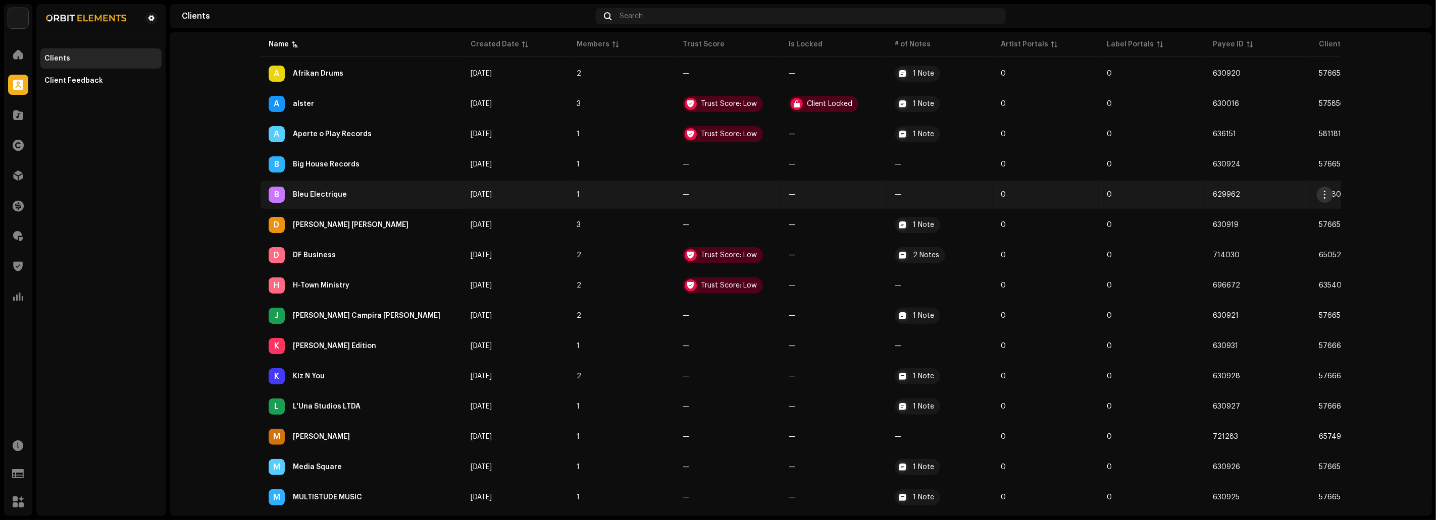
click at [1323, 191] on span "button" at bounding box center [1325, 195] width 8 height 8
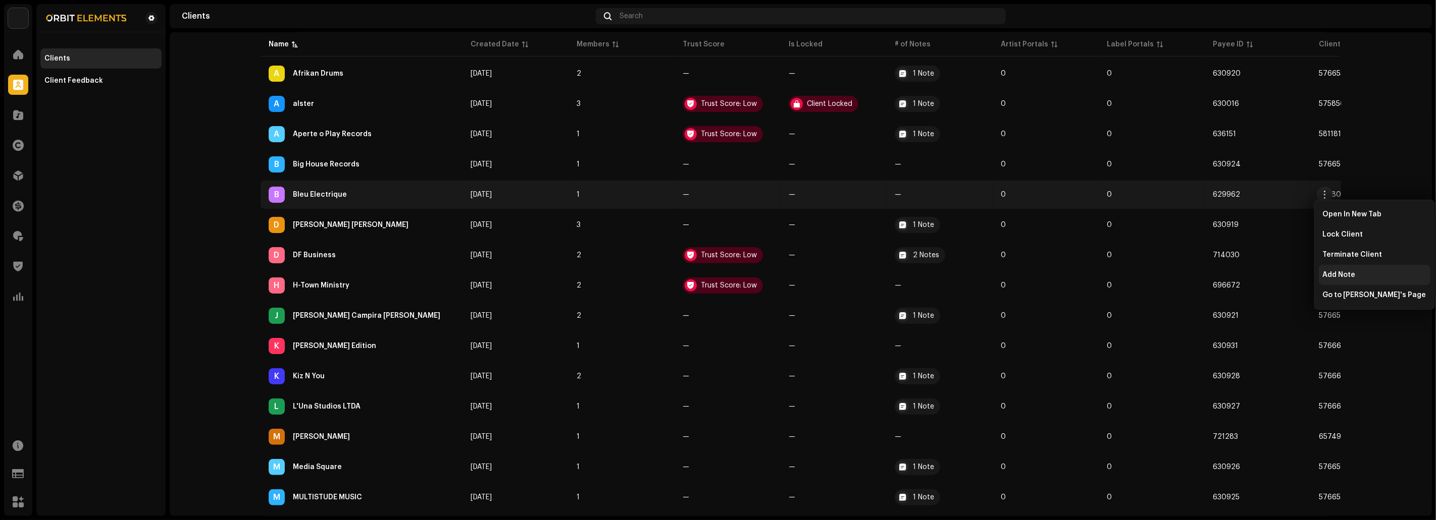
click at [1339, 273] on span "Add Note" at bounding box center [1339, 275] width 33 height 8
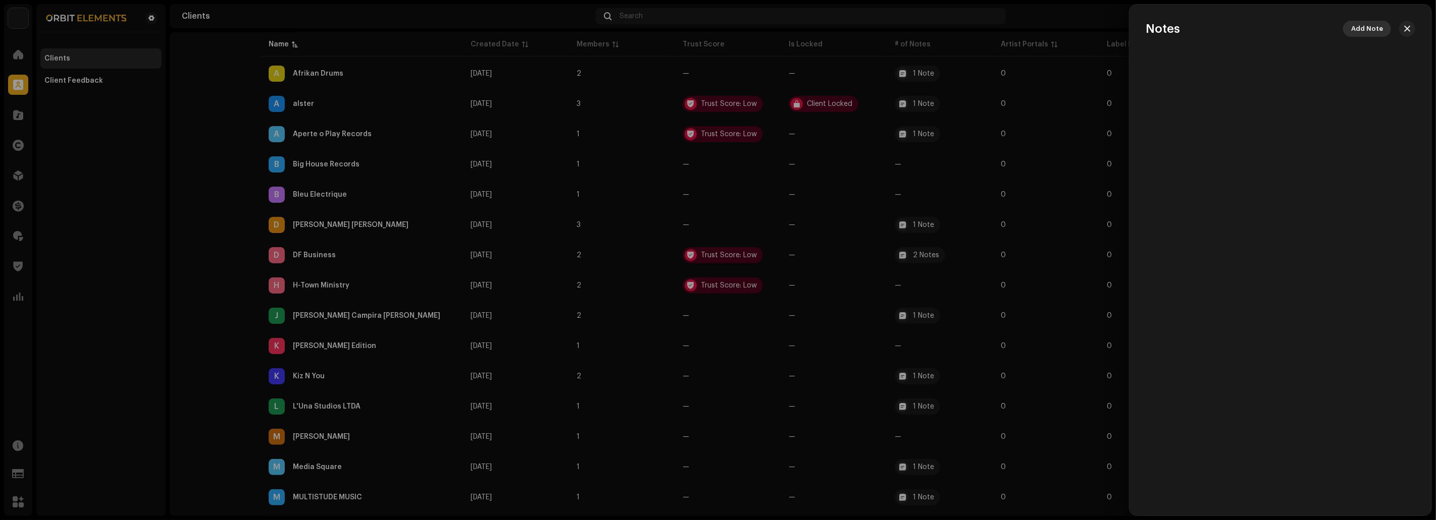
click at [1374, 31] on span "Add Note" at bounding box center [1367, 29] width 32 height 20
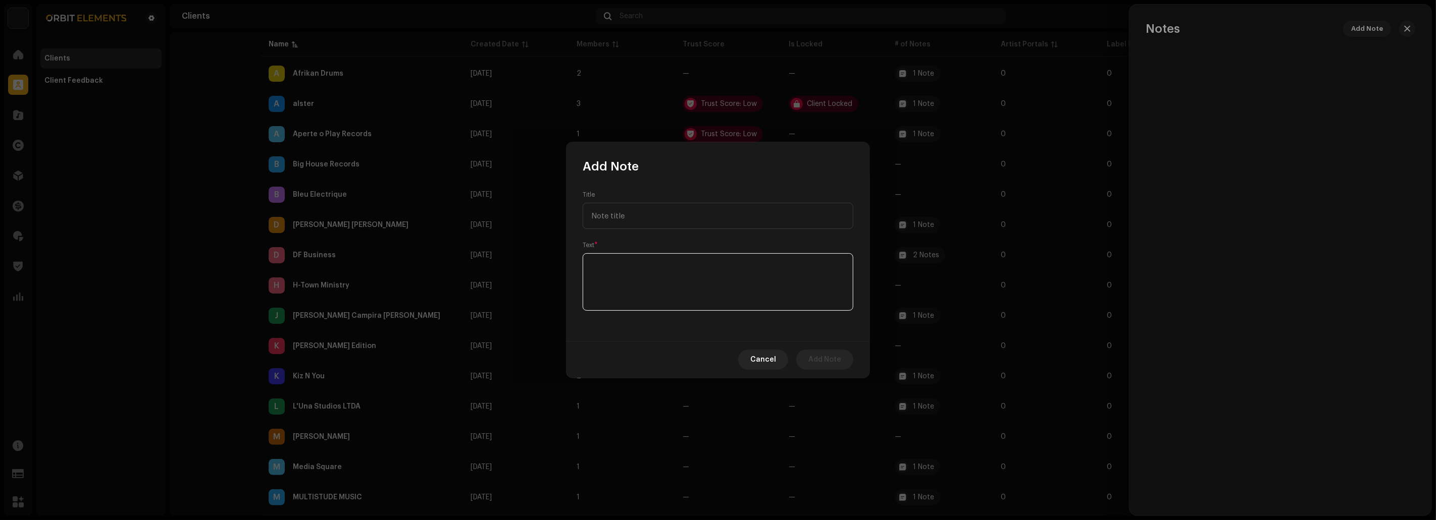
click at [633, 274] on textarea at bounding box center [718, 282] width 271 height 58
paste textarea "To new provider."
type textarea "To new provider."
click at [610, 221] on input "text" at bounding box center [718, 216] width 271 height 26
type input "migration"
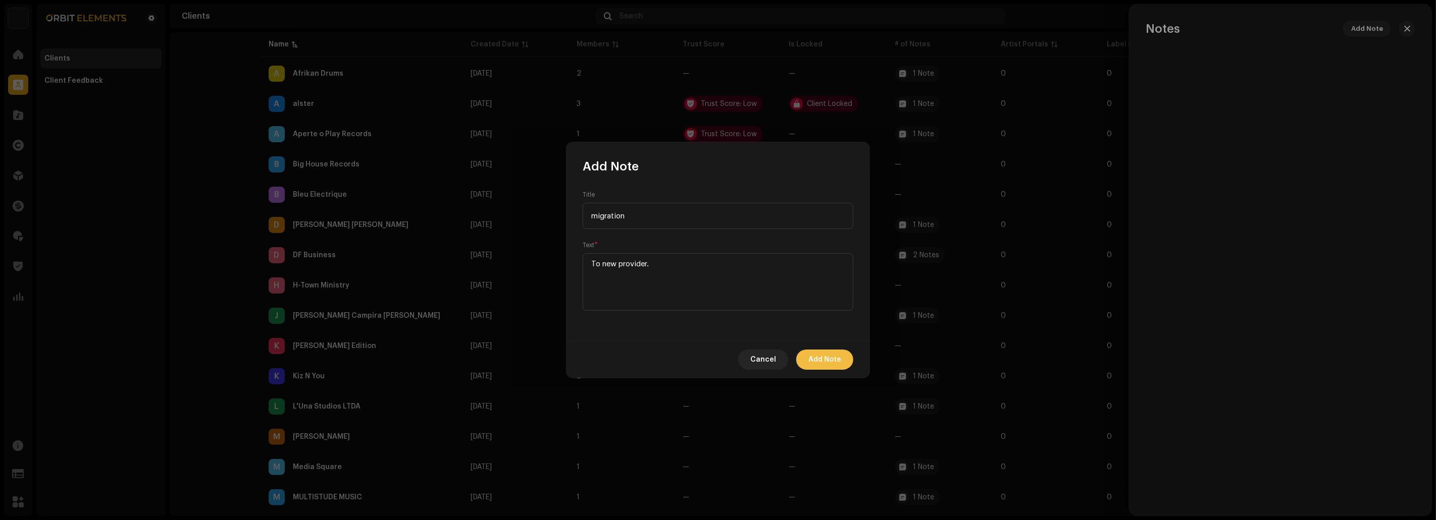
click at [832, 359] on span "Add Note" at bounding box center [824, 360] width 33 height 20
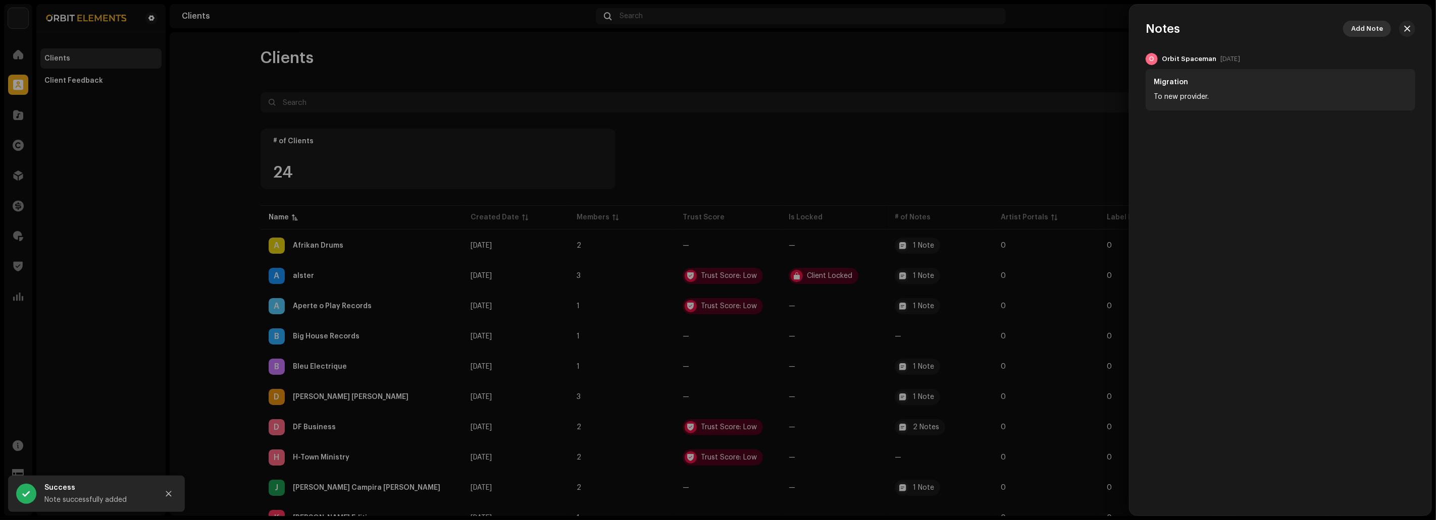
scroll to position [0, 0]
click at [1407, 25] on span "button" at bounding box center [1407, 29] width 6 height 8
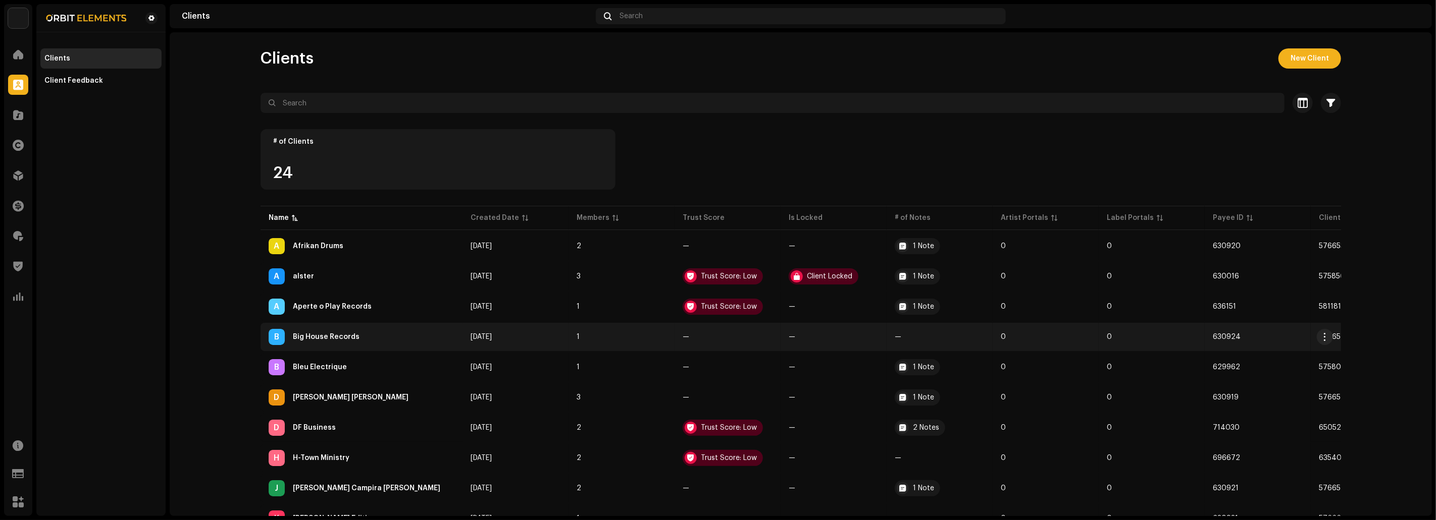
click at [349, 334] on div "Big House Records" at bounding box center [326, 337] width 67 height 7
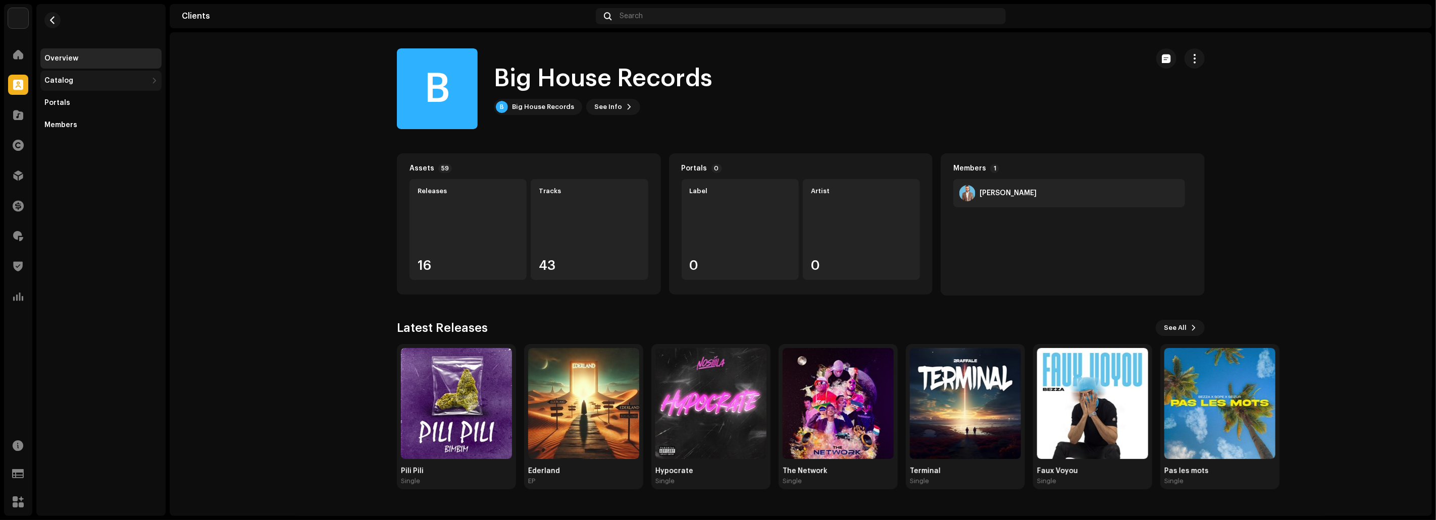
click at [133, 82] on div "Catalog" at bounding box center [95, 81] width 103 height 8
click at [444, 370] on img at bounding box center [456, 403] width 111 height 111
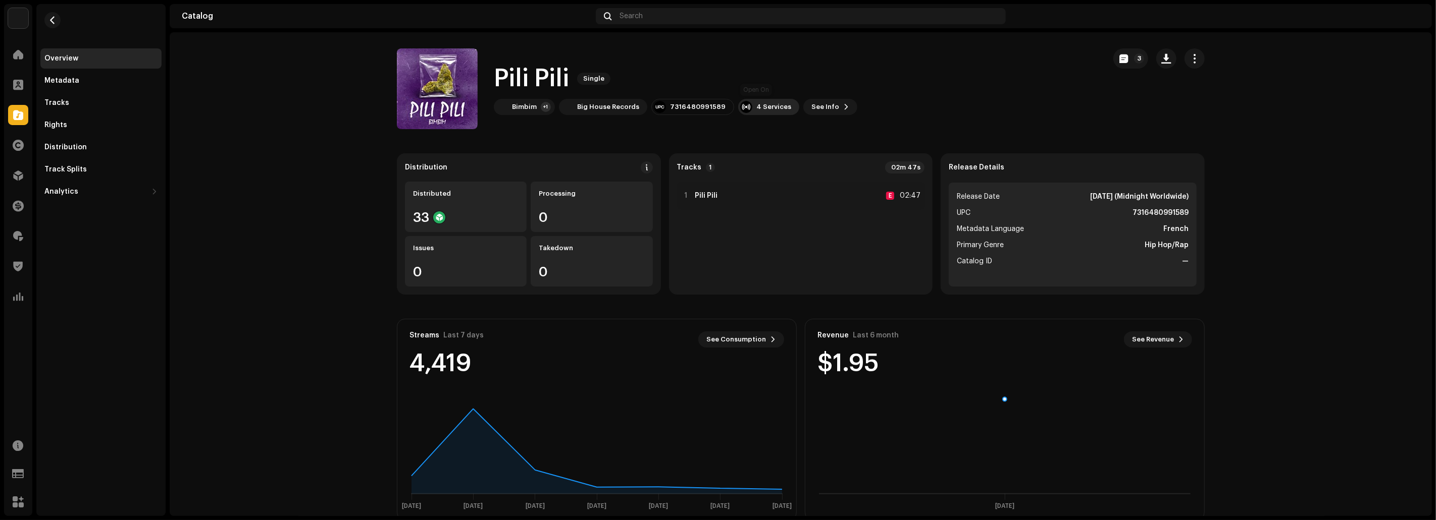
click at [740, 104] on div at bounding box center [746, 107] width 12 height 12
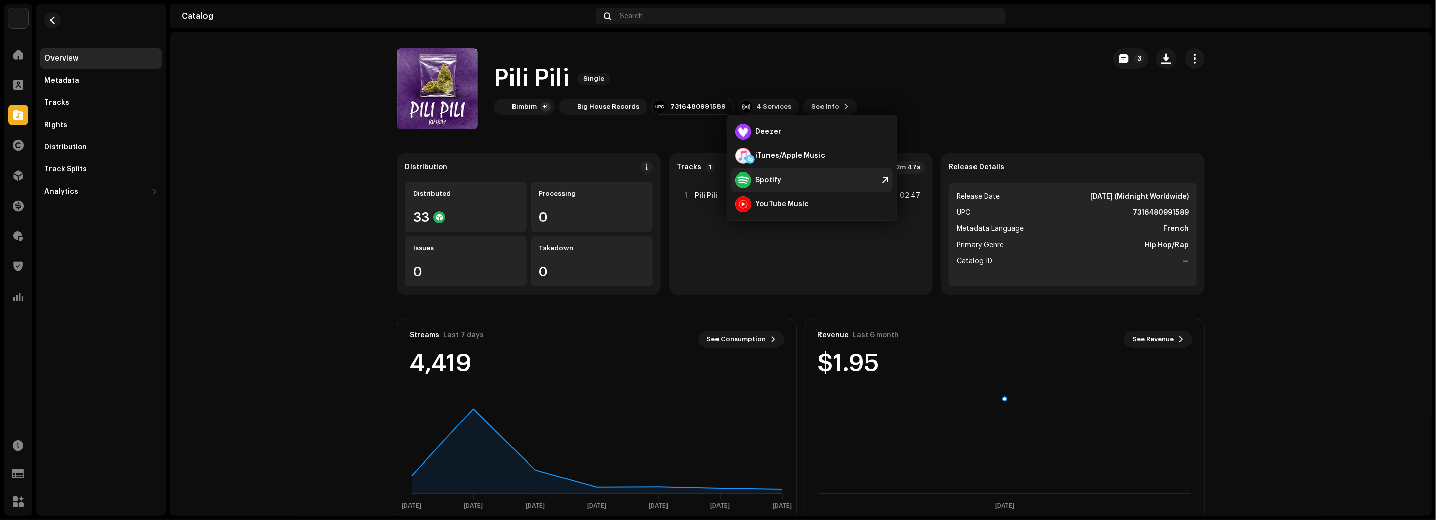
click at [767, 181] on div "Spotify" at bounding box center [768, 180] width 26 height 8
click at [327, 237] on catalog-releases-details-overview "Pili Pili Single 3 Pili Pili Single Bimbim +1 Big House Records 7316480991589 4…" at bounding box center [801, 284] width 1262 height 505
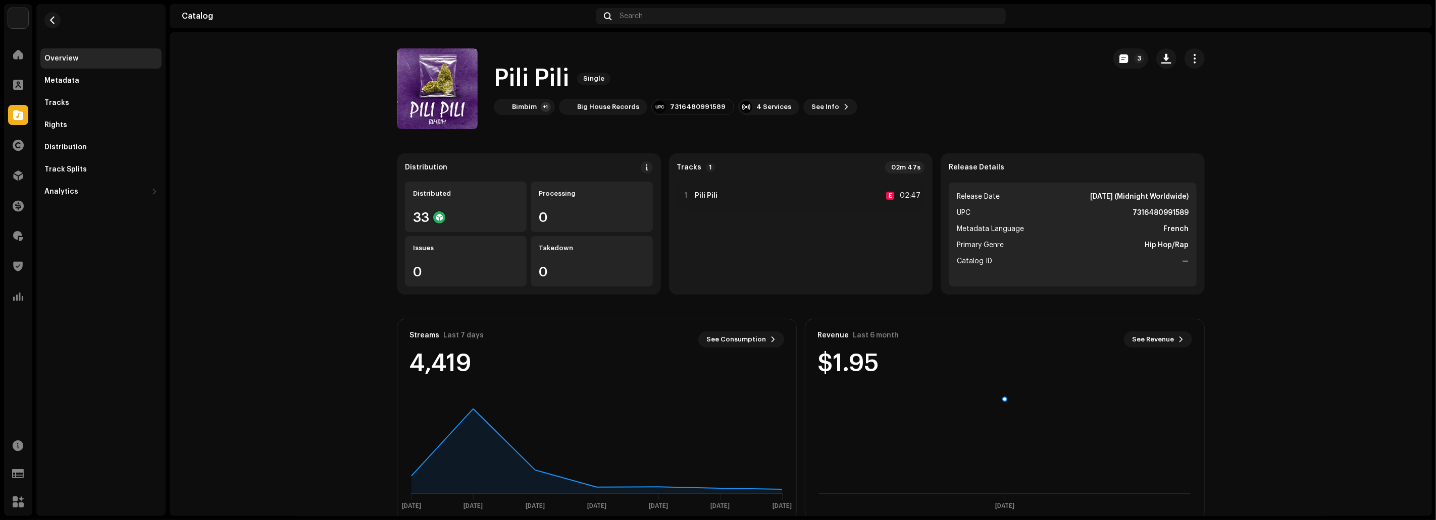
click at [327, 237] on catalog-releases-details-overview "Pili Pili Single 3 Pili Pili Single Bimbim +1 Big House Records 7316480991589 4…" at bounding box center [801, 284] width 1262 height 505
click at [57, 16] on button "button" at bounding box center [52, 20] width 16 height 16
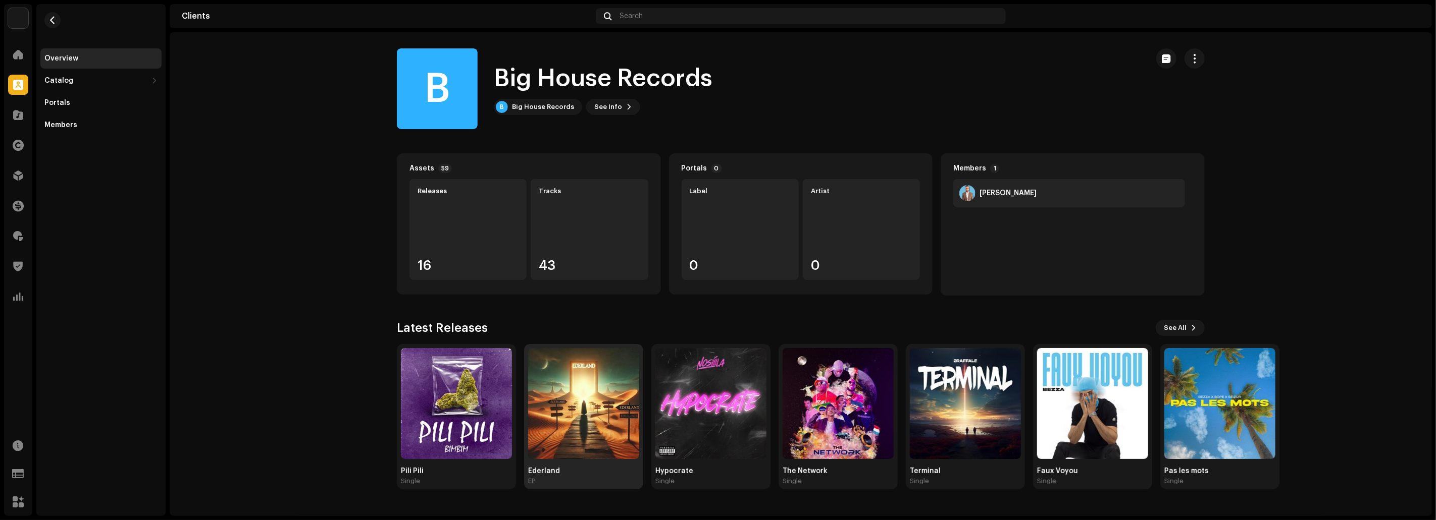
click at [553, 367] on img at bounding box center [583, 403] width 111 height 111
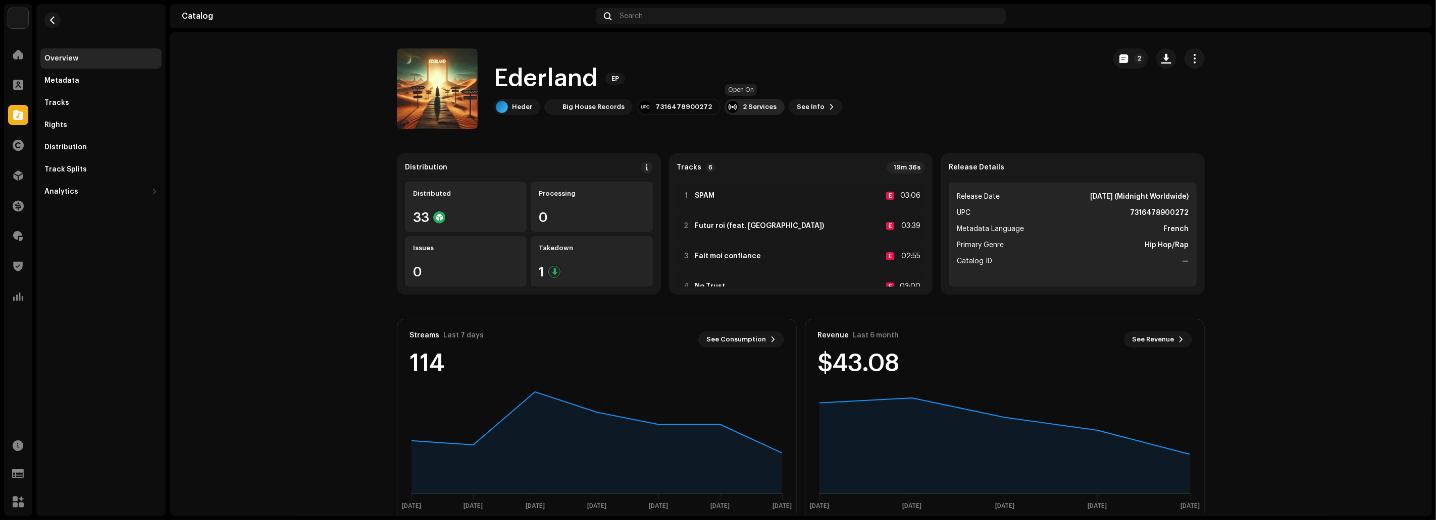
click at [743, 110] on div "2 Services" at bounding box center [760, 107] width 34 height 8
click at [804, 107] on span "See Info" at bounding box center [811, 107] width 28 height 20
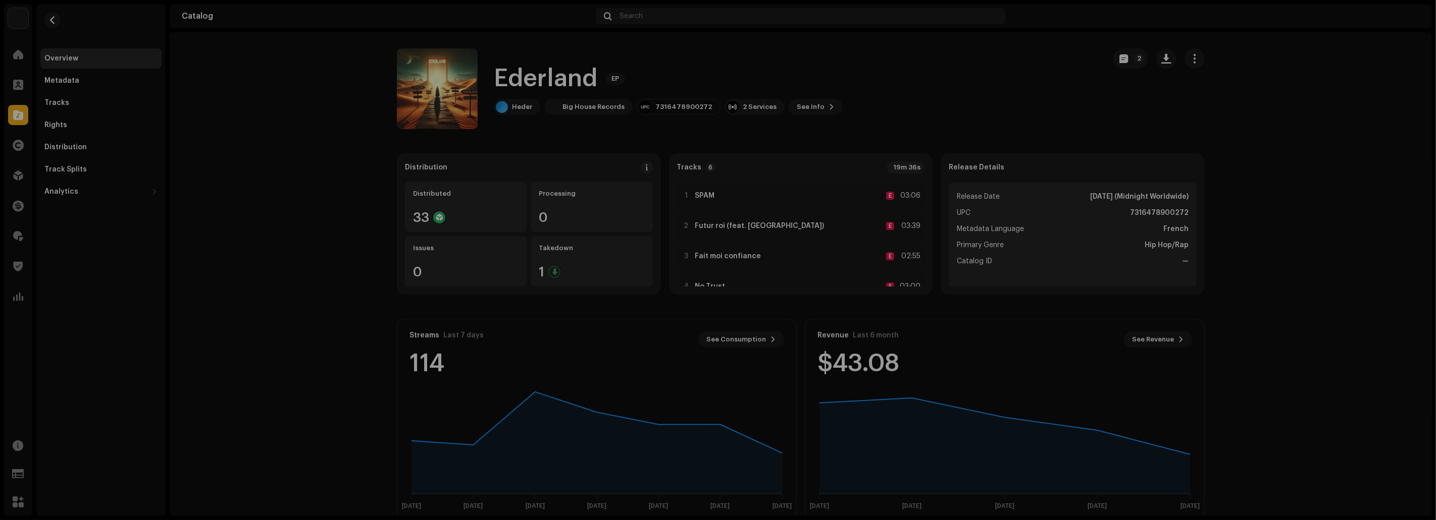
click at [938, 113] on div "Ederland 2510308 Metadata Distribution Metadata Language French Release Title E…" at bounding box center [718, 260] width 1436 height 520
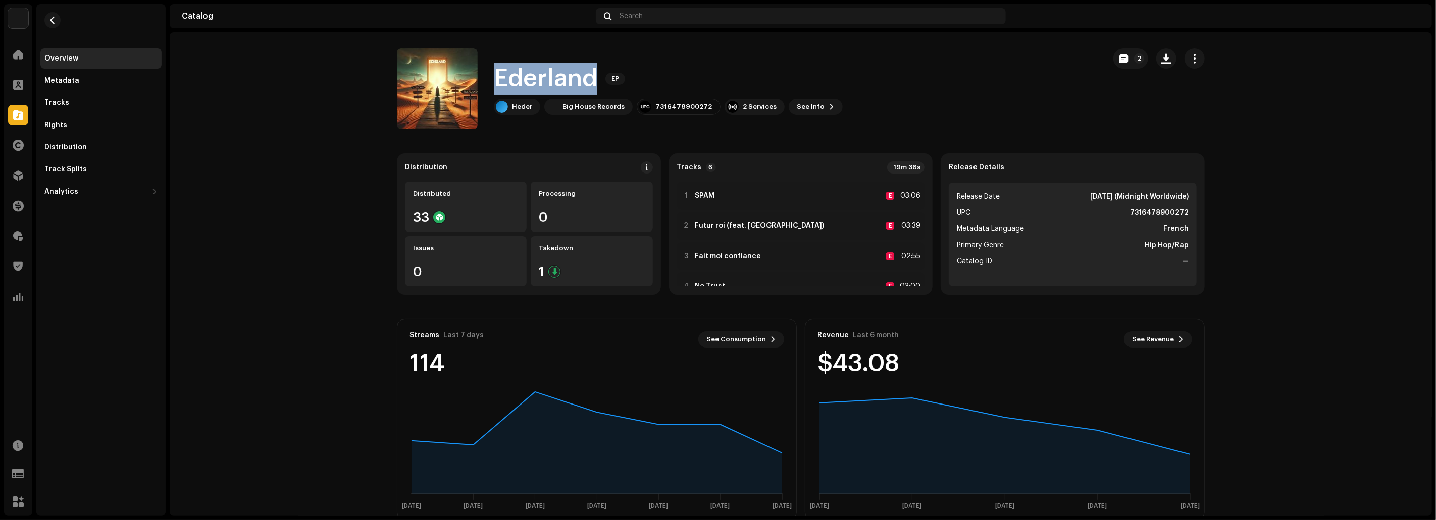
drag, startPoint x: 596, startPoint y: 75, endPoint x: 492, endPoint y: 72, distance: 104.6
click at [494, 72] on div "Ederland EP" at bounding box center [668, 79] width 349 height 32
copy h1 "Ederland"
click at [55, 19] on span "button" at bounding box center [53, 20] width 8 height 8
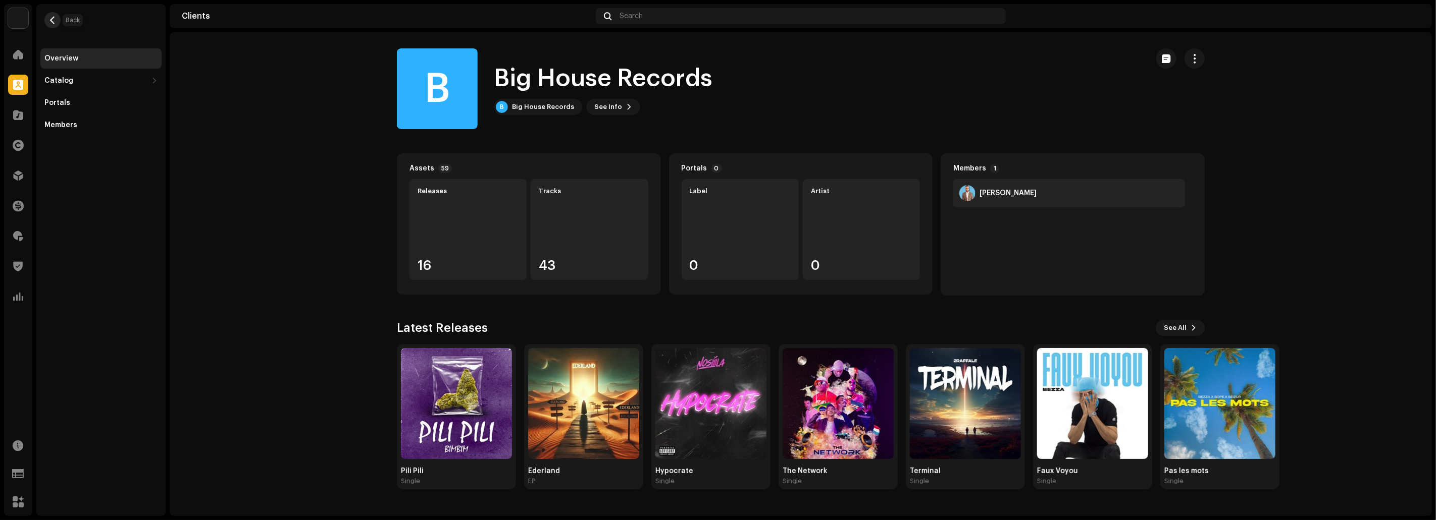
click at [55, 19] on span "button" at bounding box center [53, 20] width 8 height 8
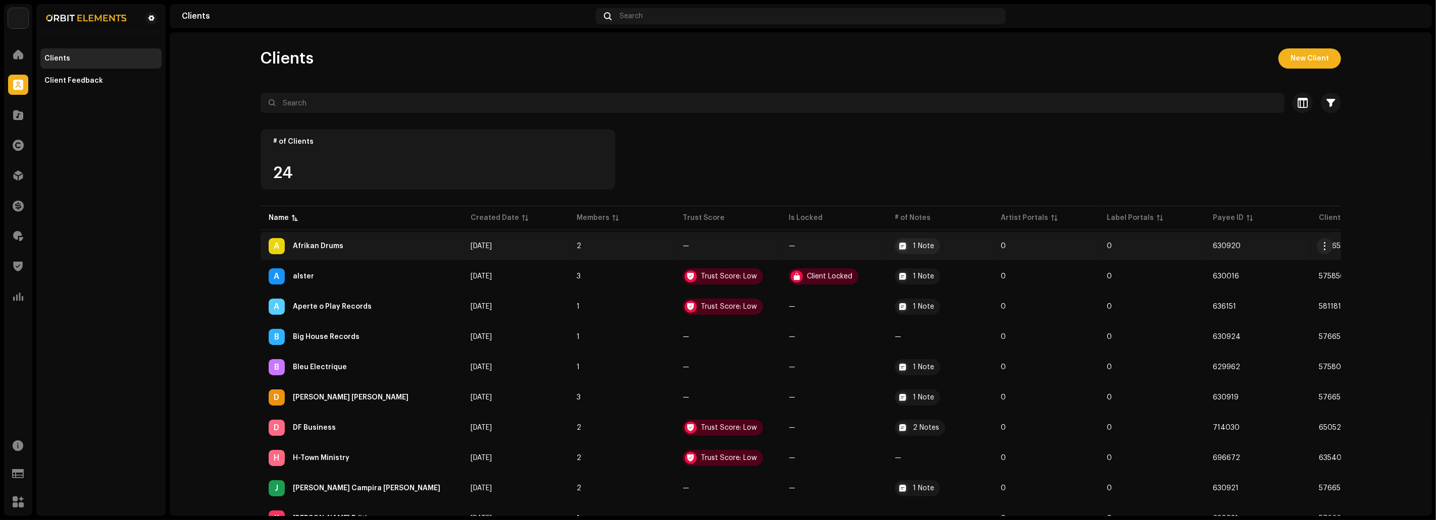
click at [708, 245] on re-a-table-badge "—" at bounding box center [728, 246] width 90 height 7
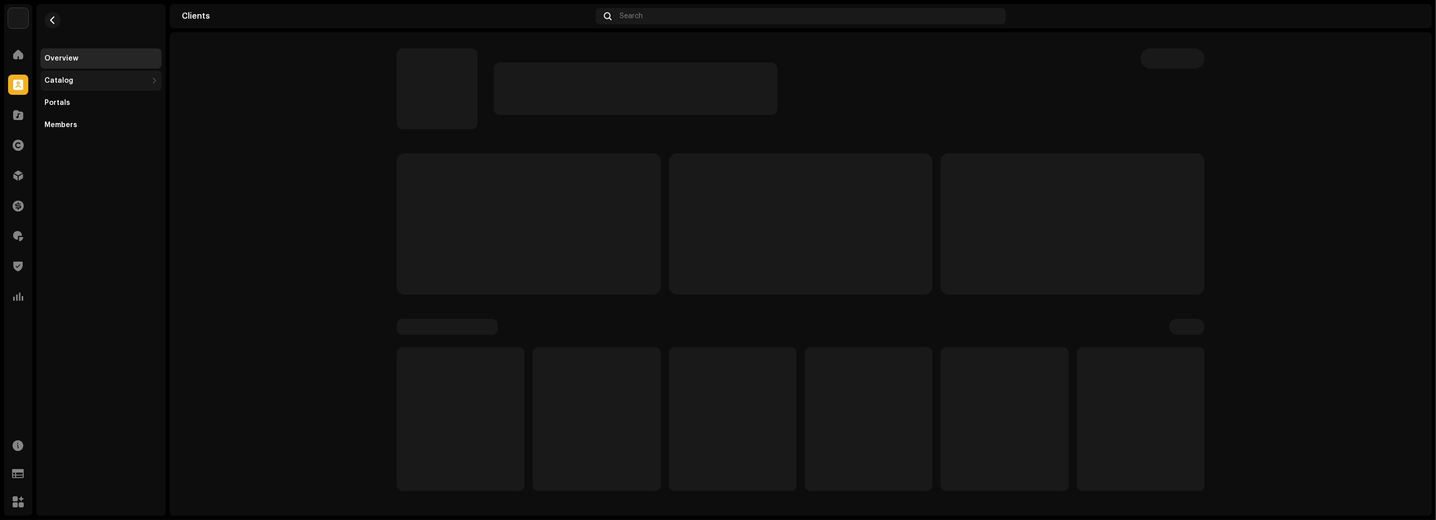
click at [107, 72] on div "Catalog" at bounding box center [100, 81] width 121 height 20
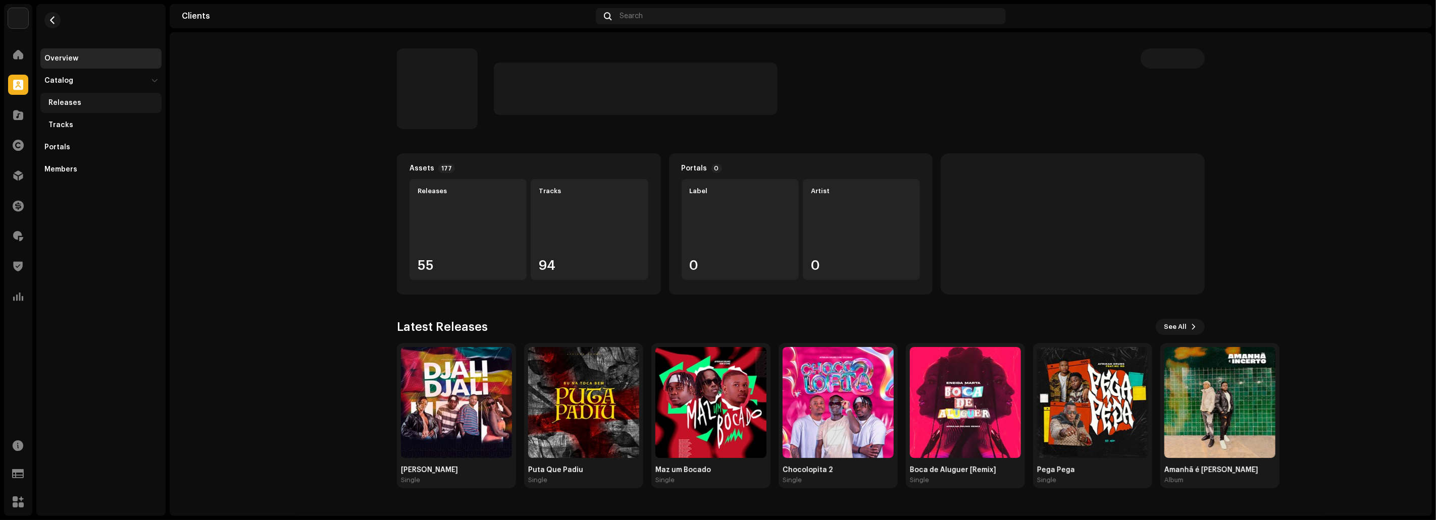
click at [80, 99] on div "Releases" at bounding box center [102, 103] width 109 height 8
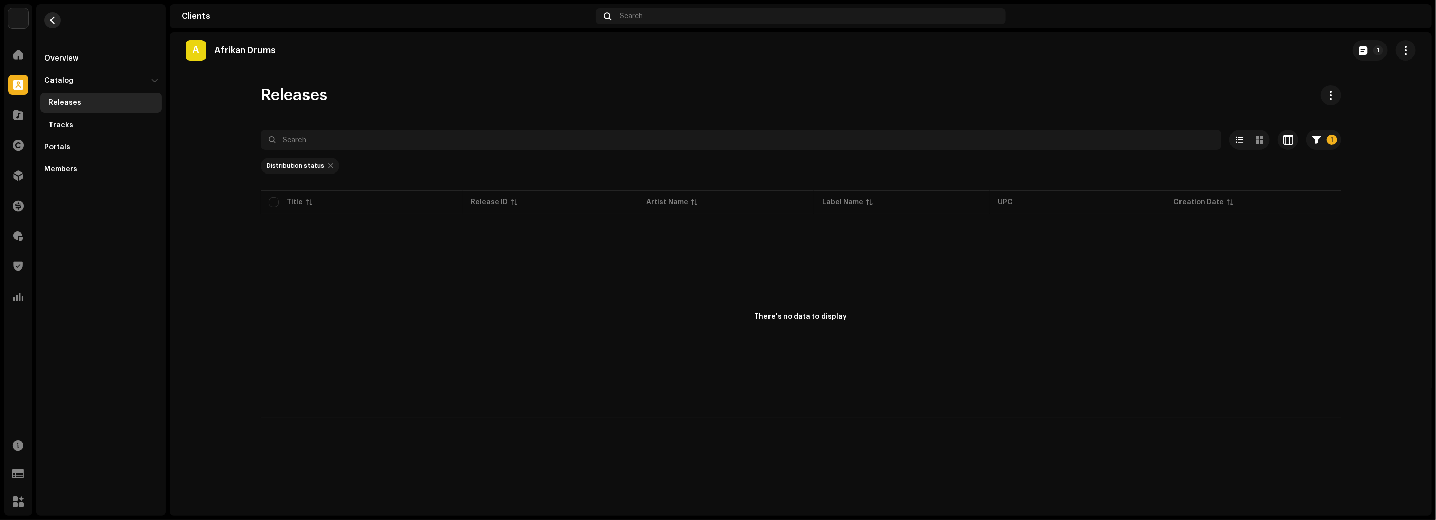
click at [53, 20] on span "button" at bounding box center [53, 20] width 8 height 8
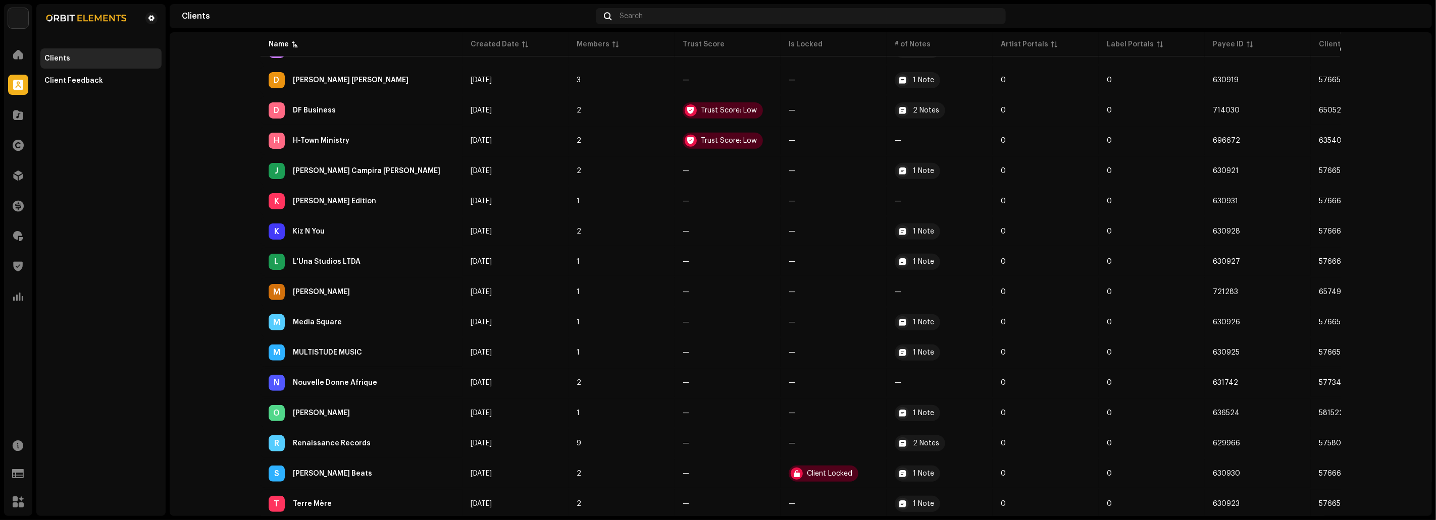
scroll to position [463, 0]
